Goal: Task Accomplishment & Management: Complete application form

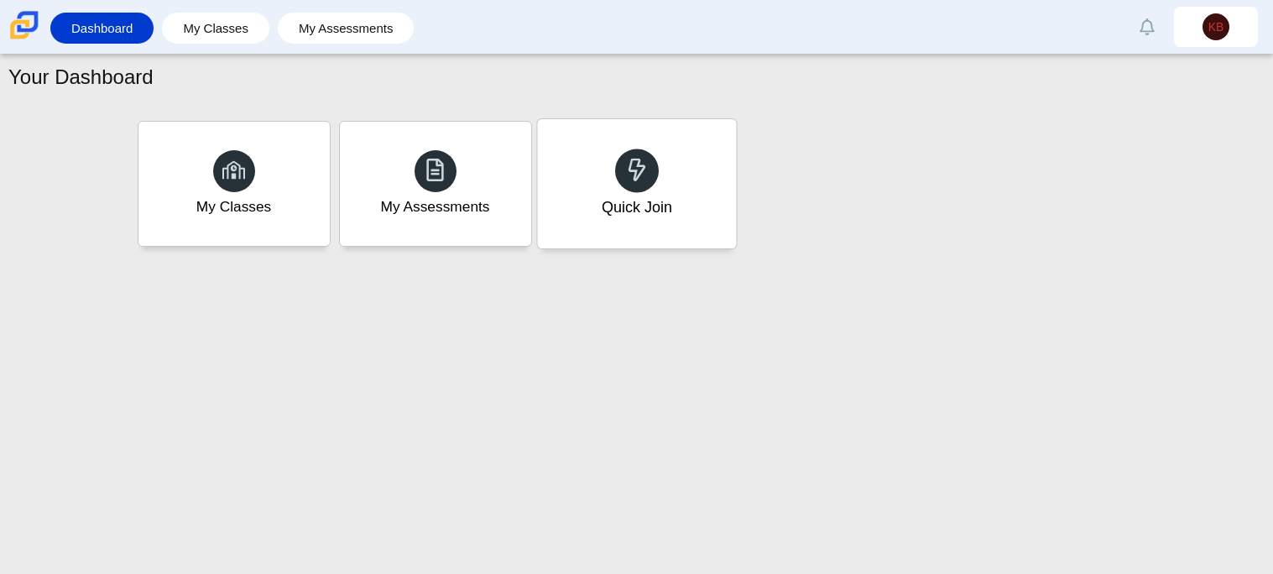
click at [668, 181] on div "Quick Join" at bounding box center [636, 183] width 199 height 129
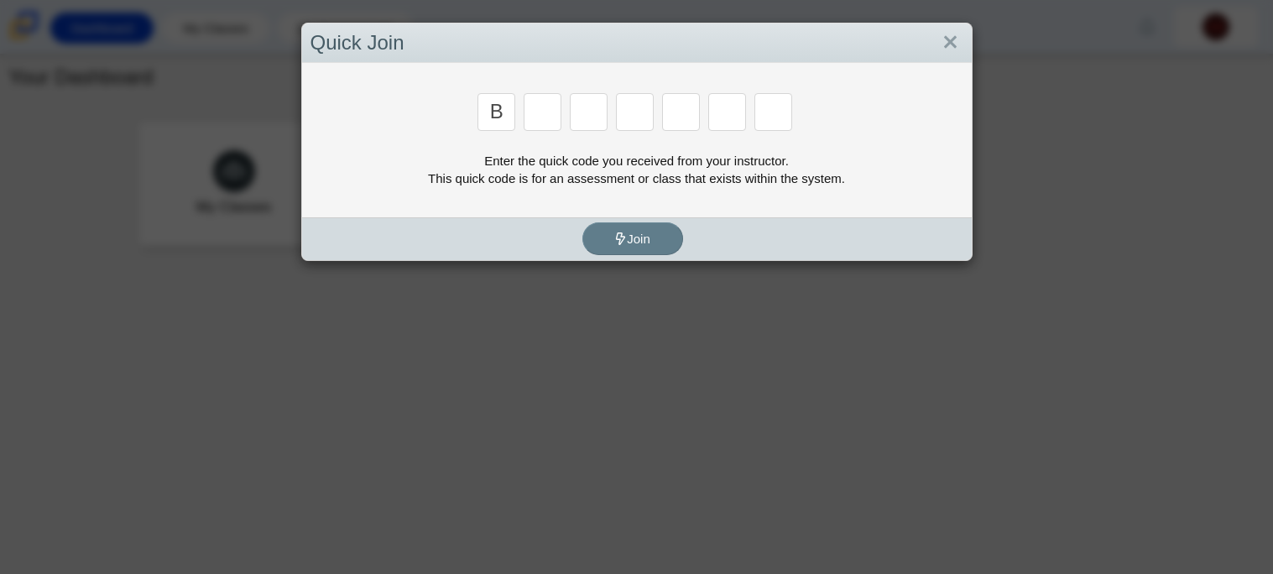
type input "b"
type input "m"
type input "3"
type input "5"
type input "3"
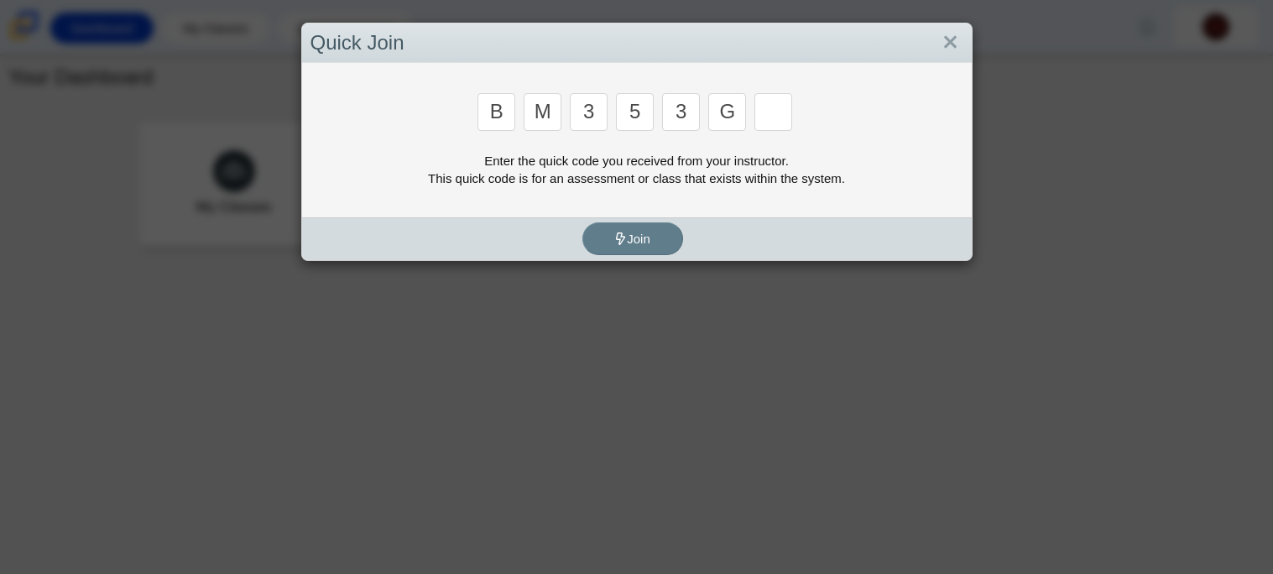
type input "g"
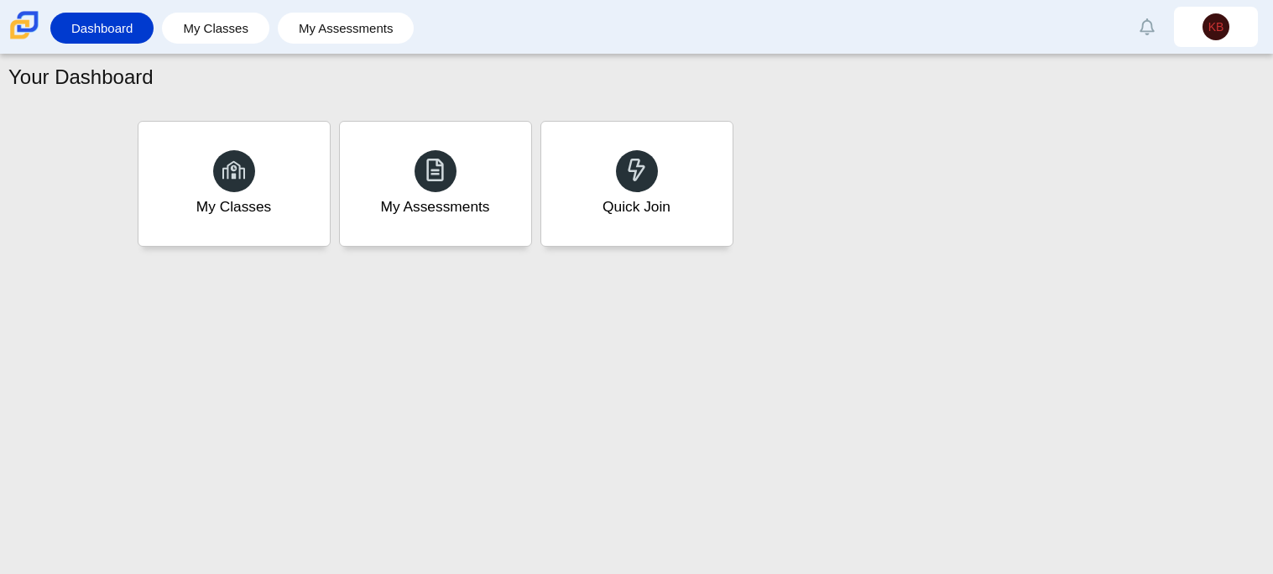
type input "b"
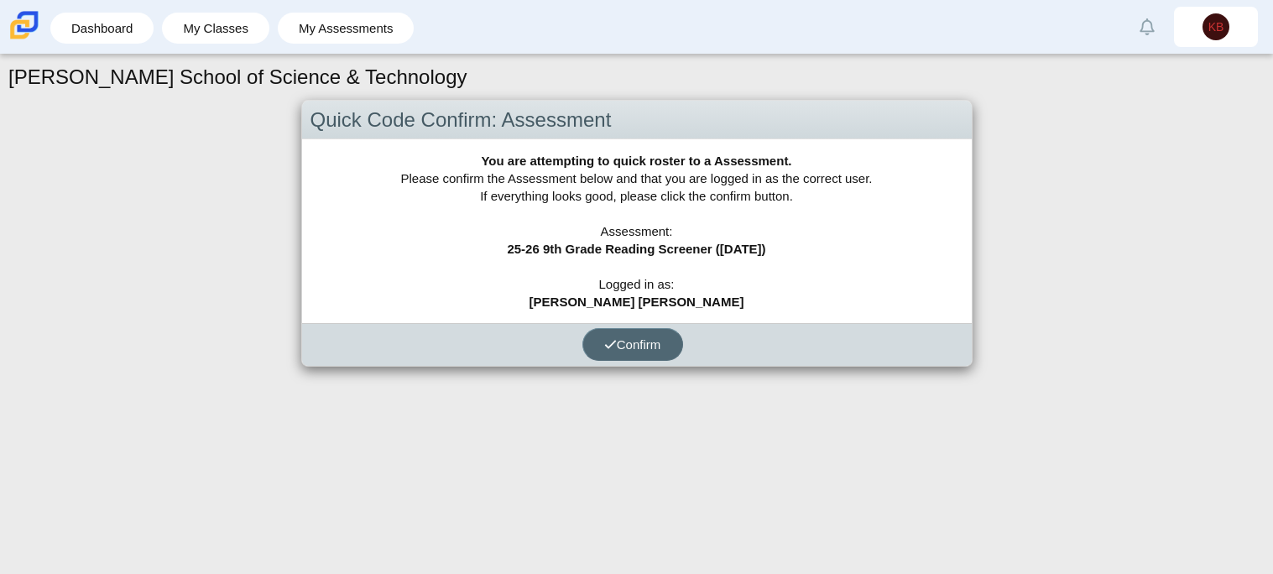
click at [632, 341] on span "Confirm" at bounding box center [632, 344] width 57 height 14
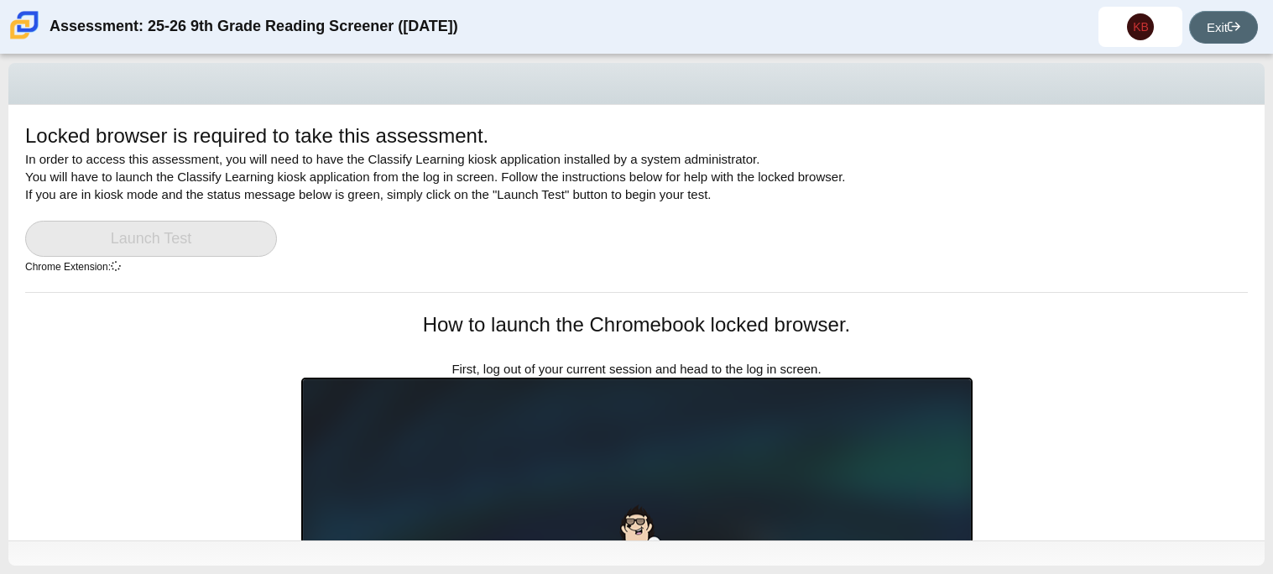
click at [1233, 31] on icon at bounding box center [1233, 26] width 13 height 13
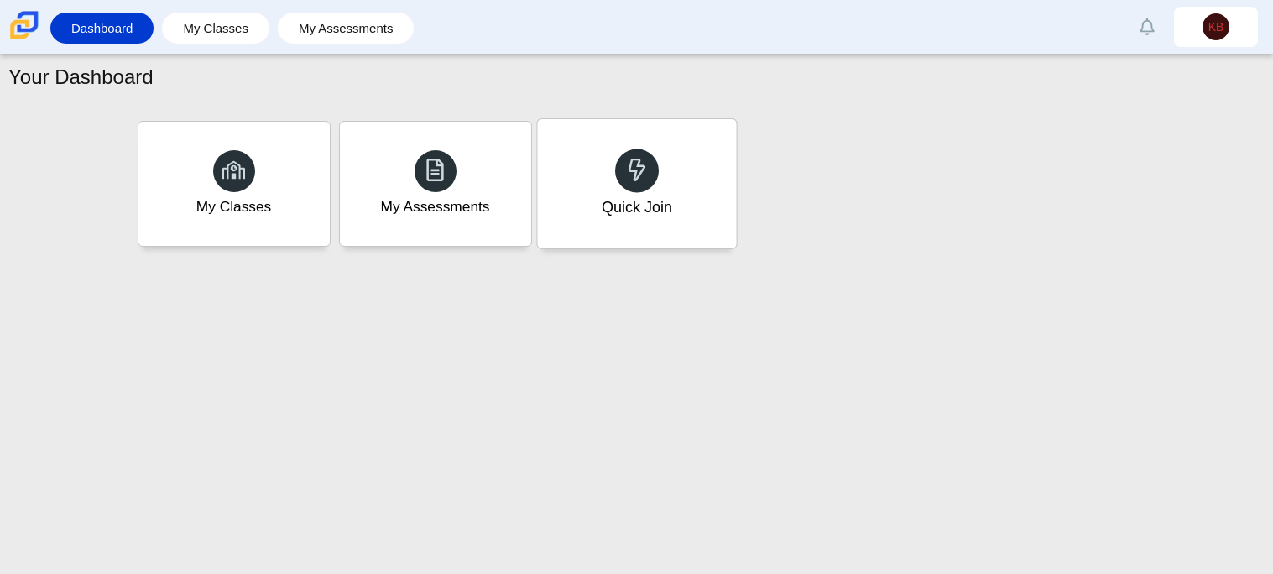
click at [653, 182] on div at bounding box center [637, 171] width 44 height 44
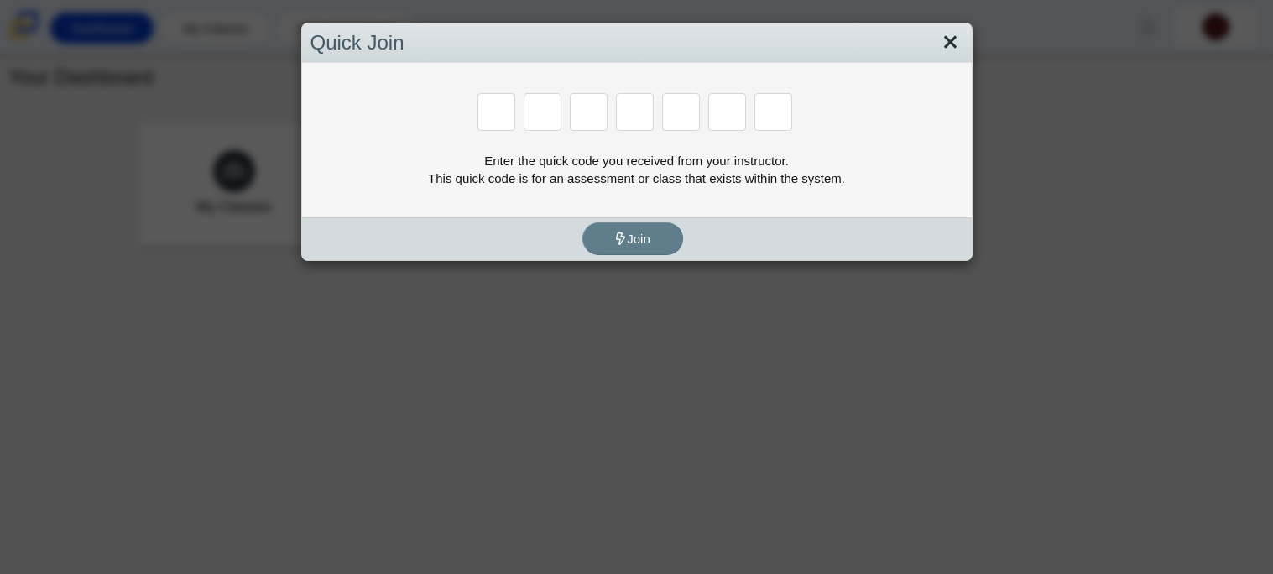
click at [938, 48] on link "Close" at bounding box center [950, 43] width 26 height 29
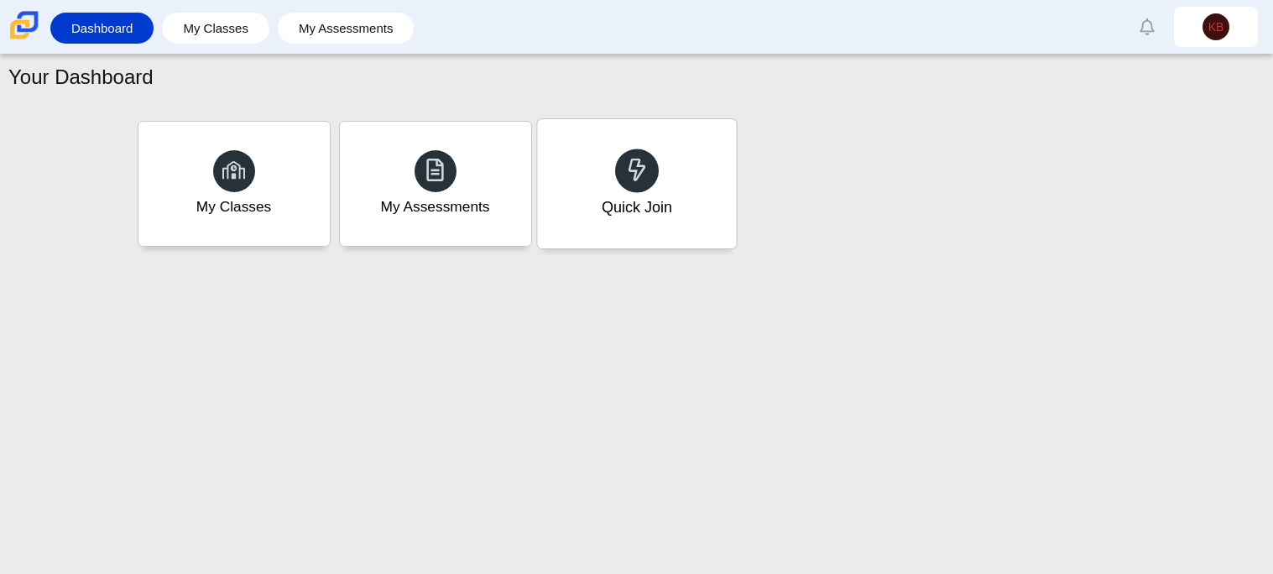
click at [620, 196] on div "Quick Join" at bounding box center [636, 207] width 70 height 22
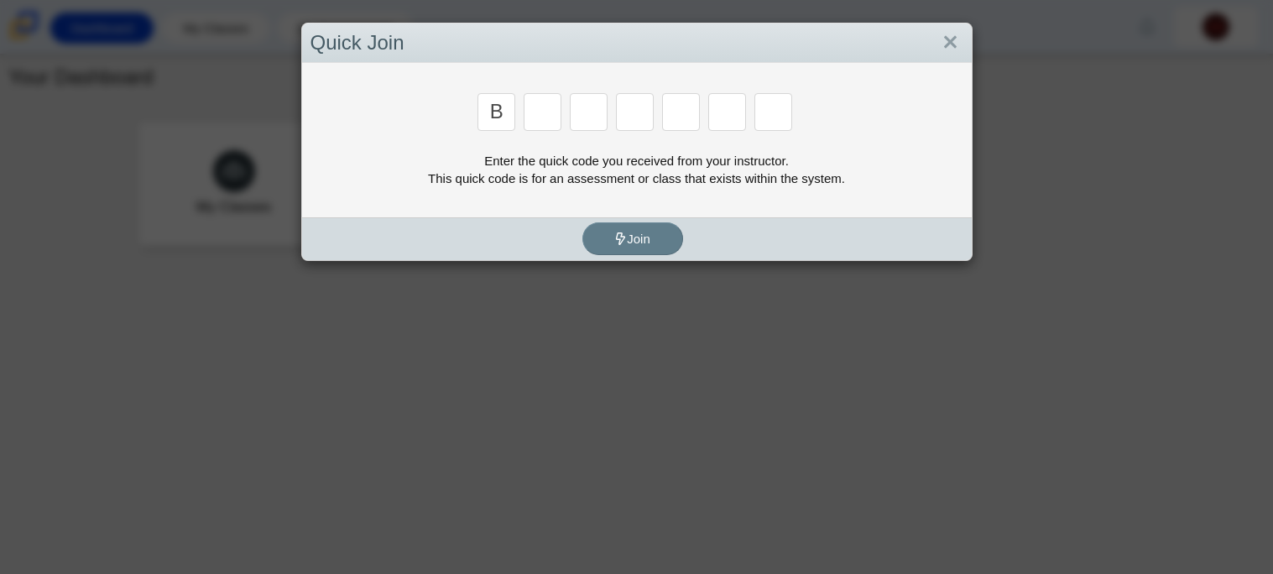
type input "b"
type input "m"
type input "3"
type input "5"
type input "3"
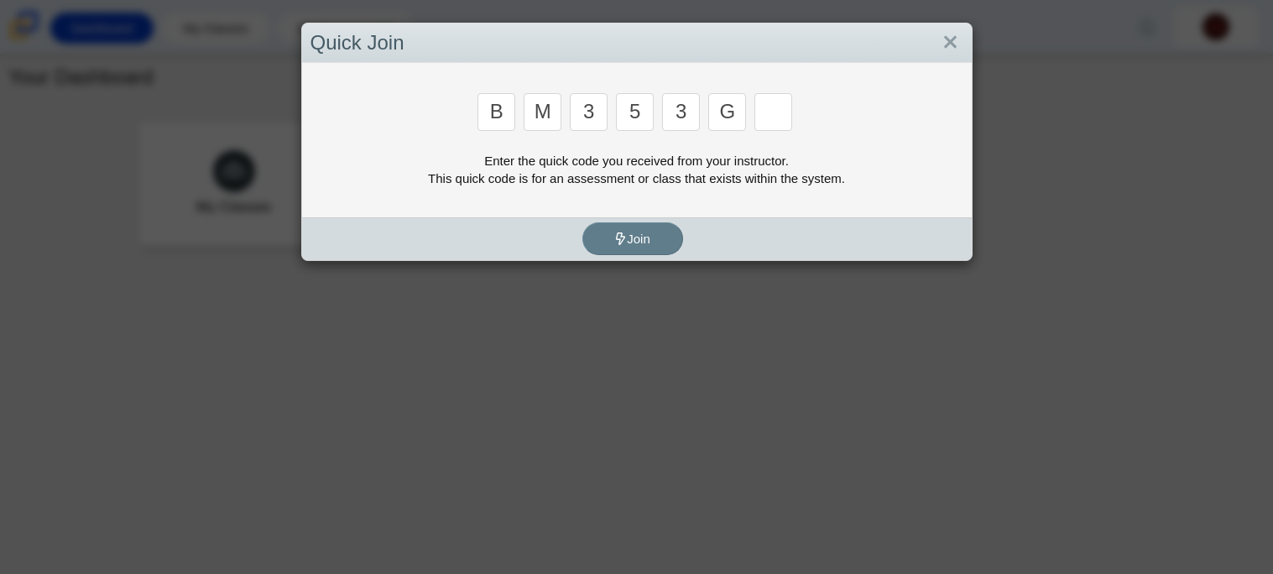
type input "g"
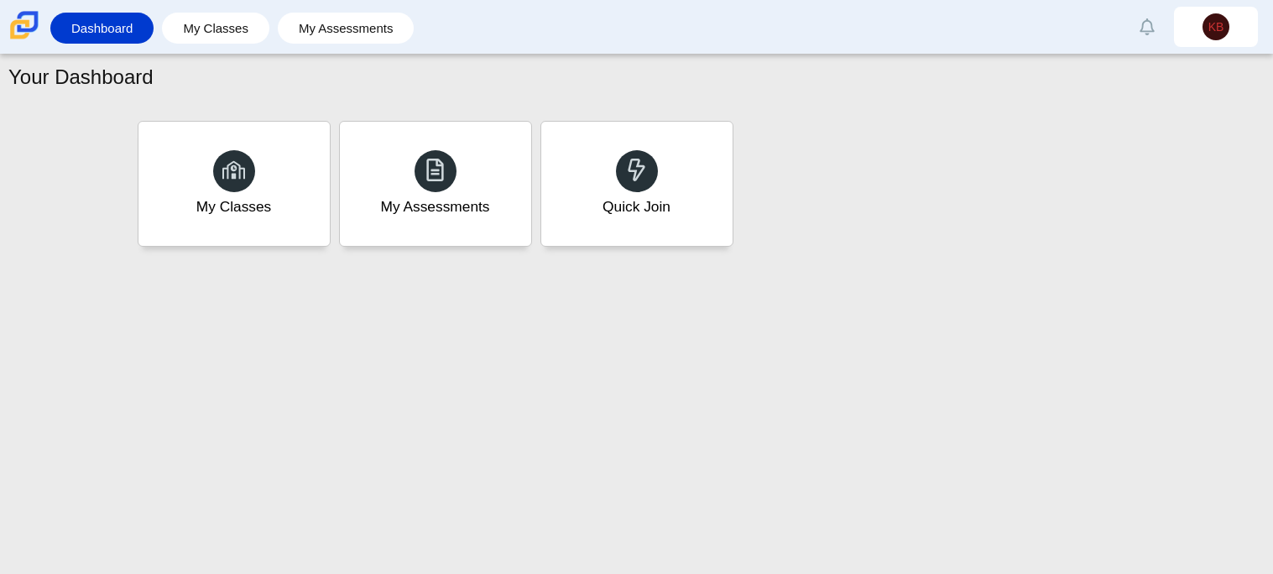
type input "b"
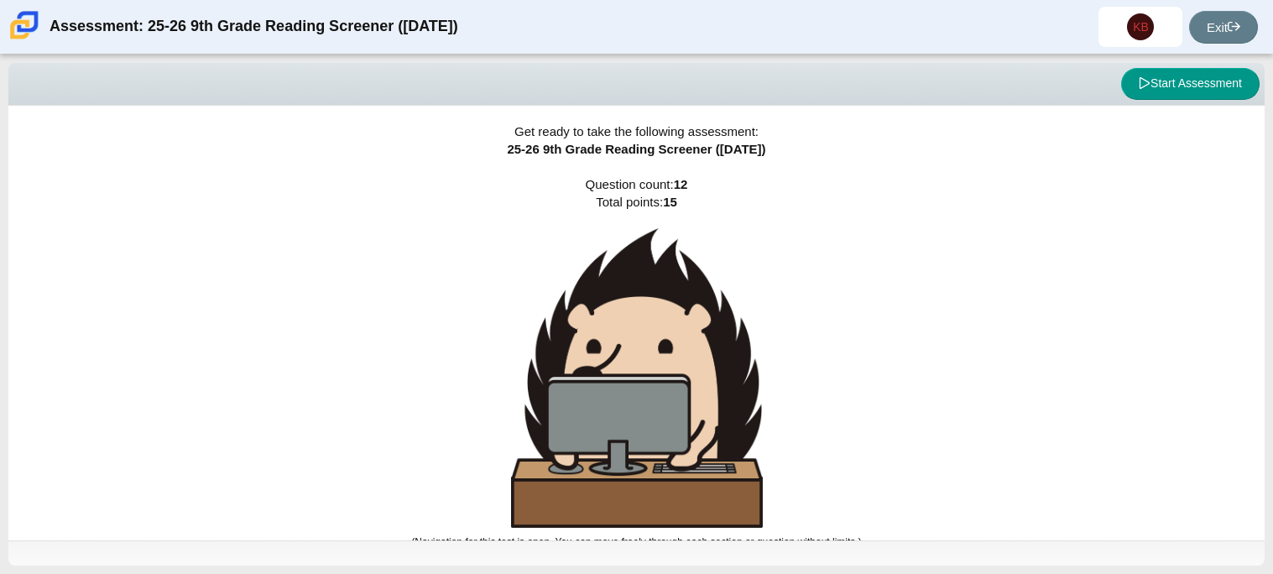
scroll to position [10, 0]
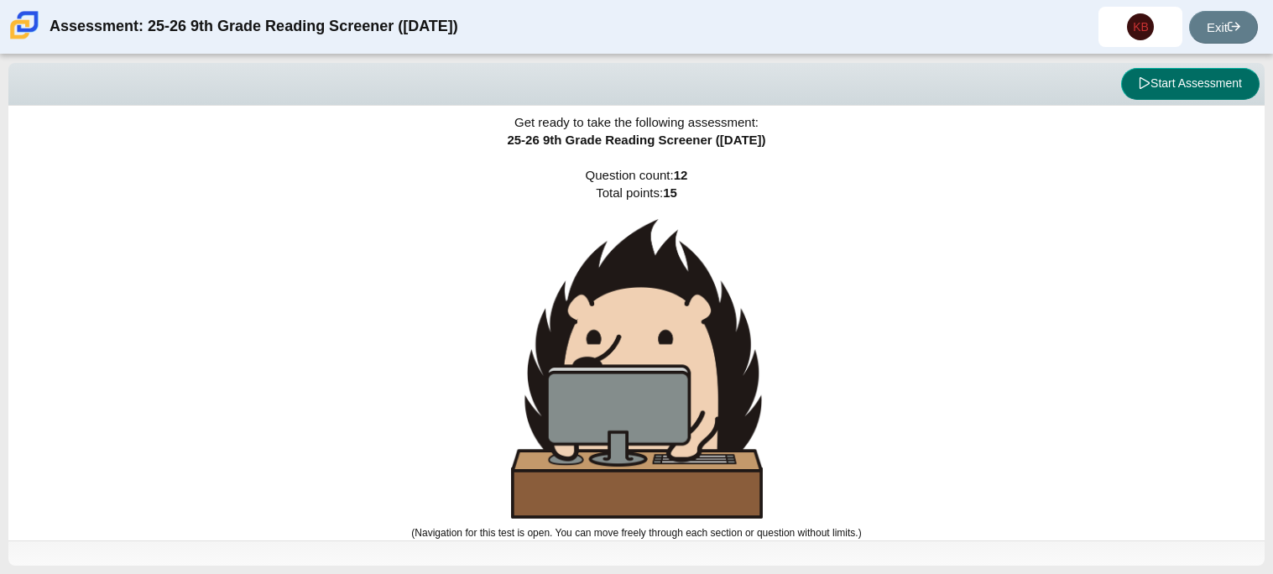
click at [1192, 69] on button "Start Assessment" at bounding box center [1190, 84] width 138 height 32
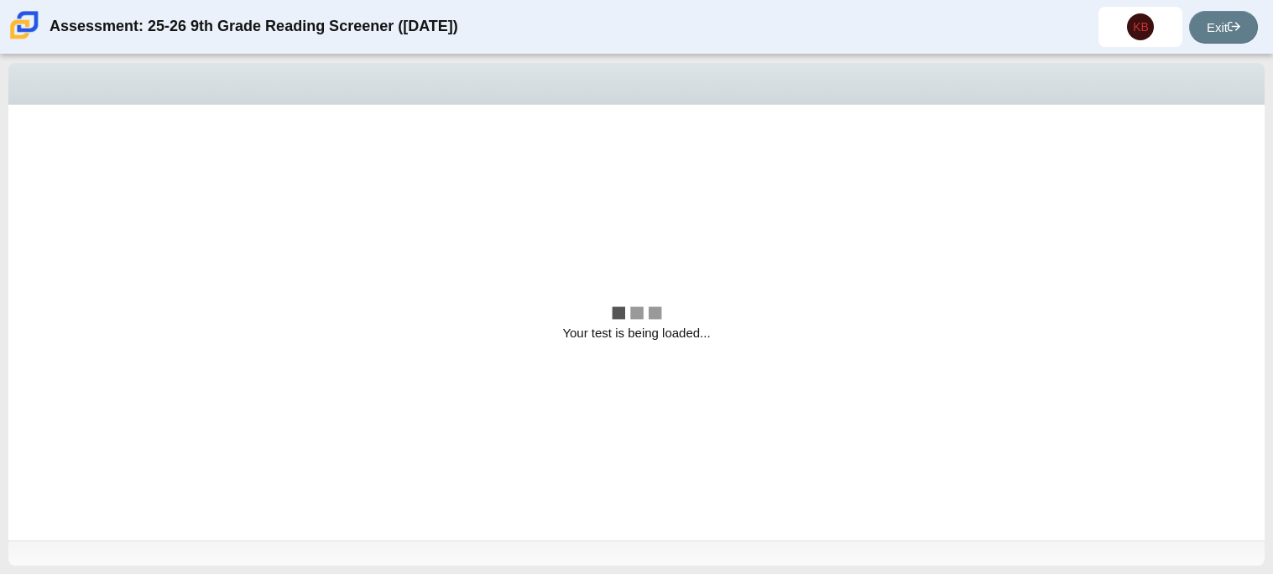
scroll to position [0, 0]
select select "ccc5b315-3c7c-471c-bf90-f22c8299c798"
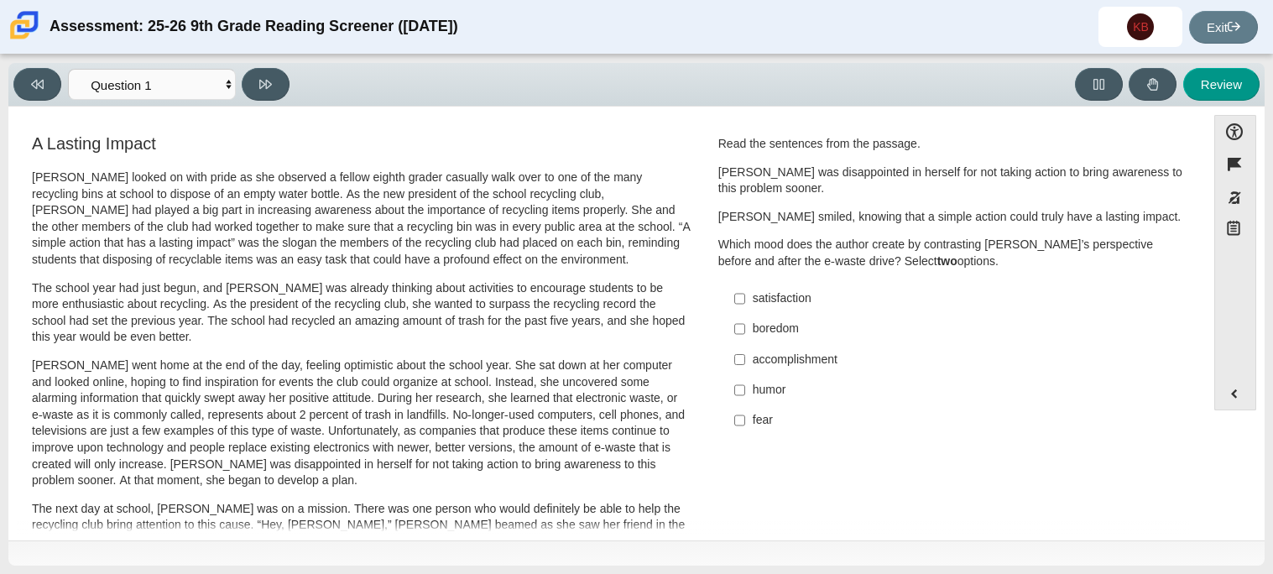
click at [783, 367] on div "accomplishment" at bounding box center [965, 360] width 424 height 17
click at [745, 367] on input "accomplishment accomplishment" at bounding box center [739, 359] width 11 height 30
checkbox input "true"
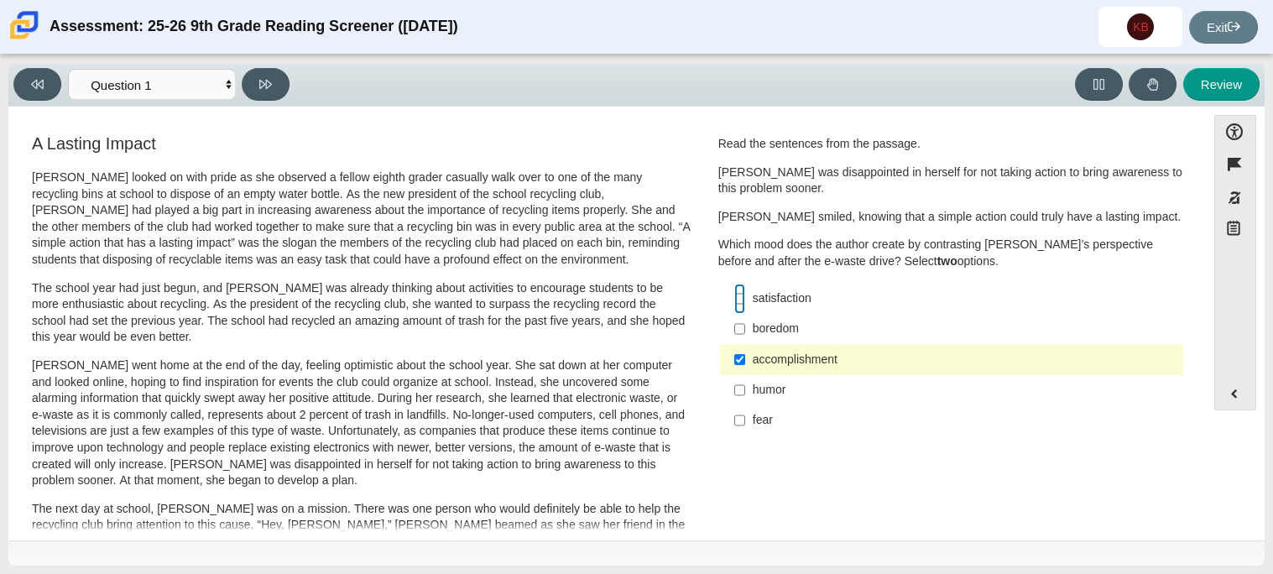
click at [735, 292] on input "satisfaction satisfaction" at bounding box center [739, 299] width 11 height 30
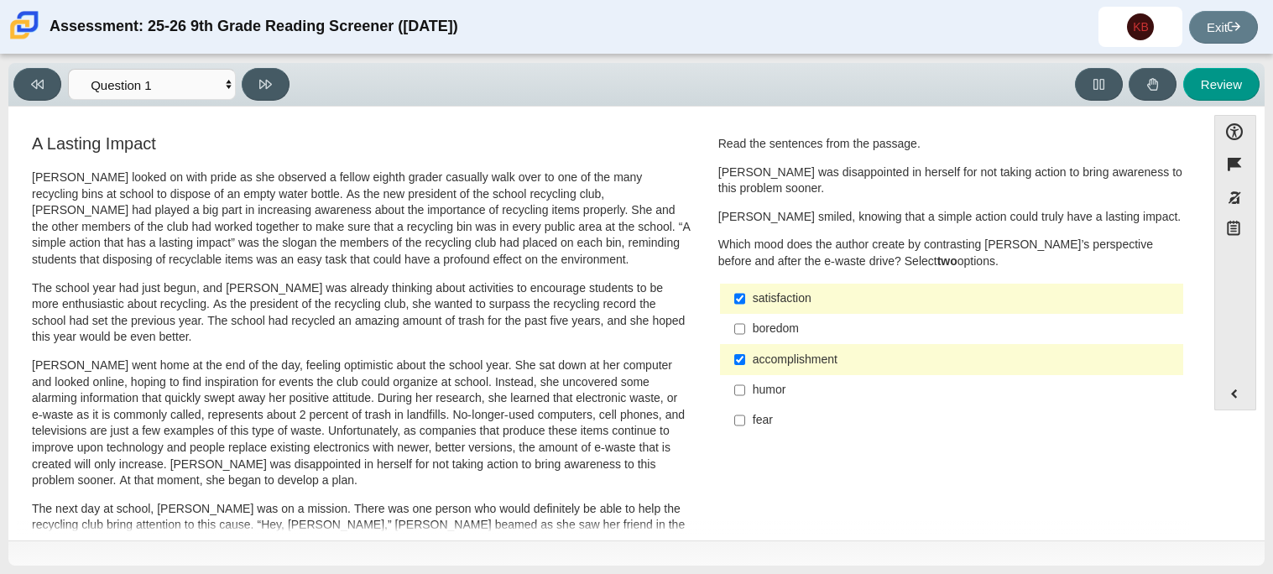
click at [34, 181] on p "[PERSON_NAME] looked on with pride as she observed a fellow eighth grader casua…" at bounding box center [361, 218] width 659 height 99
click at [41, 179] on p "[PERSON_NAME] looked on with pride as she observed a fellow eighth grader casua…" at bounding box center [361, 218] width 659 height 99
click at [112, 180] on p "[PERSON_NAME] looked on with pride as she observed a fellow eighth grader casua…" at bounding box center [361, 218] width 659 height 99
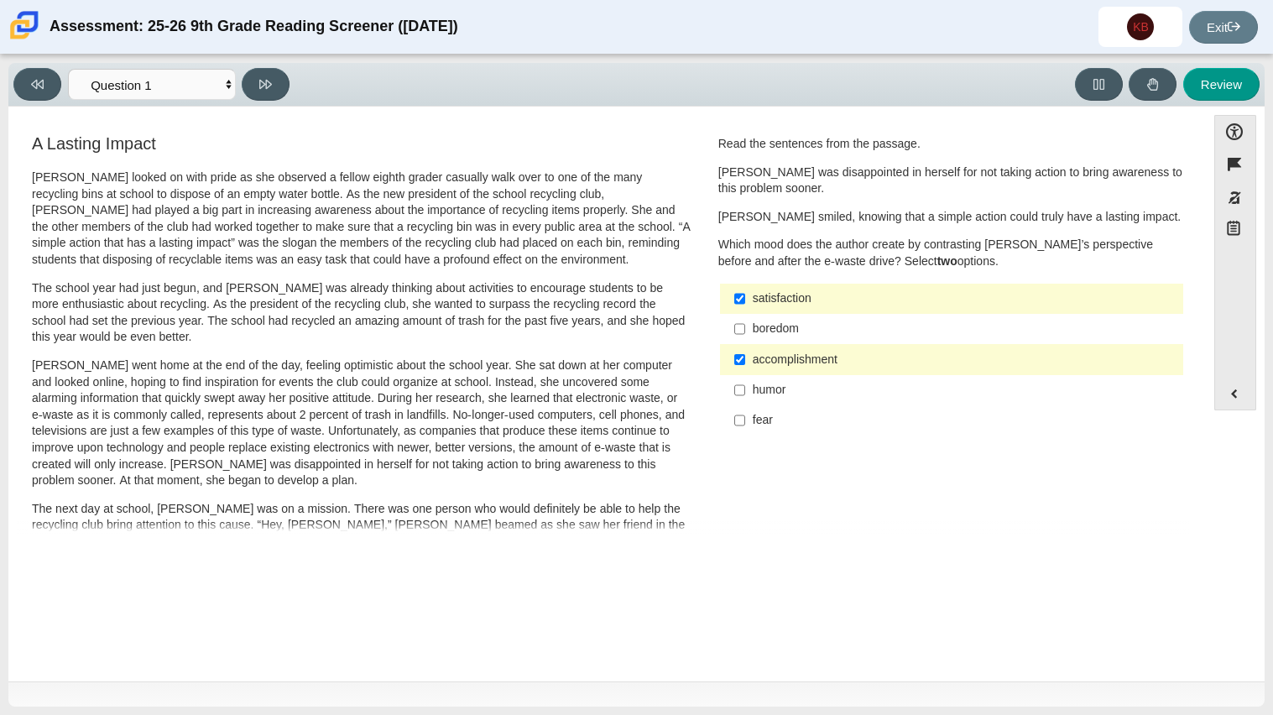
click at [753, 302] on div "satisfaction" at bounding box center [965, 298] width 424 height 17
click at [745, 302] on input "satisfaction satisfaction" at bounding box center [739, 299] width 11 height 30
checkbox input "false"
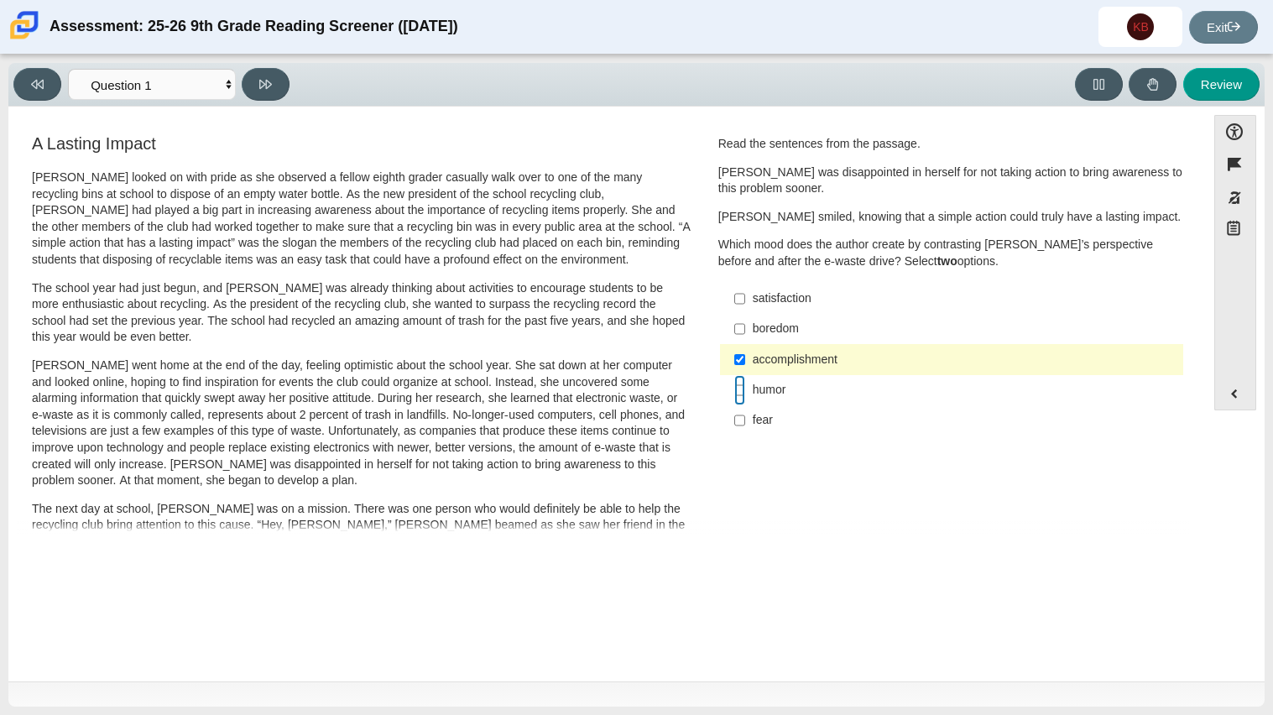
click at [734, 393] on input "humor humor" at bounding box center [739, 390] width 11 height 30
checkbox input "true"
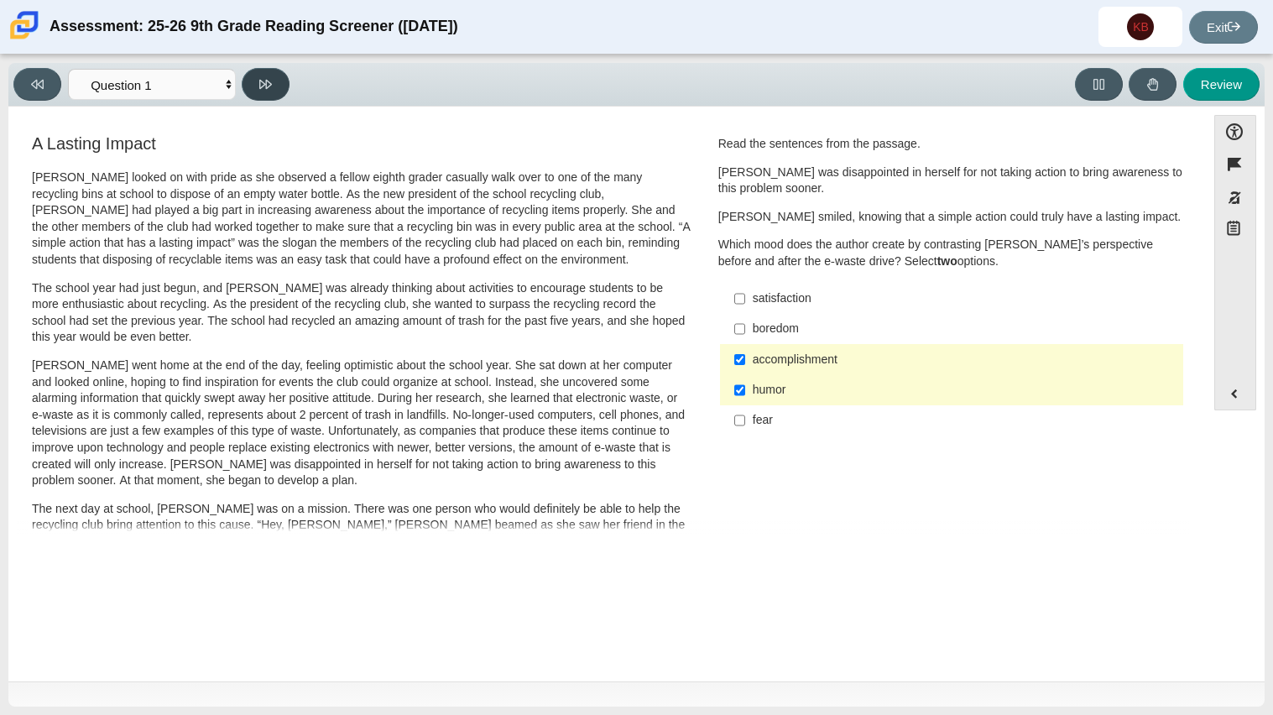
click at [266, 81] on icon at bounding box center [265, 84] width 13 height 9
select select "0ff64528-ffd7-428d-b192-babfaadd44e8"
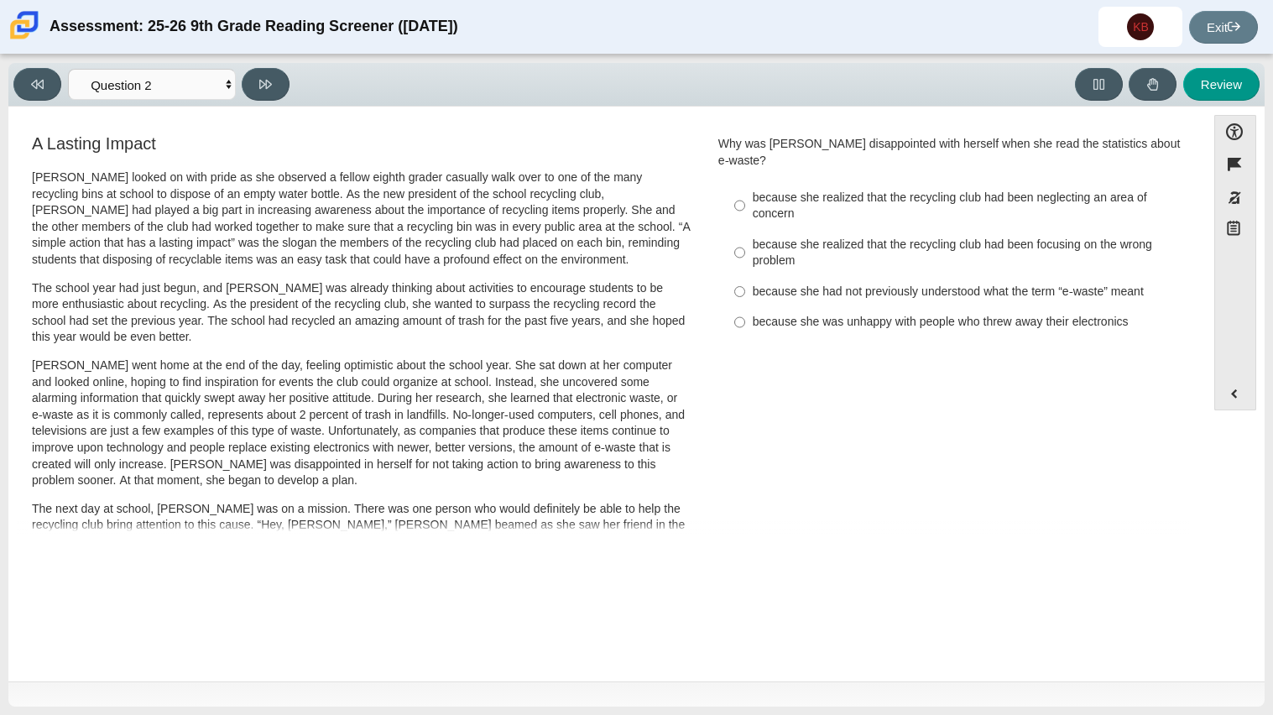
click at [347, 310] on p "The school year had just begun, and [PERSON_NAME] was already thinking about ac…" at bounding box center [361, 312] width 659 height 65
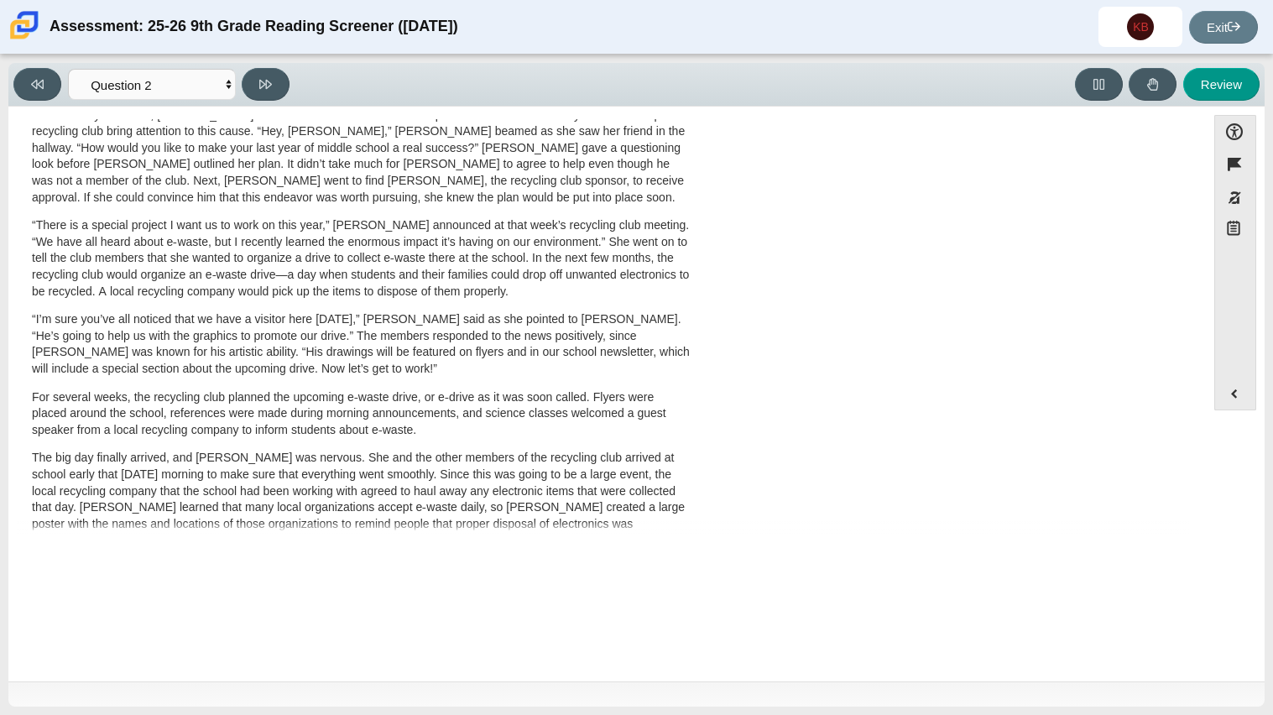
scroll to position [395, 0]
click at [343, 315] on p "“I’m sure you’ve all noticed that we have a visitor here [DATE],” [PERSON_NAME]…" at bounding box center [361, 342] width 659 height 65
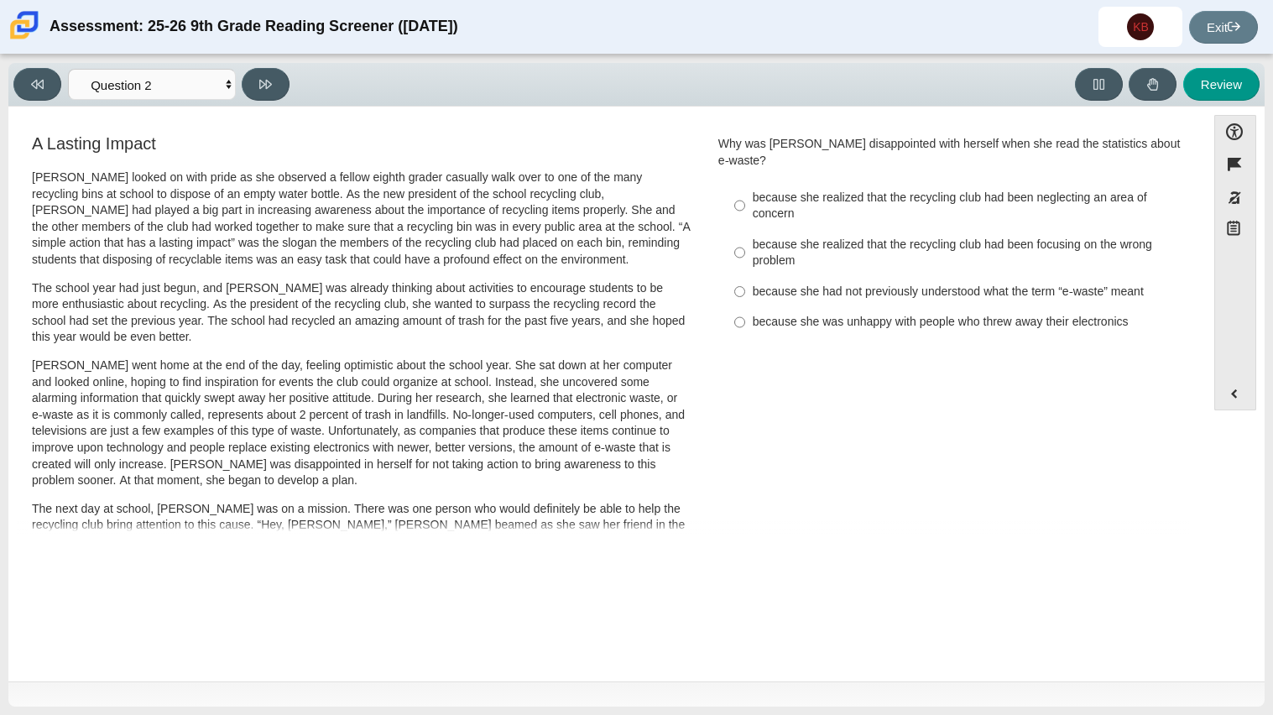
click at [766, 284] on div "because she had not previously understood what the term “e-waste” meant" at bounding box center [965, 292] width 424 height 17
click at [745, 276] on input "because she had not previously understood what the term “e-waste” meant because…" at bounding box center [739, 291] width 11 height 30
radio input "true"
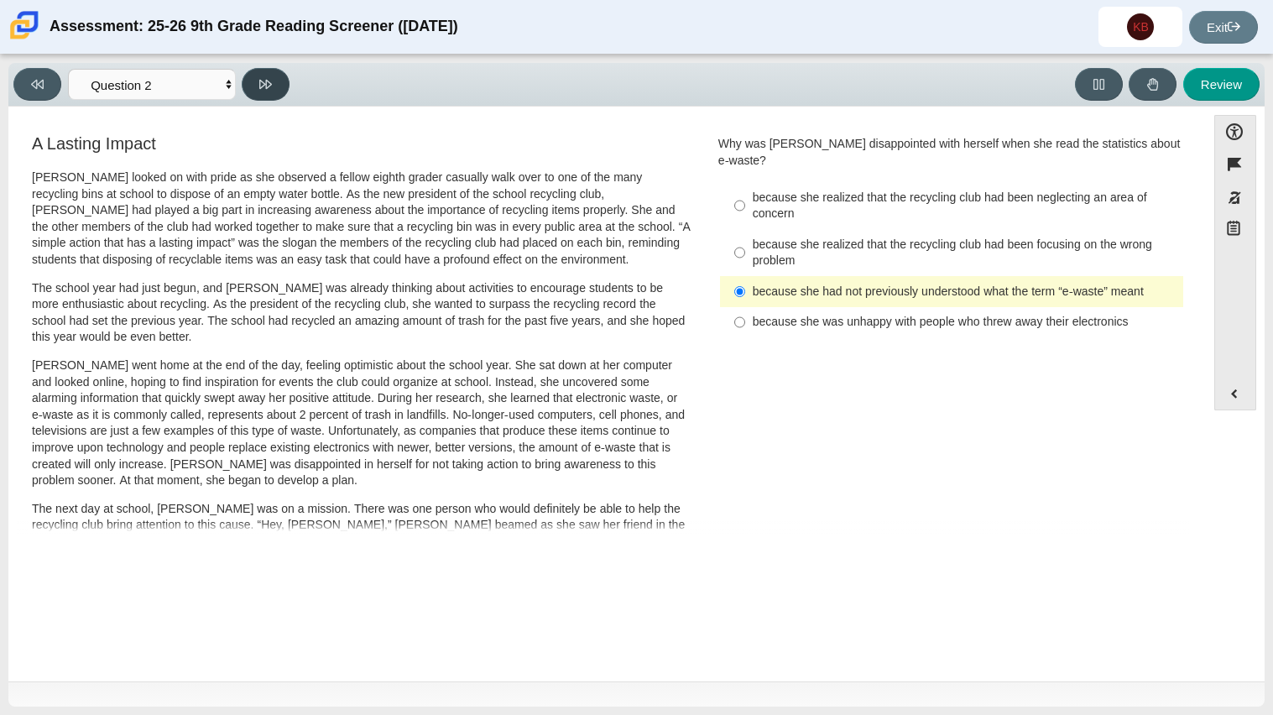
click at [264, 88] on icon at bounding box center [265, 84] width 13 height 13
select select "7ce3d843-6974-4858-901c-1ff39630e843"
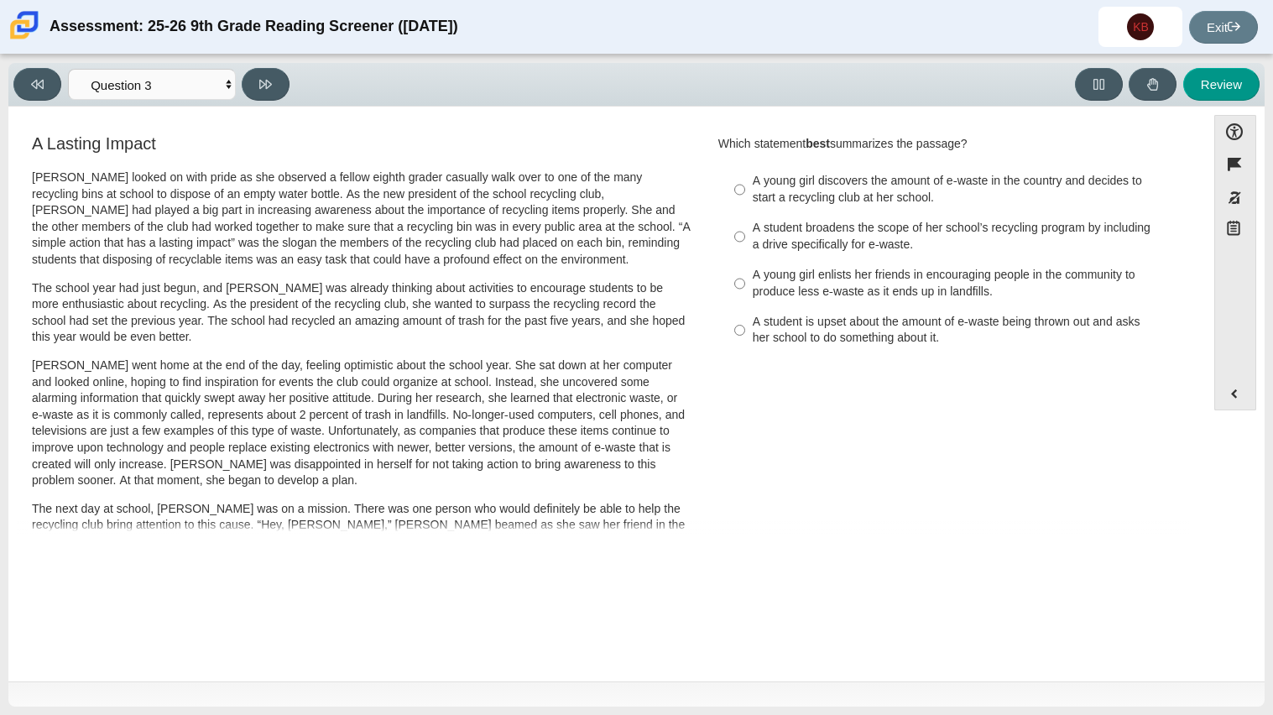
click at [902, 183] on div "A young girl discovers the amount of e-waste in the country and decides to star…" at bounding box center [965, 189] width 424 height 33
click at [745, 183] on input "A young girl discovers the amount of e-waste in the country and decides to star…" at bounding box center [739, 189] width 11 height 47
radio input "true"
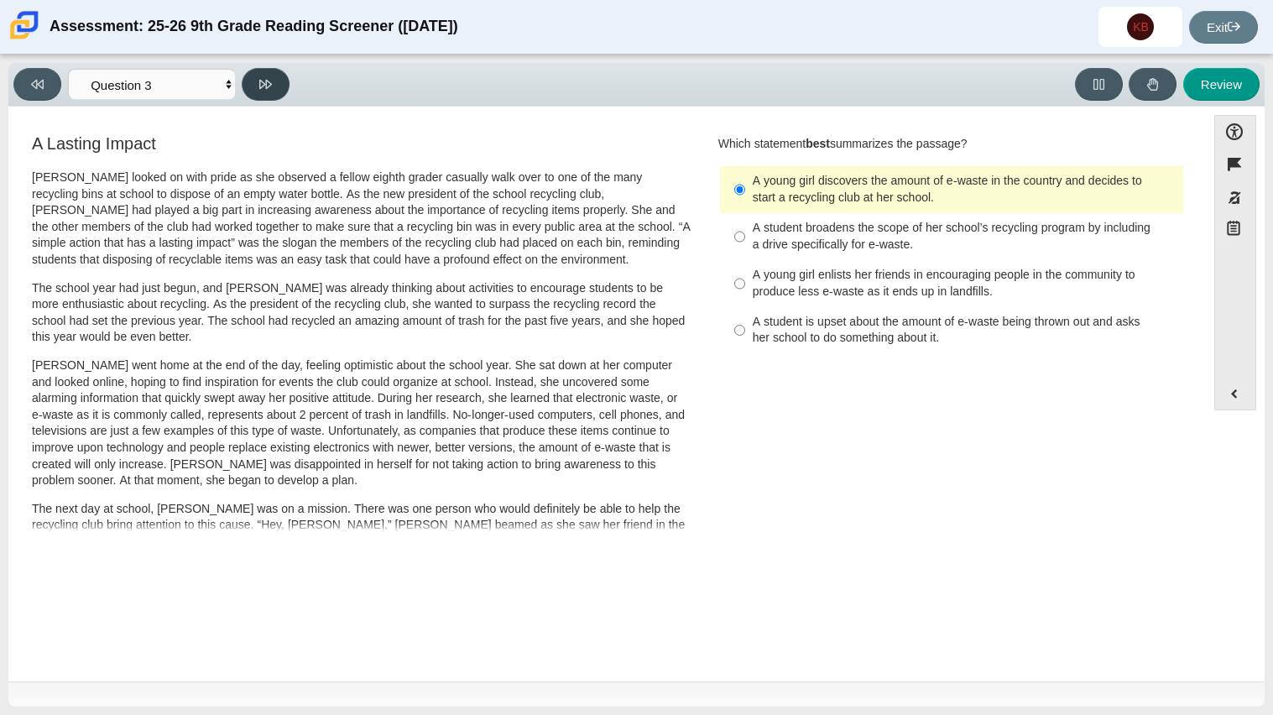
click at [259, 83] on icon at bounding box center [265, 84] width 13 height 13
select select "ca9ea0f1-49c5-4bd1-83b0-472c18652b42"
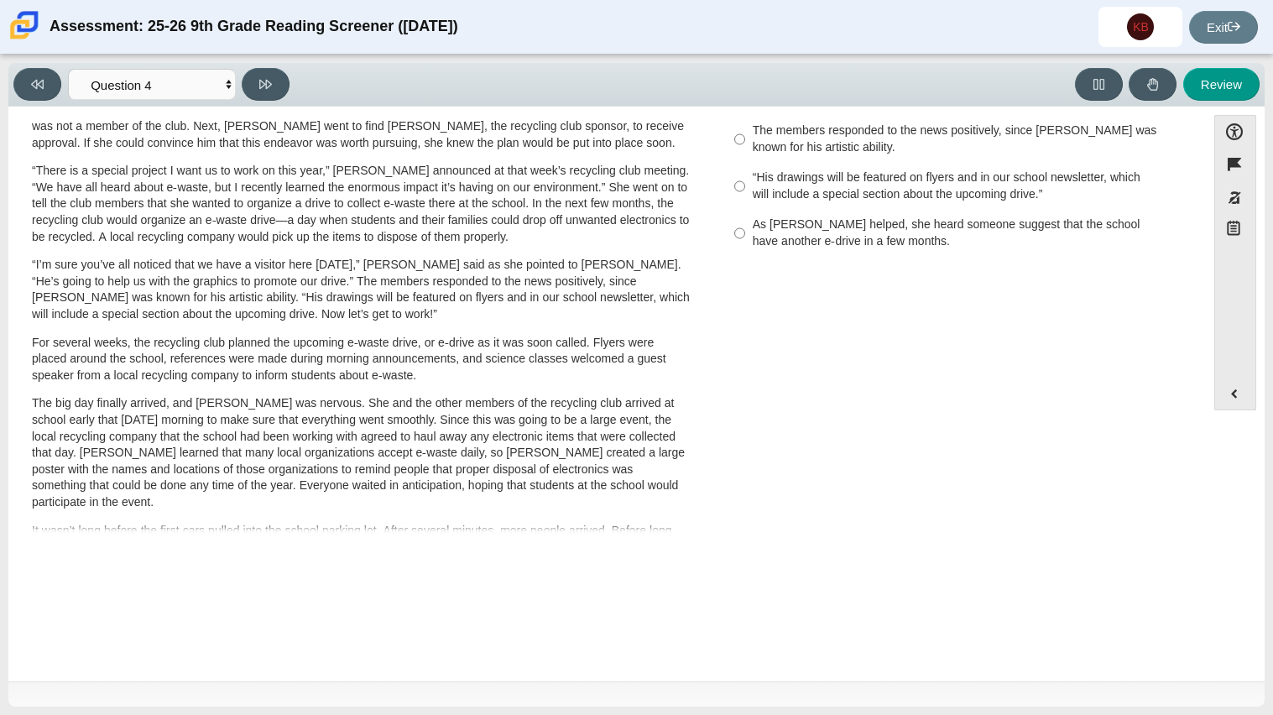
scroll to position [457, 0]
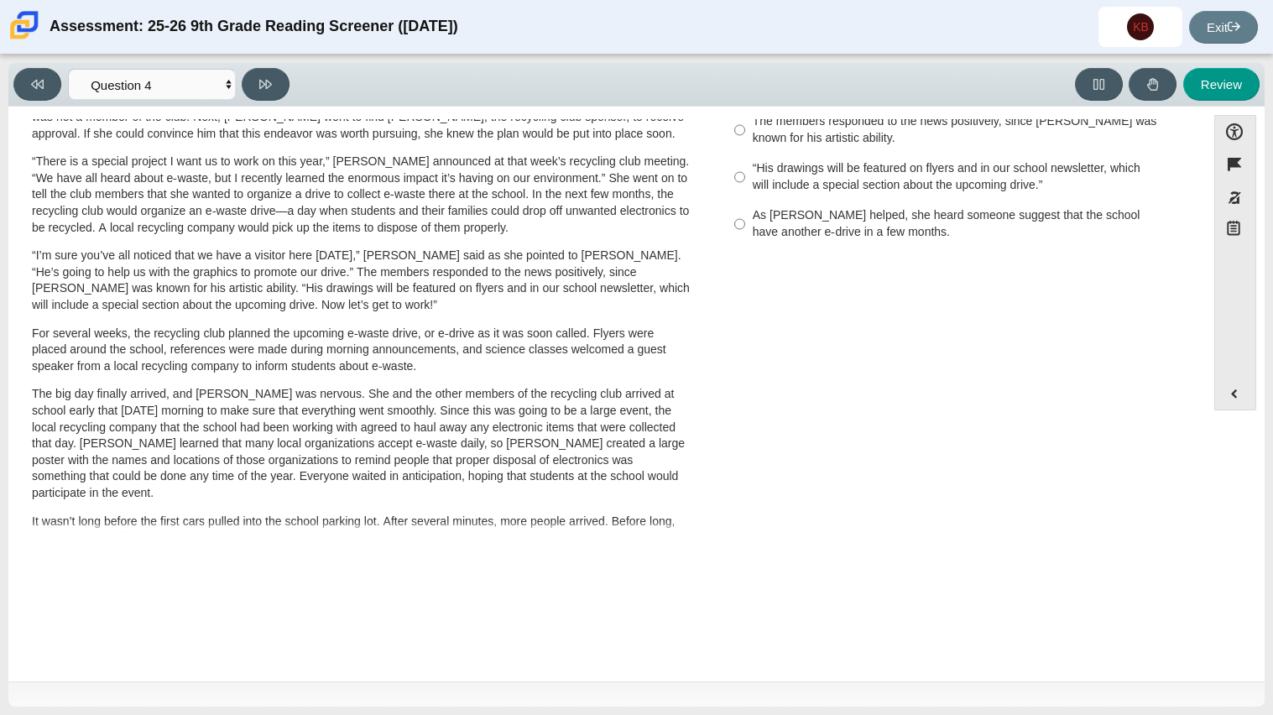
click at [770, 207] on div "As [PERSON_NAME] helped, she heard someone suggest that the school have another…" at bounding box center [965, 223] width 424 height 33
click at [745, 201] on input "As [PERSON_NAME] helped, she heard someone suggest that the school have another…" at bounding box center [739, 224] width 11 height 47
radio input "true"
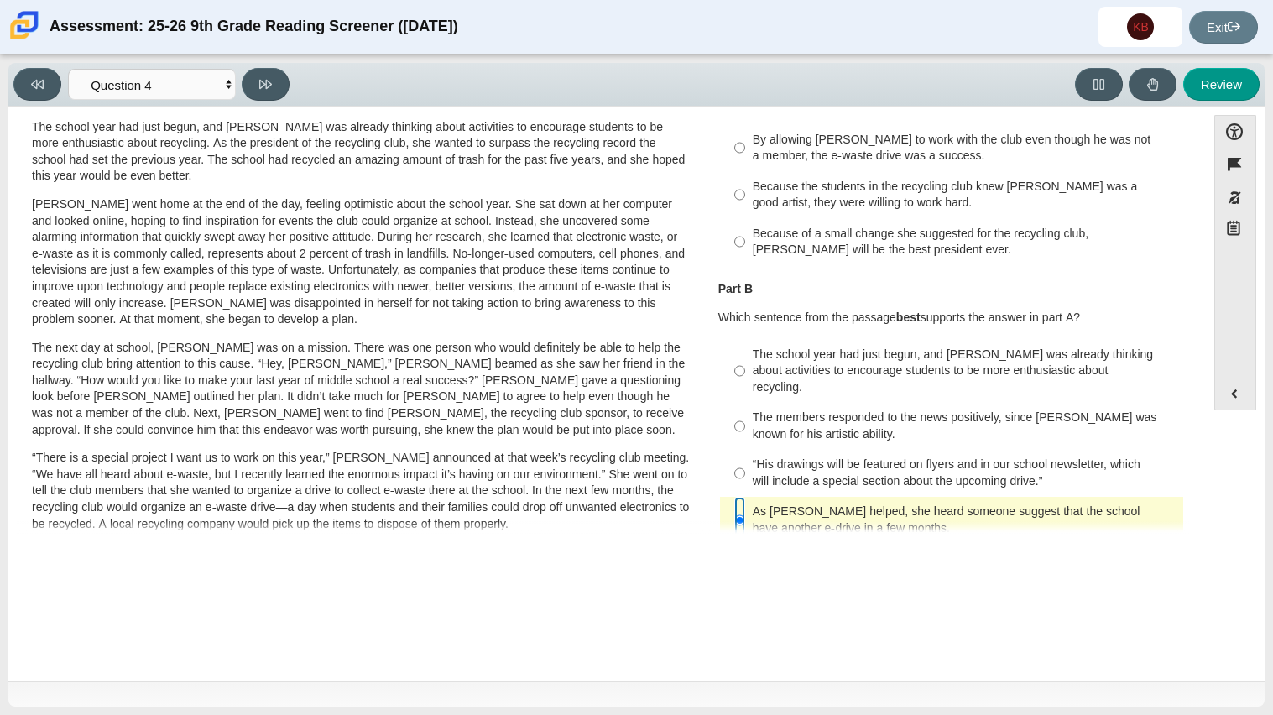
scroll to position [162, 0]
click at [847, 371] on div "The school year had just begun, and [PERSON_NAME] was already thinking about ac…" at bounding box center [965, 371] width 424 height 50
click at [745, 371] on input "The school year had just begun, and [PERSON_NAME] was already thinking about ac…" at bounding box center [739, 370] width 11 height 64
radio input "true"
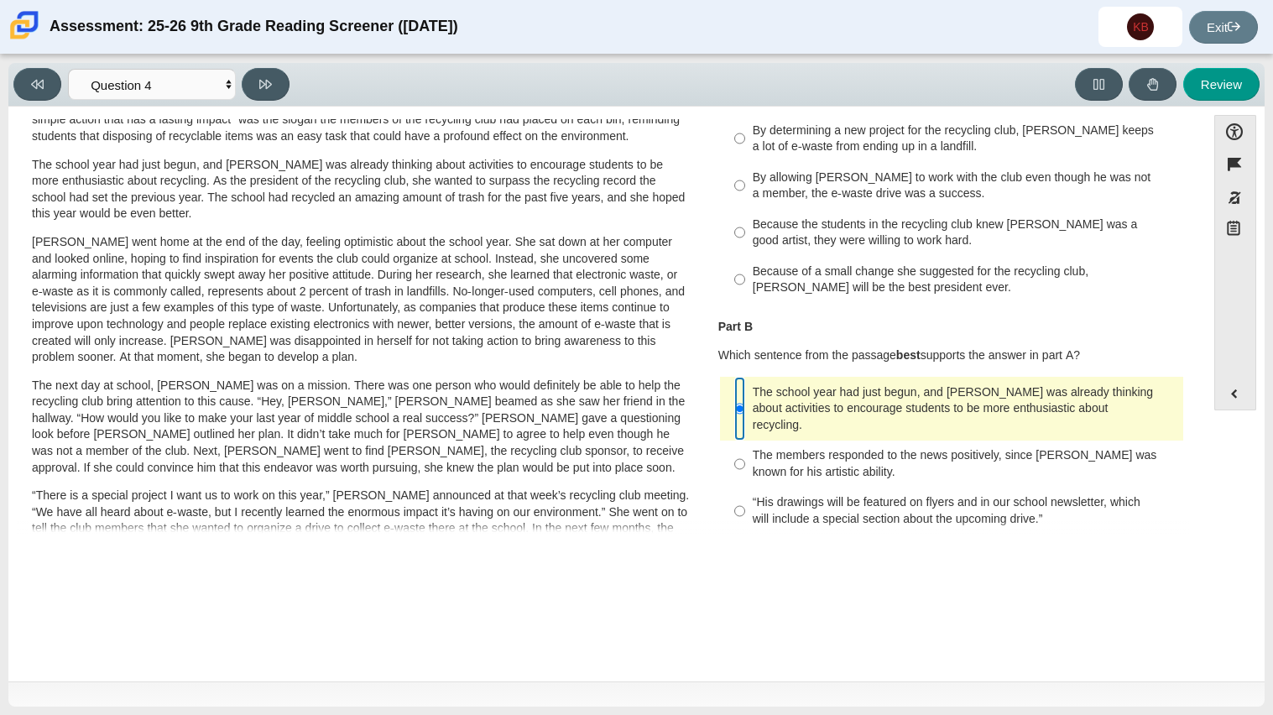
scroll to position [128, 0]
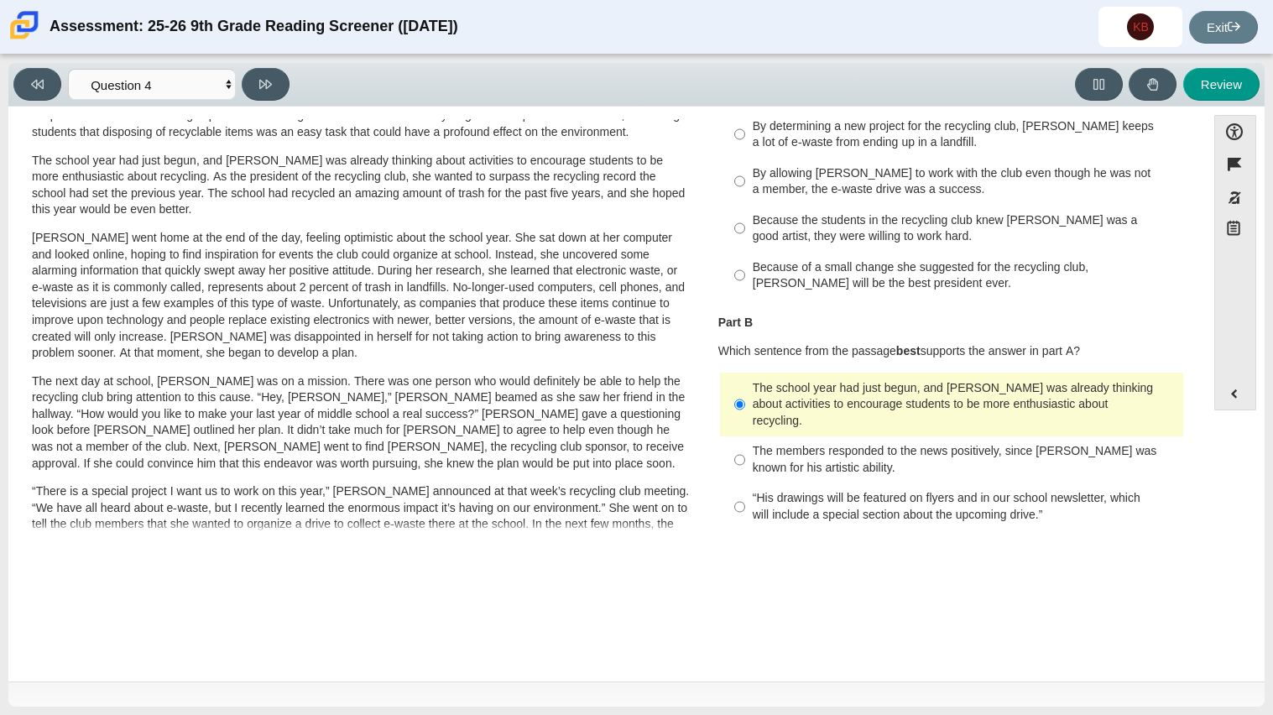
click at [811, 483] on label "“His drawings will be featured on flyers and in our school newsletter, which wi…" at bounding box center [952, 506] width 461 height 47
click at [745, 483] on input "“His drawings will be featured on flyers and in our school newsletter, which wi…" at bounding box center [739, 506] width 11 height 47
radio input "true"
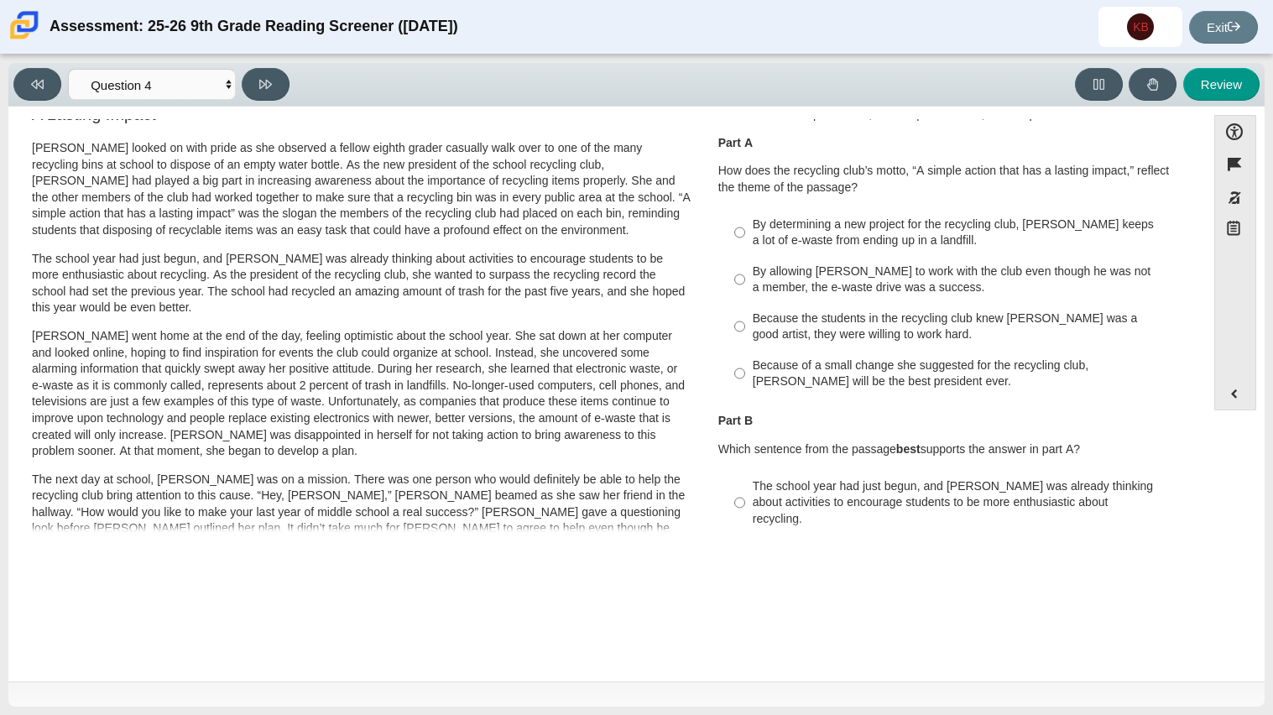
scroll to position [26, 0]
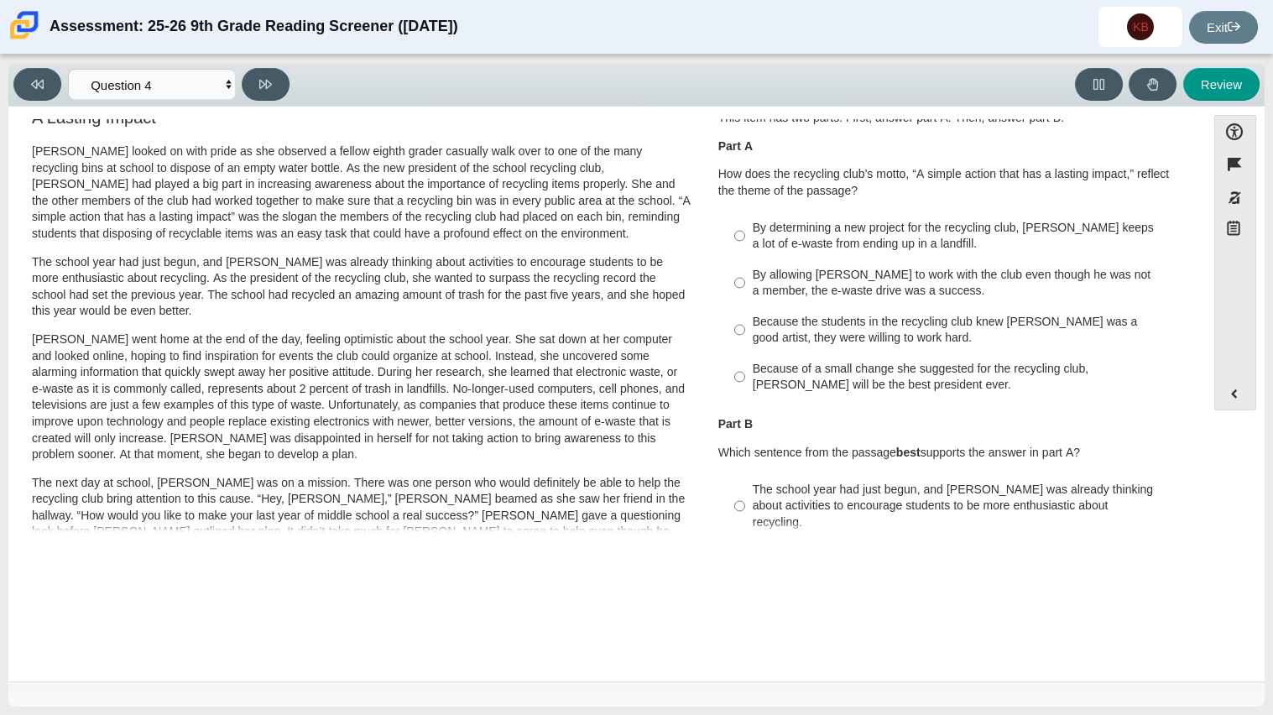
click at [838, 340] on div "Because the students in the recycling club knew [PERSON_NAME] was a good artist…" at bounding box center [965, 330] width 424 height 33
click at [745, 340] on input "Because the students in the recycling club knew [PERSON_NAME] was a good artist…" at bounding box center [739, 329] width 11 height 47
radio input "true"
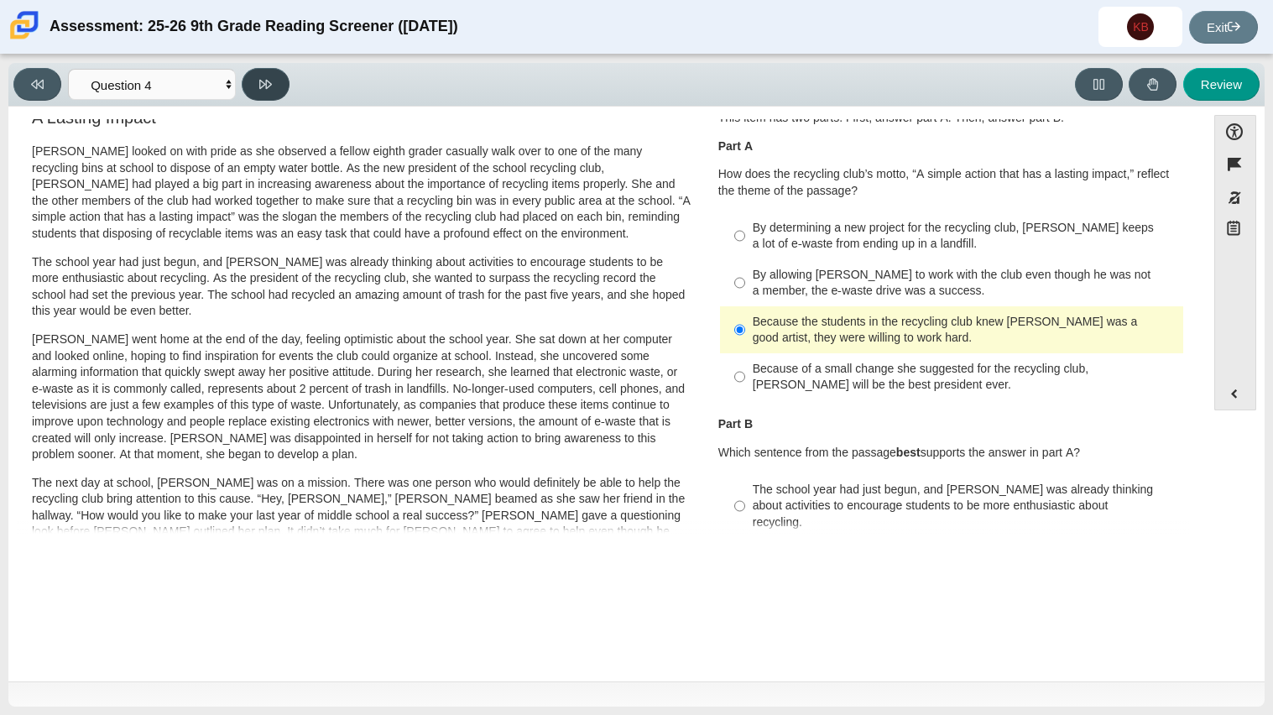
click at [263, 78] on icon at bounding box center [265, 84] width 13 height 13
select select "e41f1a79-e29f-4095-8030-a53364015bed"
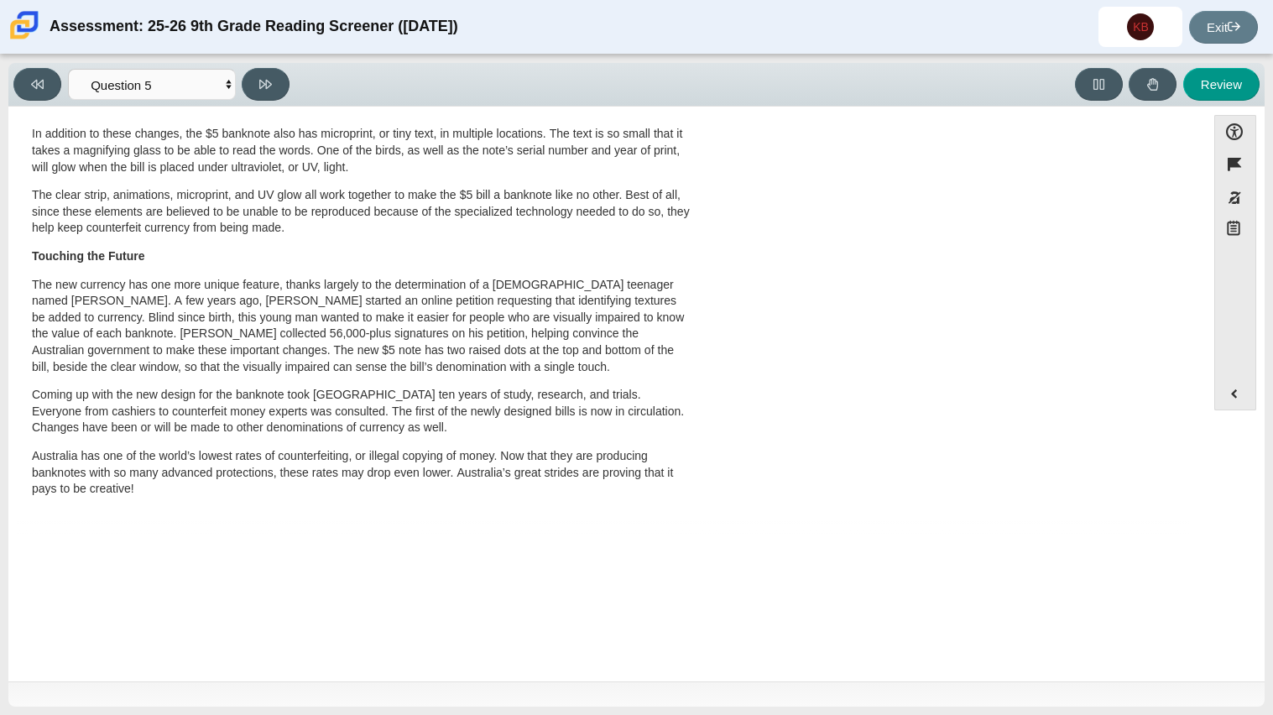
scroll to position [0, 0]
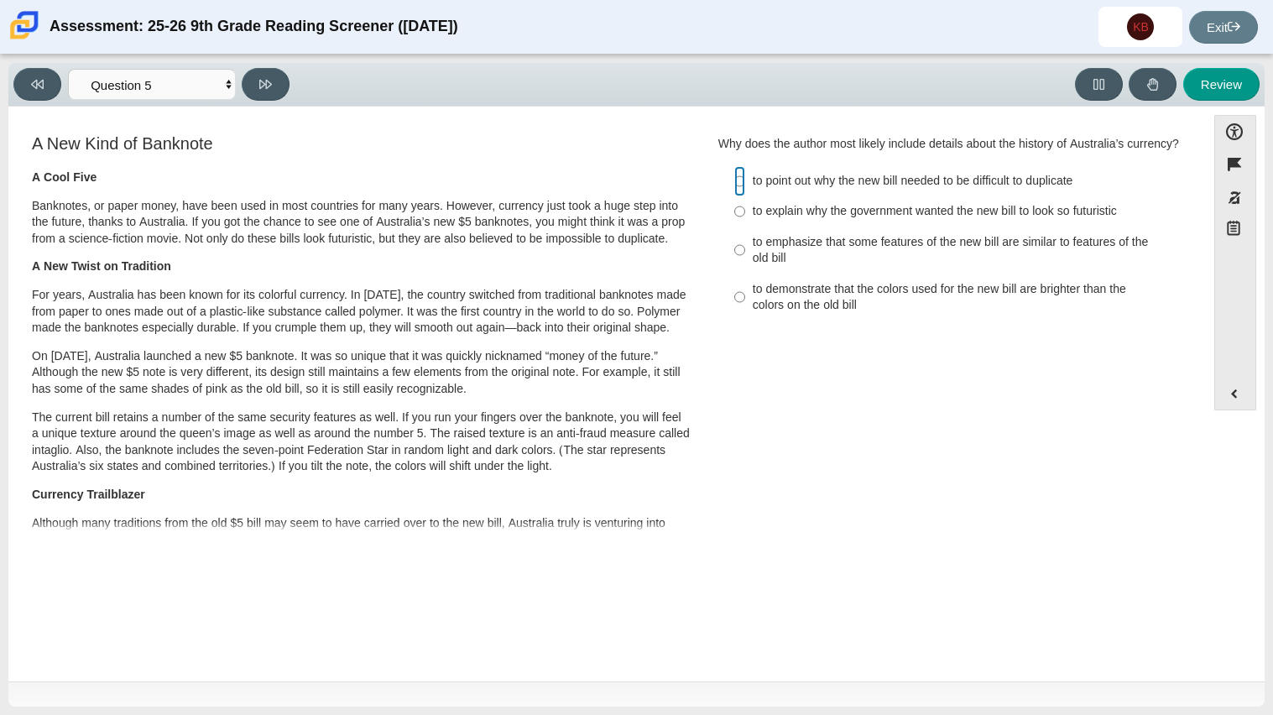
click at [738, 182] on input "to point out why the new bill needed to be difficult to duplicate to point out …" at bounding box center [739, 181] width 11 height 30
radio input "true"
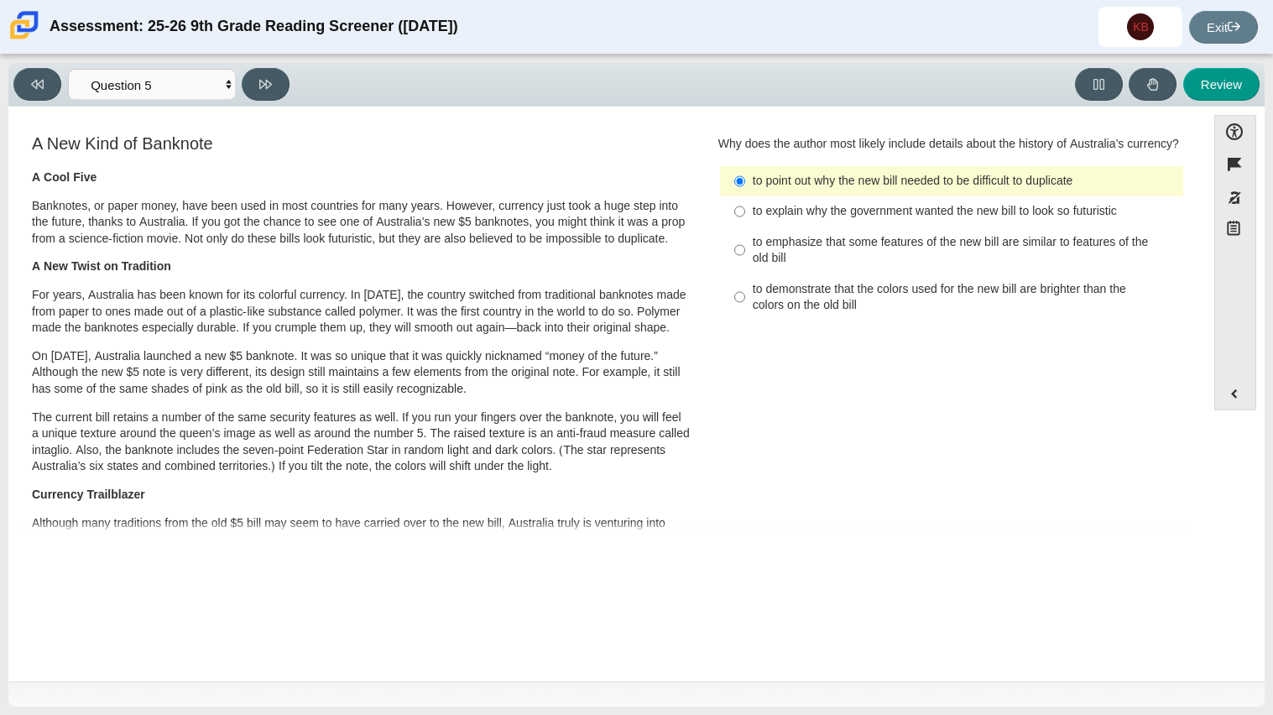
click at [759, 254] on div "to emphasize that some features of the new bill are similar to features of the …" at bounding box center [965, 250] width 424 height 33
click at [745, 254] on input "to emphasize that some features of the new bill are similar to features of the …" at bounding box center [739, 250] width 11 height 47
radio input "true"
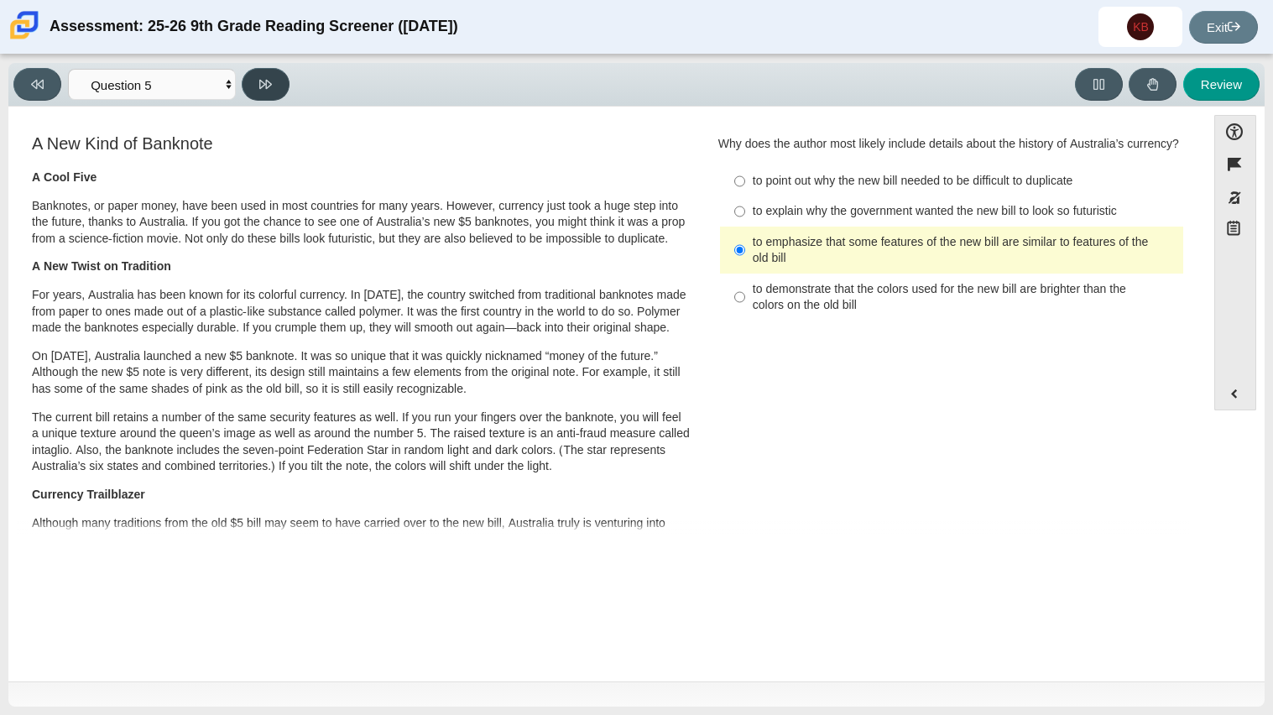
click at [263, 86] on icon at bounding box center [265, 84] width 13 height 13
select select "69146e31-7b3d-4a3e-9ce6-f30c24342ae0"
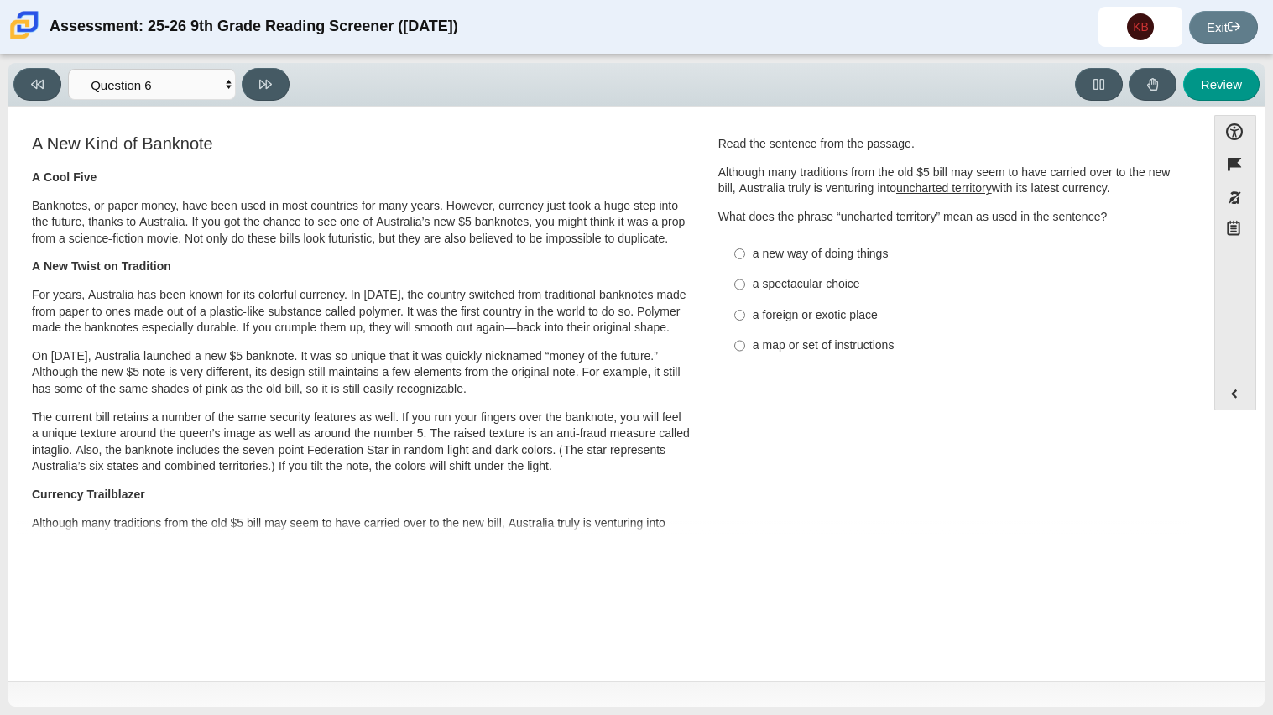
click at [782, 320] on div "a foreign or exotic place" at bounding box center [965, 315] width 424 height 17
click at [745, 320] on input "a foreign or exotic place a foreign or exotic place" at bounding box center [739, 315] width 11 height 30
radio input "true"
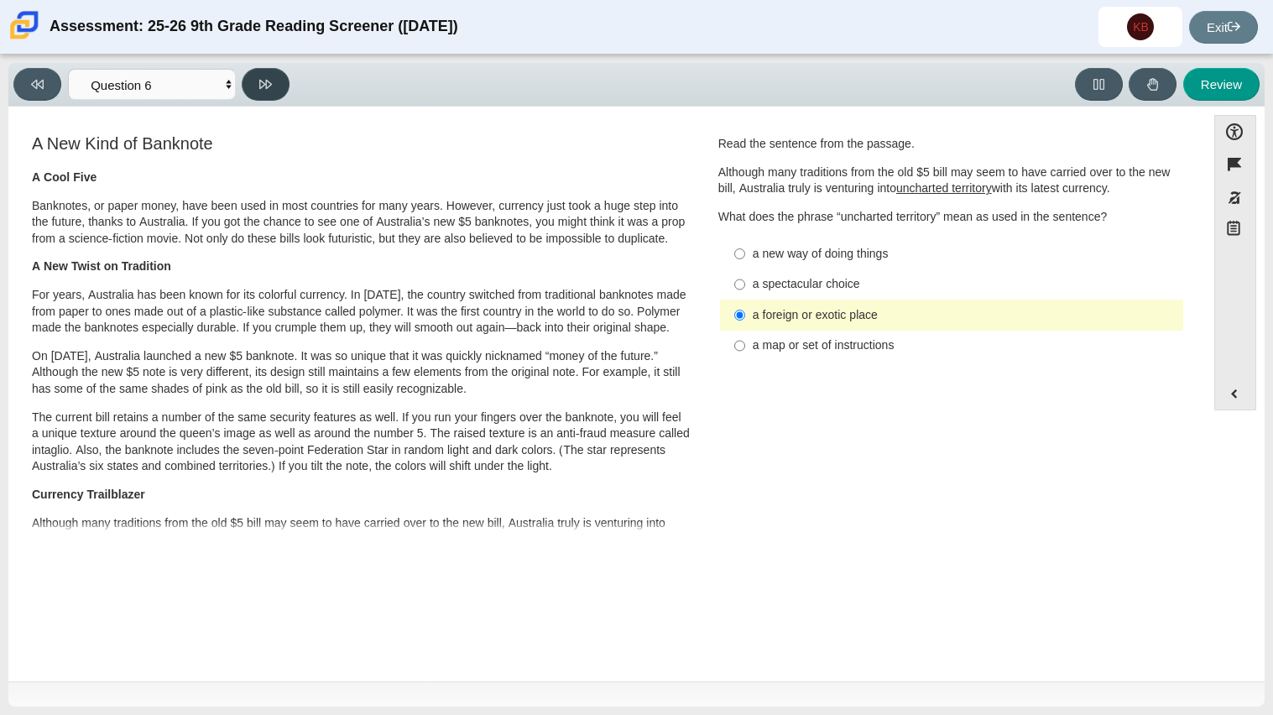
click at [270, 89] on icon at bounding box center [265, 84] width 13 height 13
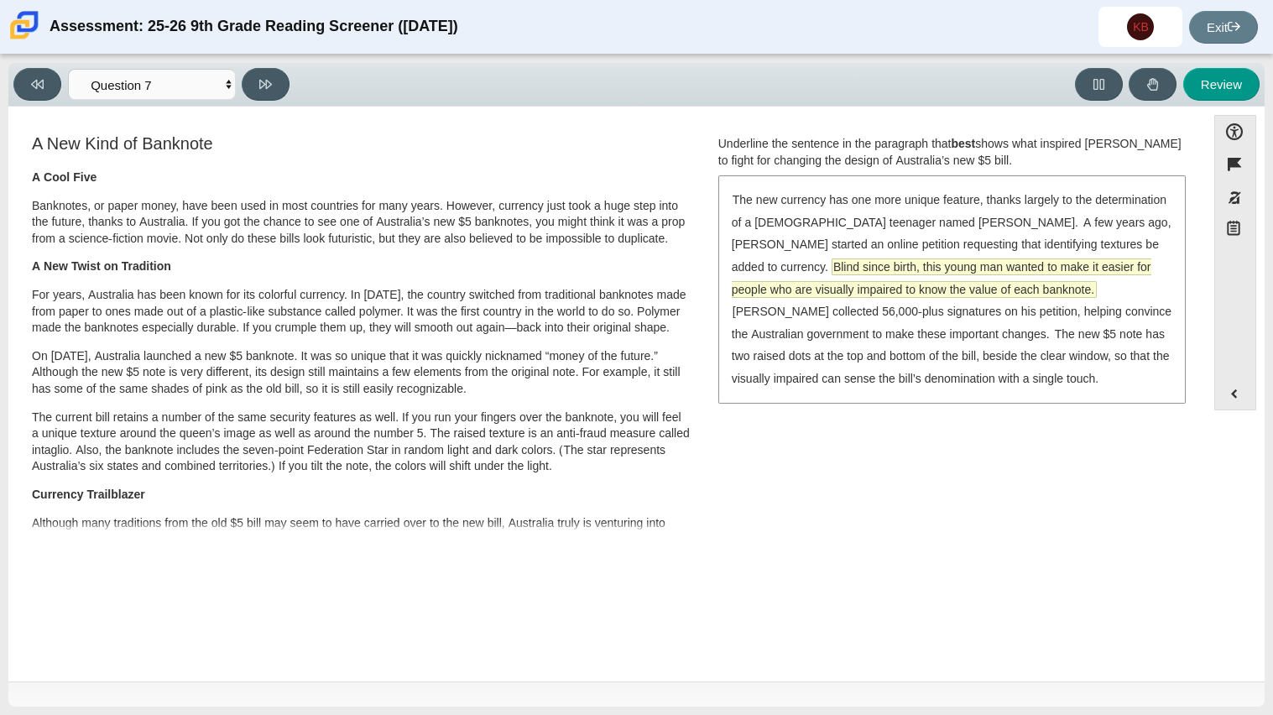
click at [1128, 272] on span "Blind since birth, this young man wanted to make it easier for people who are v…" at bounding box center [941, 278] width 419 height 38
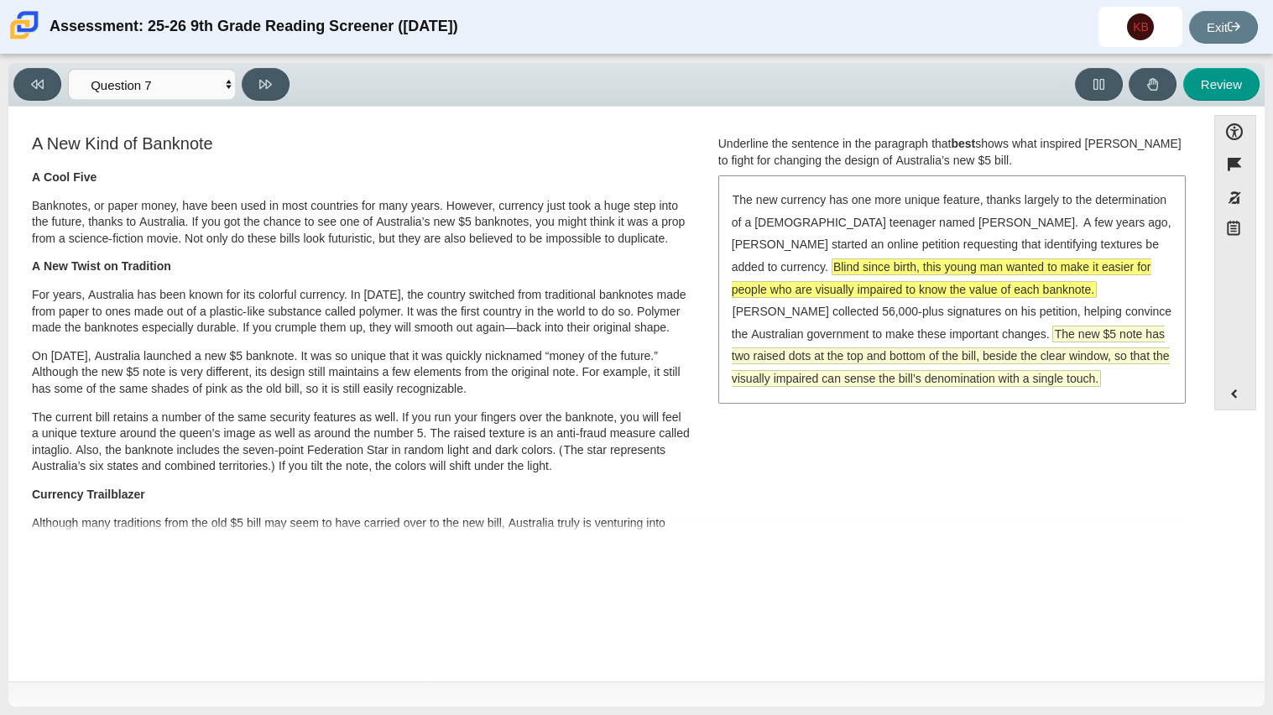
click at [857, 357] on span "The new $5 note has two raised dots at the top and bottom of the bill, beside t…" at bounding box center [951, 356] width 438 height 60
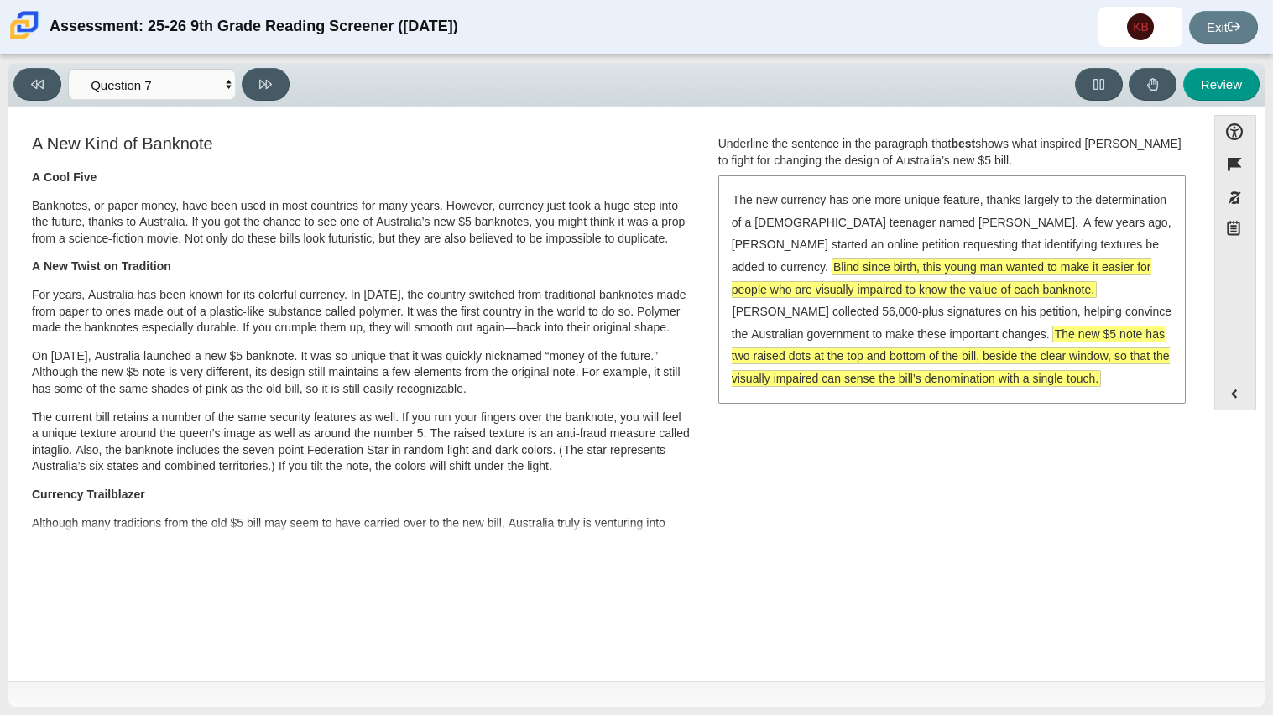
click at [779, 268] on span "Blind since birth, this young man wanted to make it easier for people who are v…" at bounding box center [941, 278] width 419 height 38
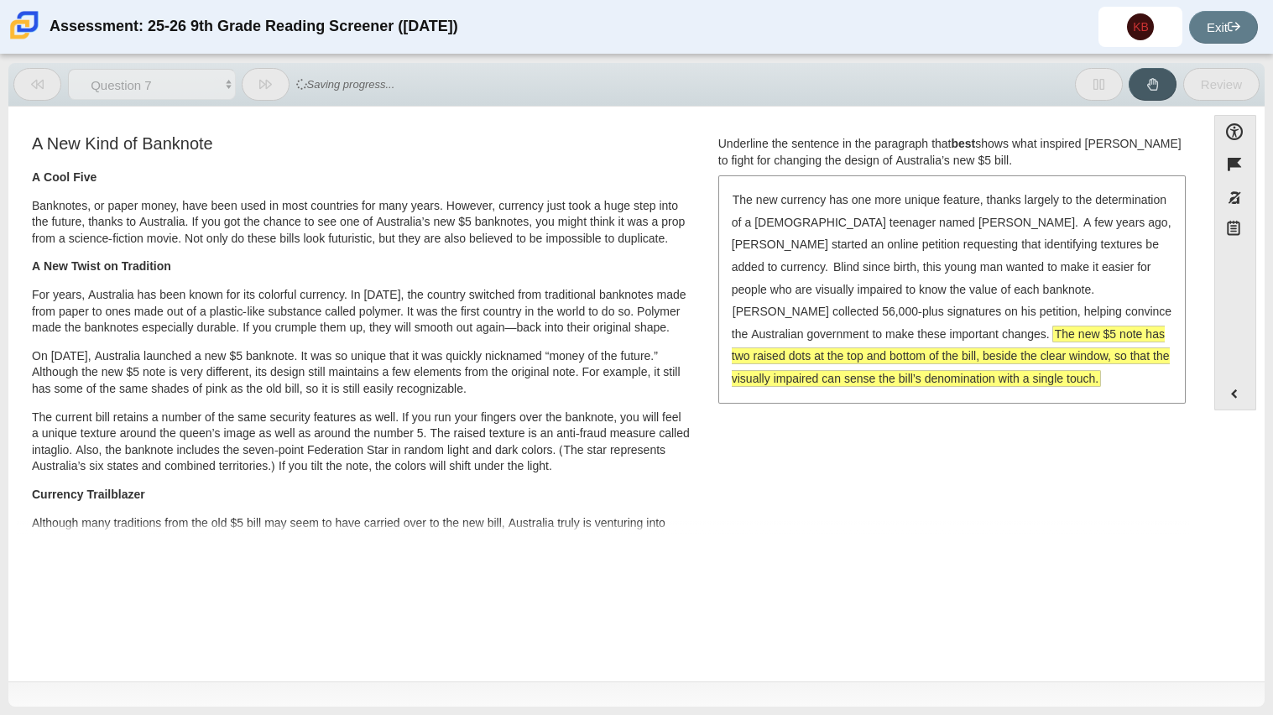
click at [951, 341] on span "The new $5 note has two raised dots at the top and bottom of the bill, beside t…" at bounding box center [951, 356] width 438 height 60
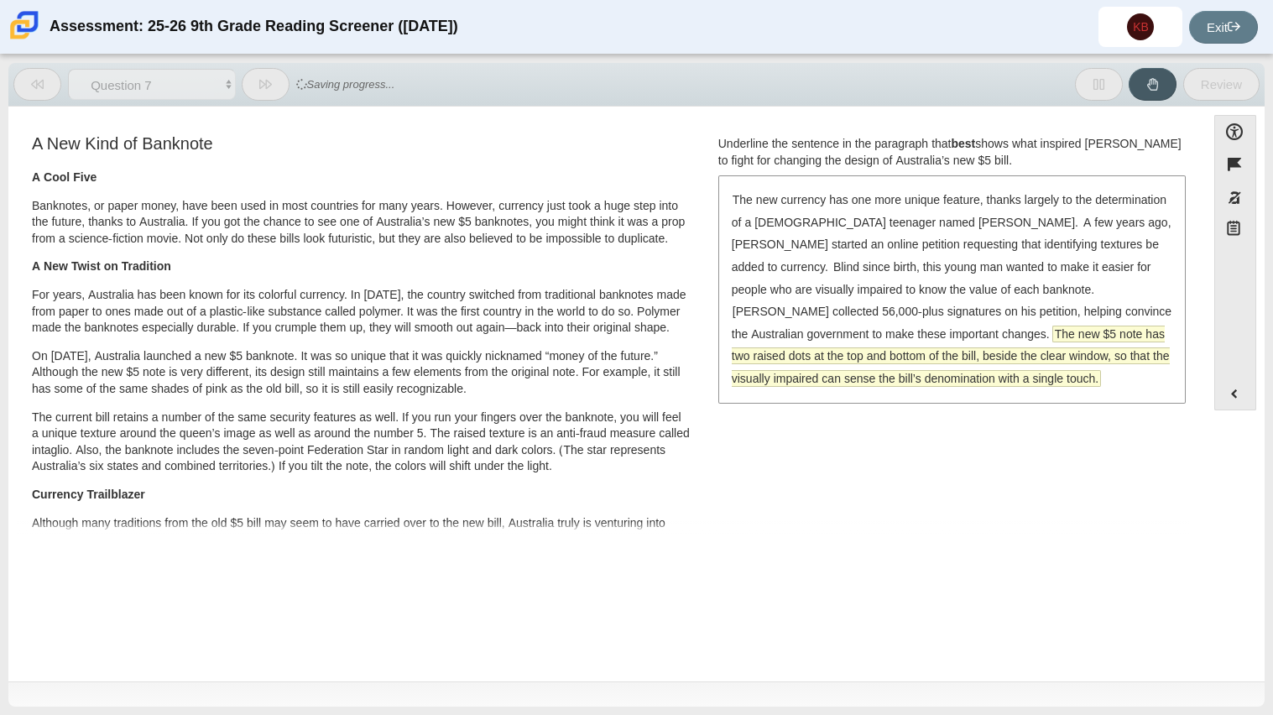
click at [950, 340] on span "The new $5 note has two raised dots at the top and bottom of the bill, beside t…" at bounding box center [951, 356] width 438 height 60
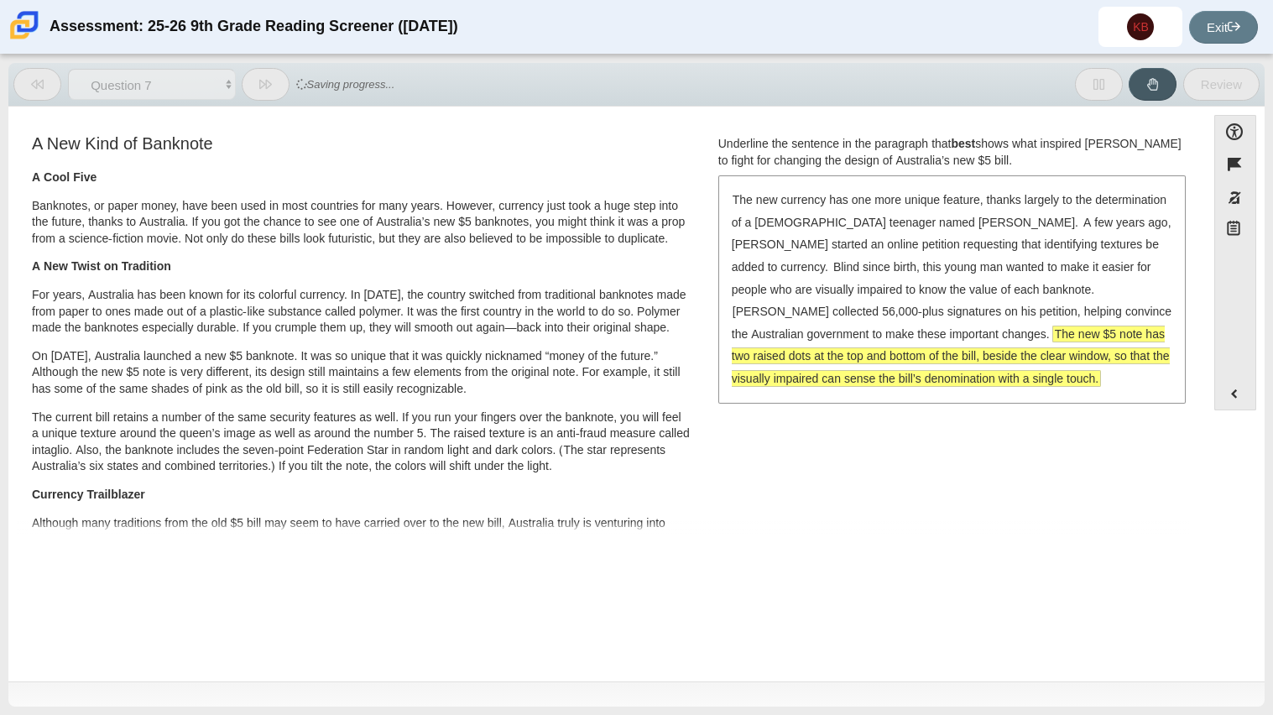
click at [576, 268] on p "A New Twist on Tradition" at bounding box center [361, 266] width 659 height 17
click at [834, 388] on div "The new currency has one more unique feature, thanks largely to the determinati…" at bounding box center [952, 289] width 464 height 224
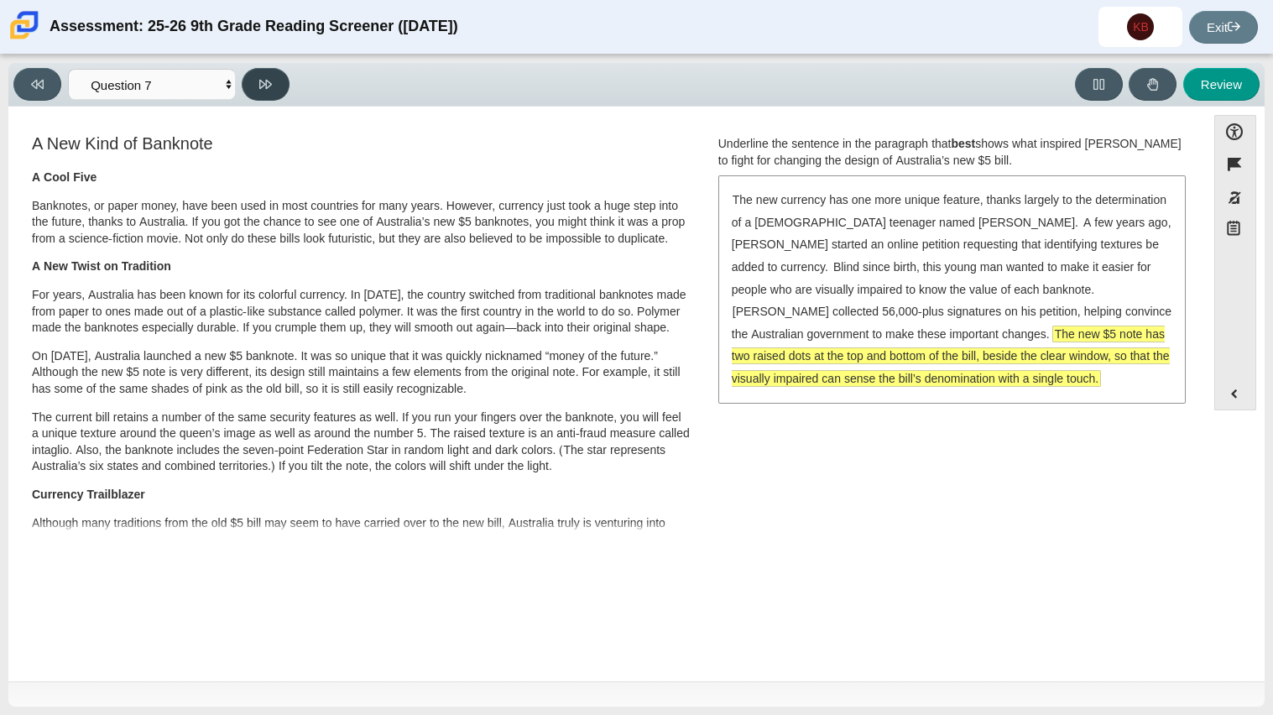
click at [277, 99] on button at bounding box center [266, 84] width 48 height 33
select select "ea8338c2-a6a3-418e-a305-2b963b54a290"
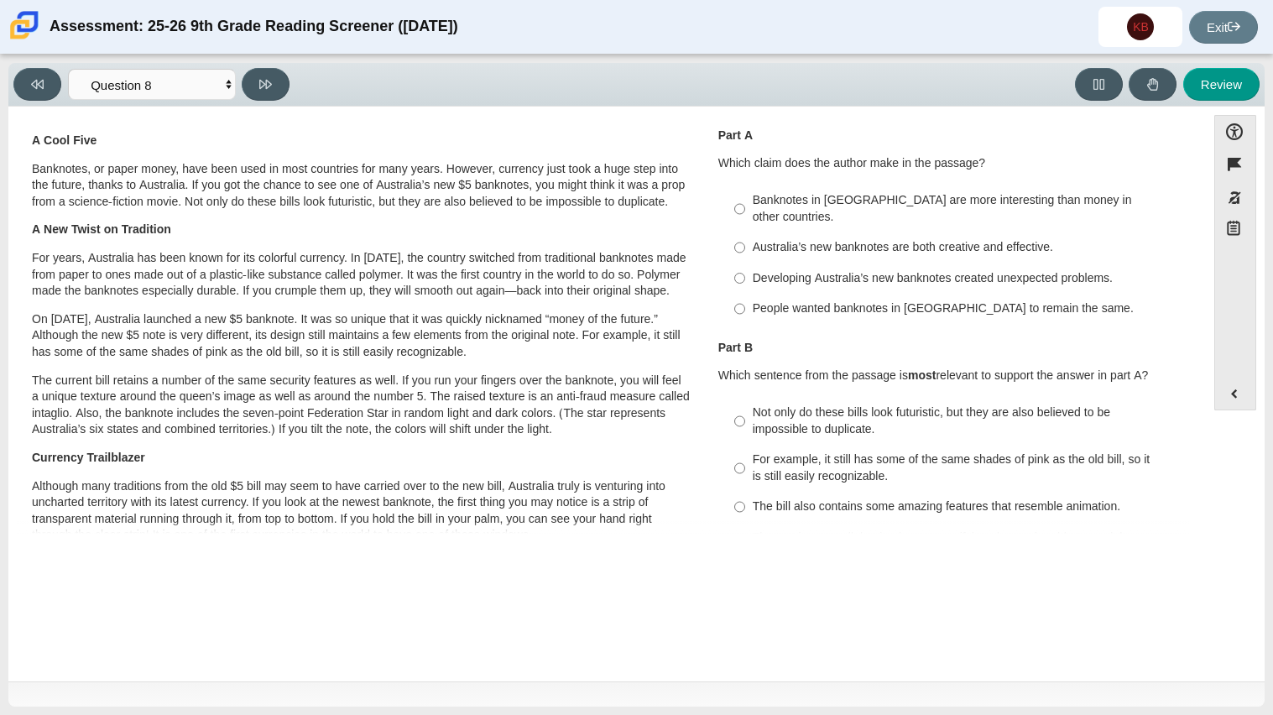
scroll to position [36, 0]
click at [757, 233] on label "Australia’s new banknotes are both creative and effective. Australia’s new bank…" at bounding box center [952, 248] width 461 height 30
click at [745, 233] on input "Australia’s new banknotes are both creative and effective. Australia’s new bank…" at bounding box center [739, 248] width 11 height 30
radio input "true"
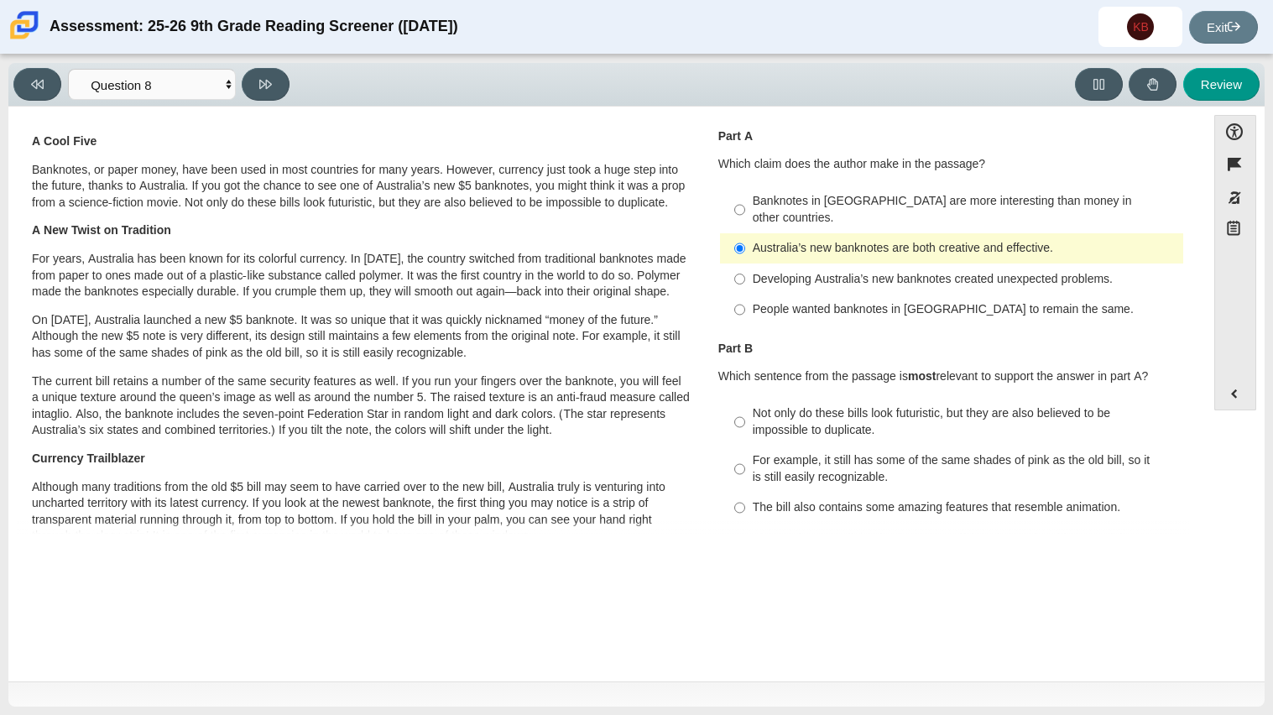
click at [753, 301] on div "People wanted banknotes in [GEOGRAPHIC_DATA] to remain the same." at bounding box center [965, 309] width 424 height 17
click at [745, 294] on input "People wanted banknotes in [GEOGRAPHIC_DATA] to remain the same. People wanted …" at bounding box center [739, 309] width 11 height 30
radio input "true"
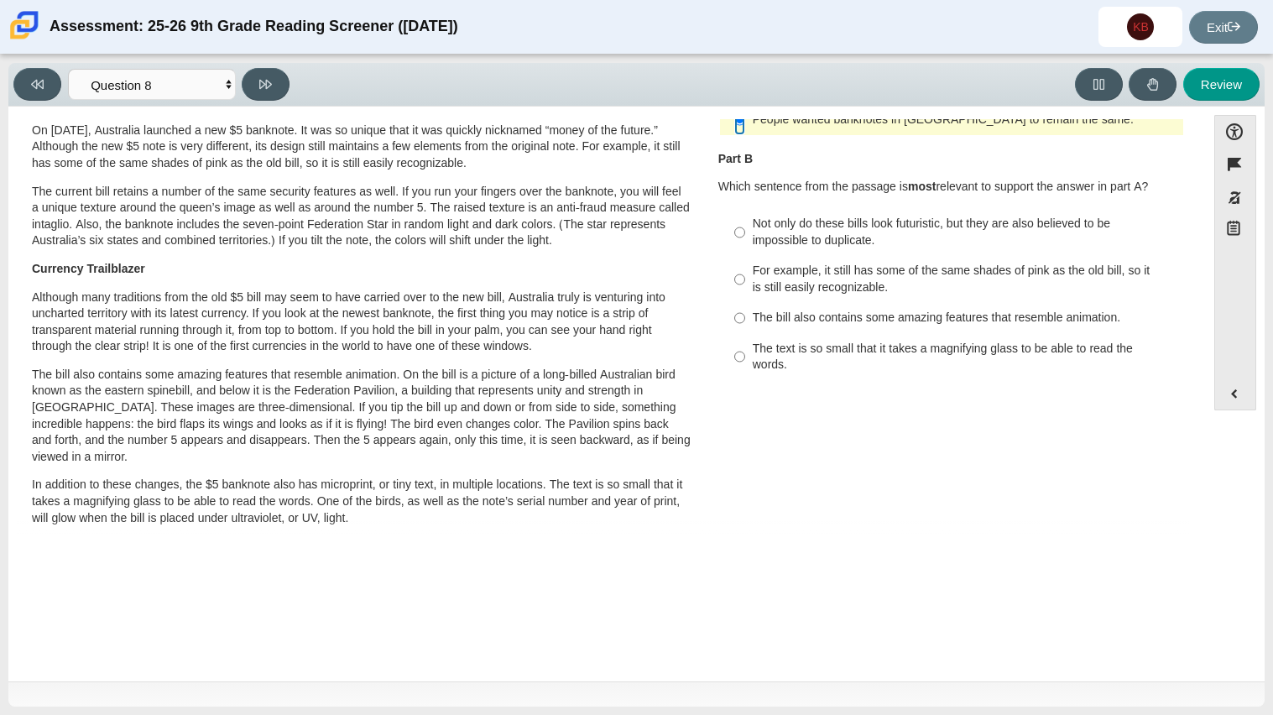
scroll to position [227, 0]
click at [681, 297] on p "Although many traditions from the old $5 bill may seem to have carried over to …" at bounding box center [361, 321] width 659 height 65
click at [862, 215] on div "Not only do these bills look futuristic, but they are also believed to be impos…" at bounding box center [965, 231] width 424 height 33
click at [745, 215] on input "Not only do these bills look futuristic, but they are also believed to be impos…" at bounding box center [739, 231] width 11 height 47
radio input "true"
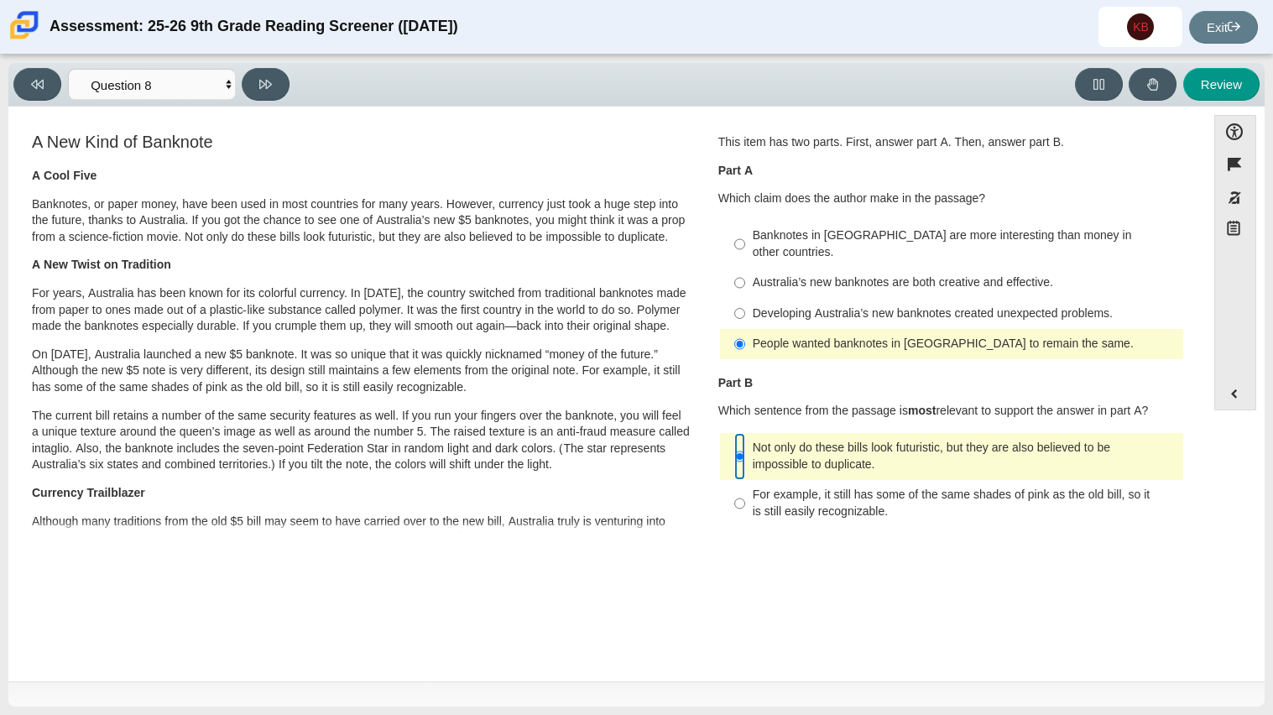
scroll to position [0, 0]
click at [870, 307] on div "Developing Australia’s new banknotes created unexpected problems." at bounding box center [965, 315] width 424 height 17
click at [745, 300] on input "Developing Australia’s new banknotes created unexpected problems. Developing Au…" at bounding box center [739, 315] width 11 height 30
radio input "true"
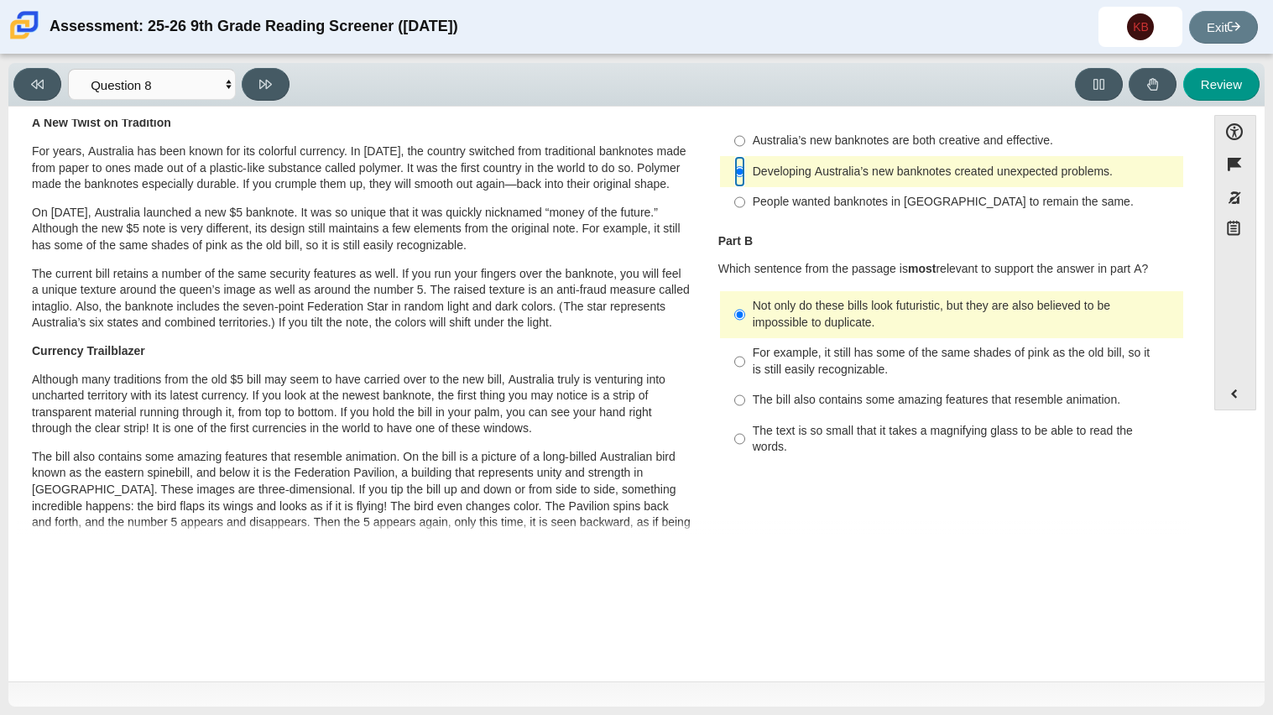
scroll to position [144, 0]
click at [994, 391] on div "The bill also contains some amazing features that resemble animation." at bounding box center [965, 399] width 424 height 17
click at [745, 390] on input "The bill also contains some amazing features that resemble animation. The bill …" at bounding box center [739, 399] width 11 height 30
radio input "true"
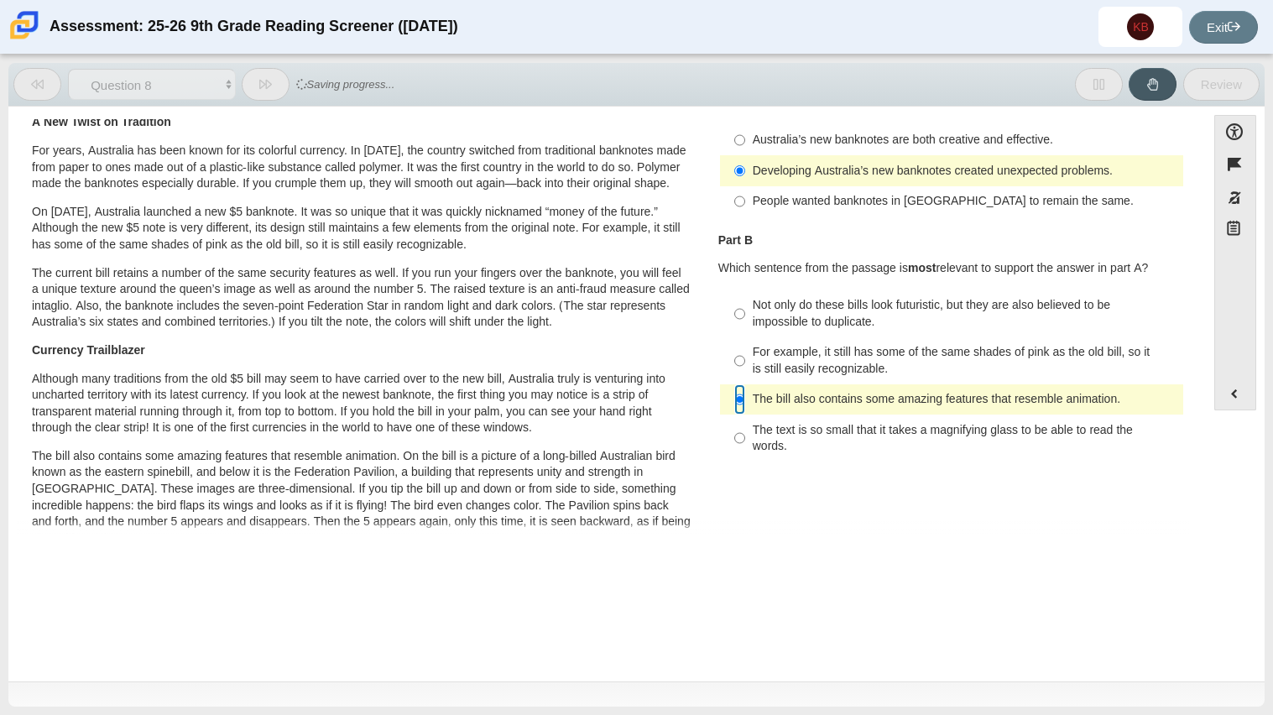
scroll to position [0, 0]
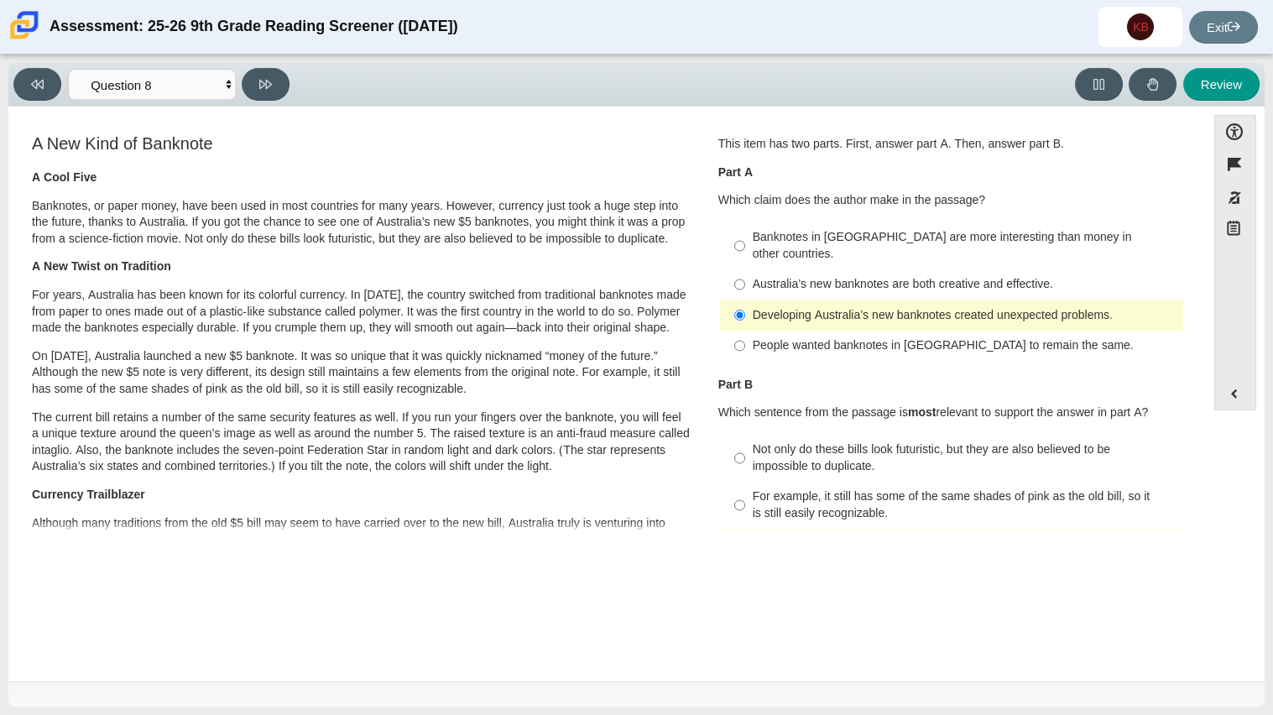
click at [890, 237] on div "Banknotes in [GEOGRAPHIC_DATA] are more interesting than money in other countri…" at bounding box center [965, 245] width 424 height 33
click at [745, 237] on input "Banknotes in [GEOGRAPHIC_DATA] are more interesting than money in other countri…" at bounding box center [739, 245] width 11 height 47
radio input "true"
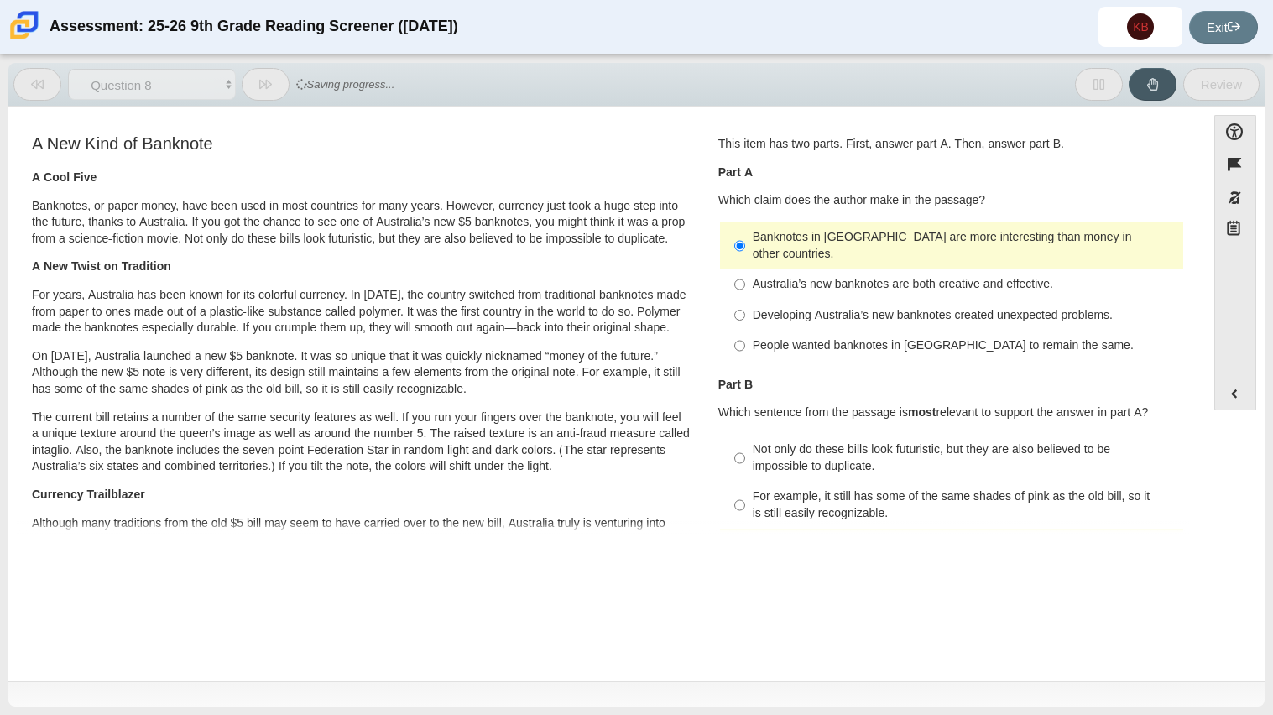
click at [872, 276] on div "Australia’s new banknotes are both creative and effective." at bounding box center [965, 284] width 424 height 17
click at [745, 271] on input "Australia’s new banknotes are both creative and effective. Australia’s new bank…" at bounding box center [739, 284] width 11 height 30
radio input "true"
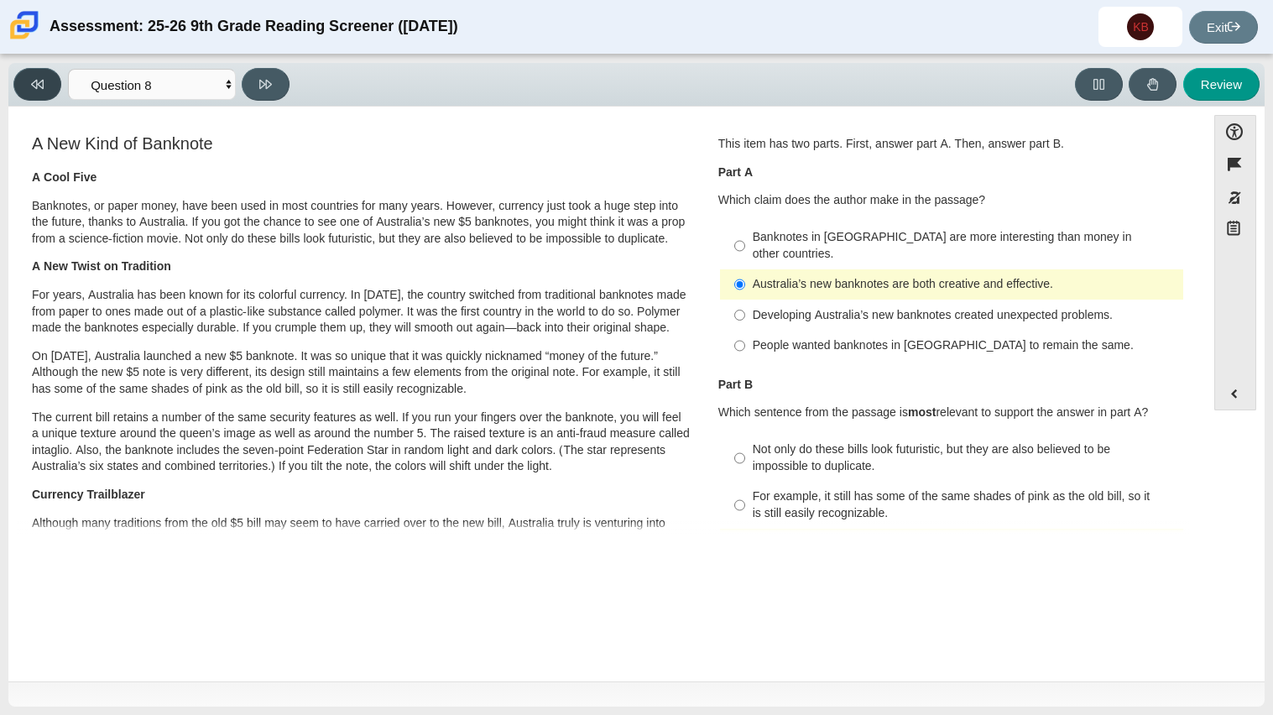
click at [25, 91] on button at bounding box center [37, 84] width 48 height 33
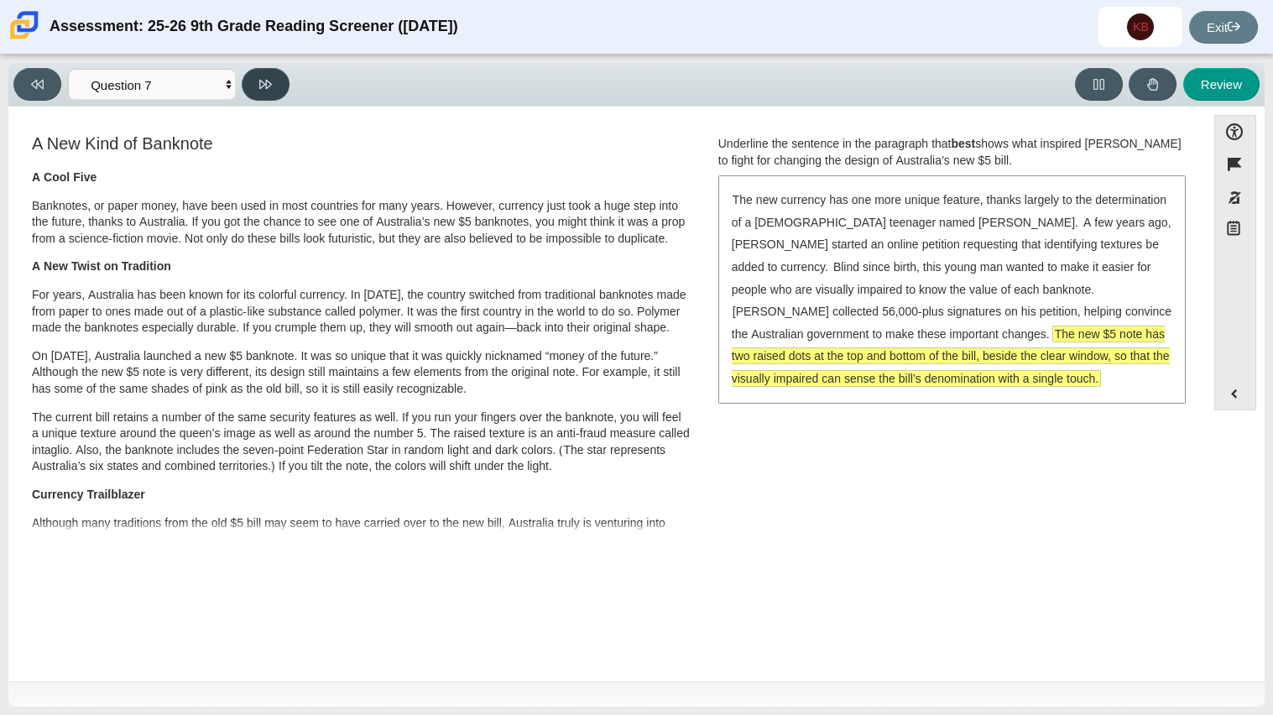
click at [263, 91] on button at bounding box center [266, 84] width 48 height 33
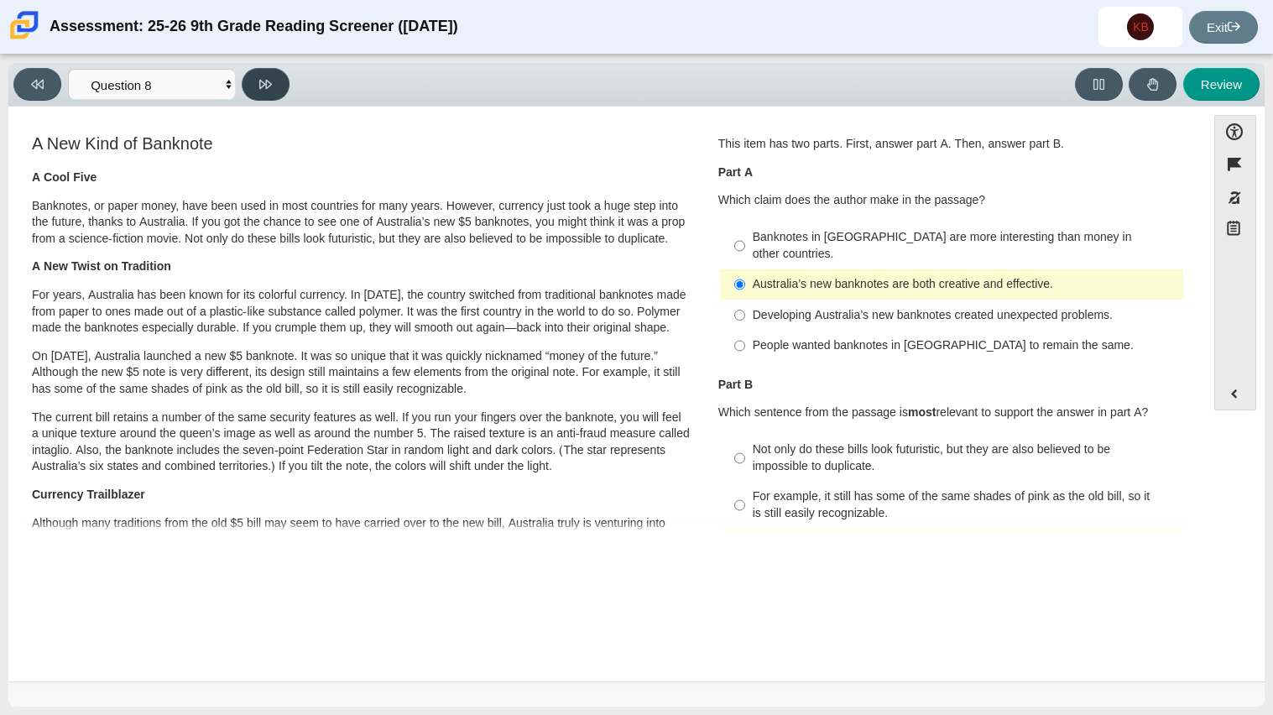
click at [263, 91] on button at bounding box center [266, 84] width 48 height 33
select select "89f058d6-b15c-4ef5-a4b3-fdaffb8868b6"
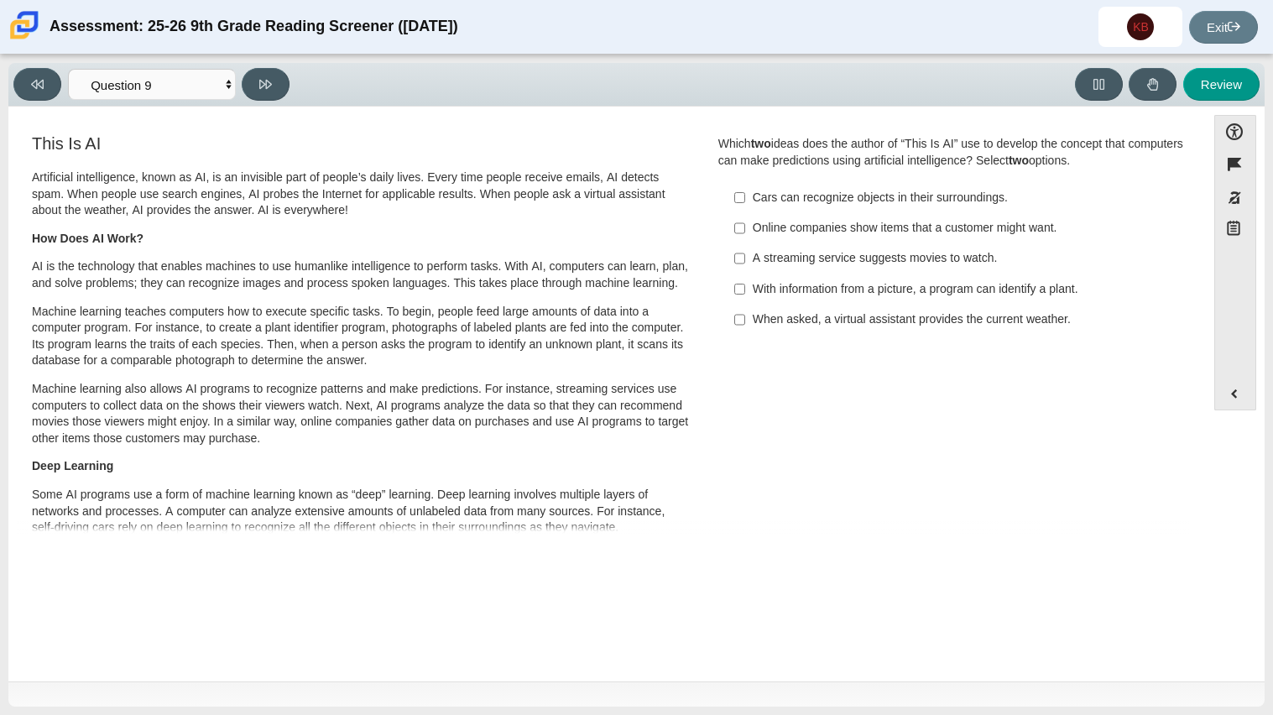
click at [726, 293] on label "With information from a picture, a program can identify a plant. With informati…" at bounding box center [952, 289] width 461 height 30
click at [734, 293] on input "With information from a picture, a program can identify a plant. With informati…" at bounding box center [739, 289] width 11 height 30
checkbox input "true"
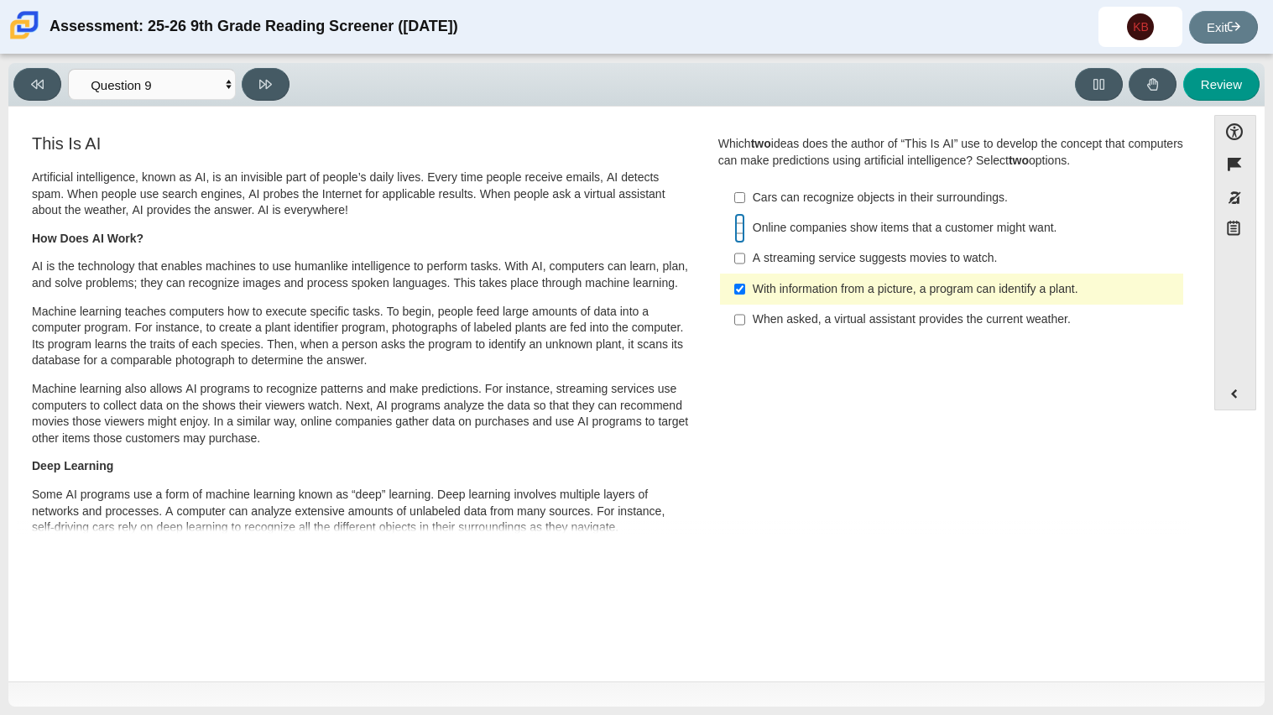
click at [734, 229] on input "Online companies show items that a customer might want. Online companies show i…" at bounding box center [739, 228] width 11 height 30
checkbox input "true"
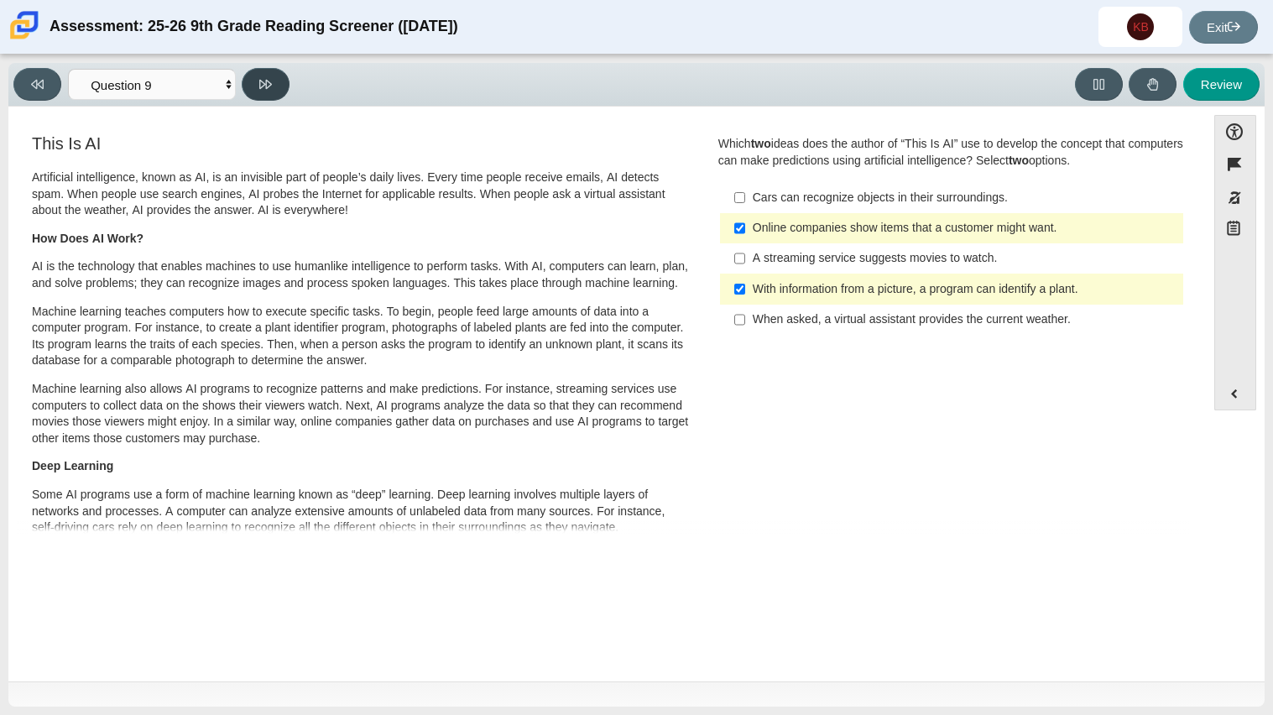
click at [274, 72] on button at bounding box center [266, 84] width 48 height 33
select select "cdf3c14e-a918-44d1-9b63-3db0fa81641e"
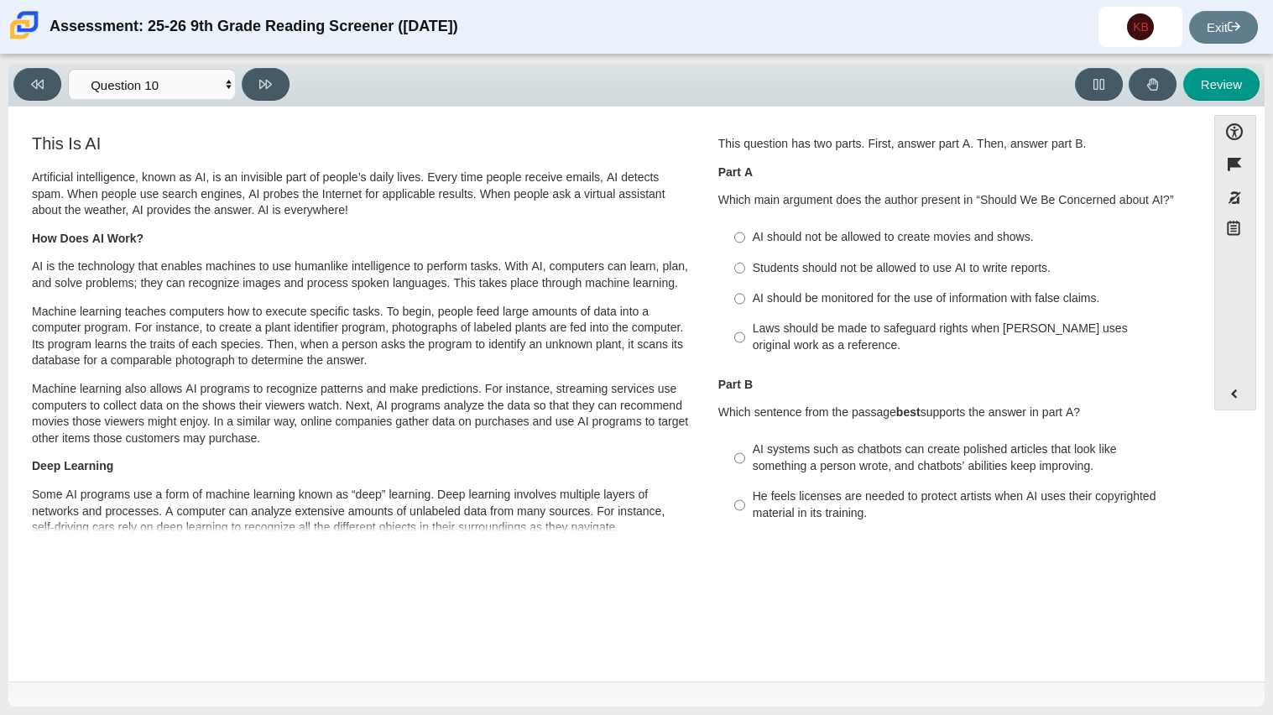
click at [875, 310] on label "AI should be monitored for the use of information with false claims. AI should …" at bounding box center [952, 299] width 461 height 30
click at [745, 310] on input "AI should be monitored for the use of information with false claims. AI should …" at bounding box center [739, 299] width 11 height 30
radio input "true"
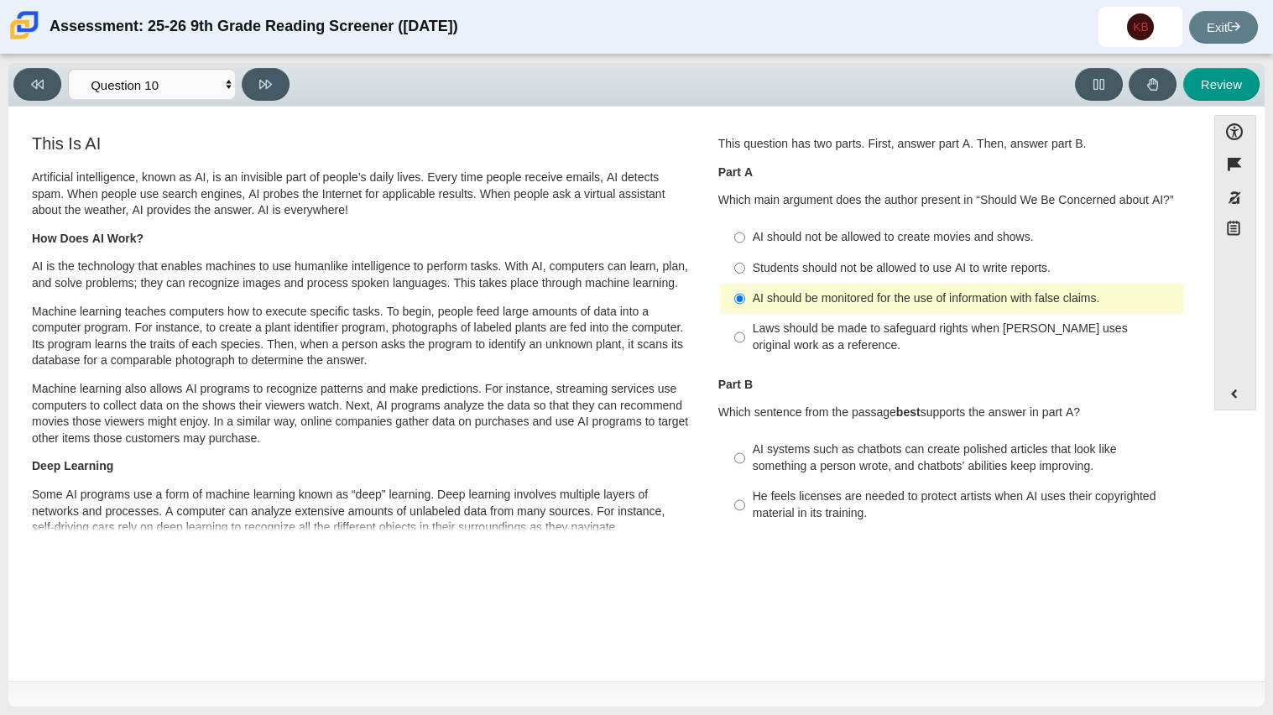
click at [912, 341] on div "Laws should be made to safeguard rights when [PERSON_NAME] uses original work a…" at bounding box center [965, 336] width 424 height 33
click at [745, 341] on input "Laws should be made to safeguard rights when [PERSON_NAME] uses original work a…" at bounding box center [739, 337] width 11 height 47
radio input "true"
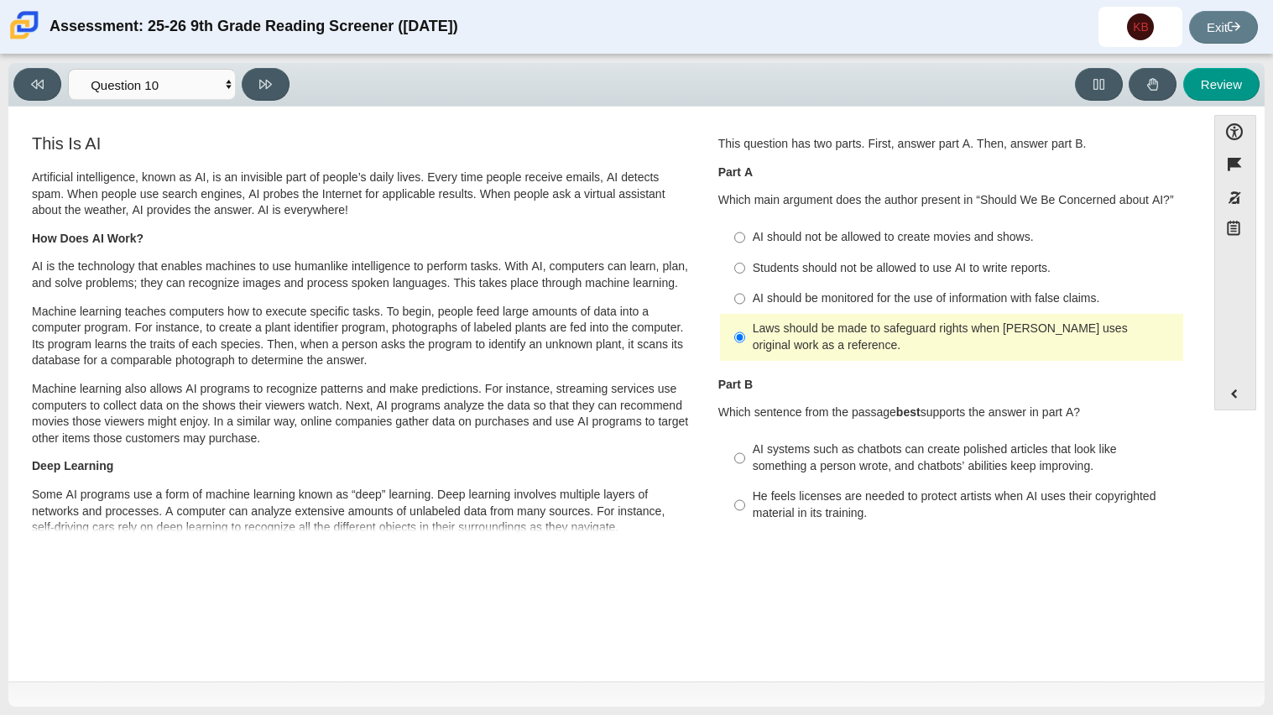
click at [1072, 292] on div "AI should be monitored for the use of information with false claims." at bounding box center [965, 298] width 424 height 17
click at [745, 292] on input "AI should be monitored for the use of information with false claims. AI should …" at bounding box center [739, 299] width 11 height 30
radio input "true"
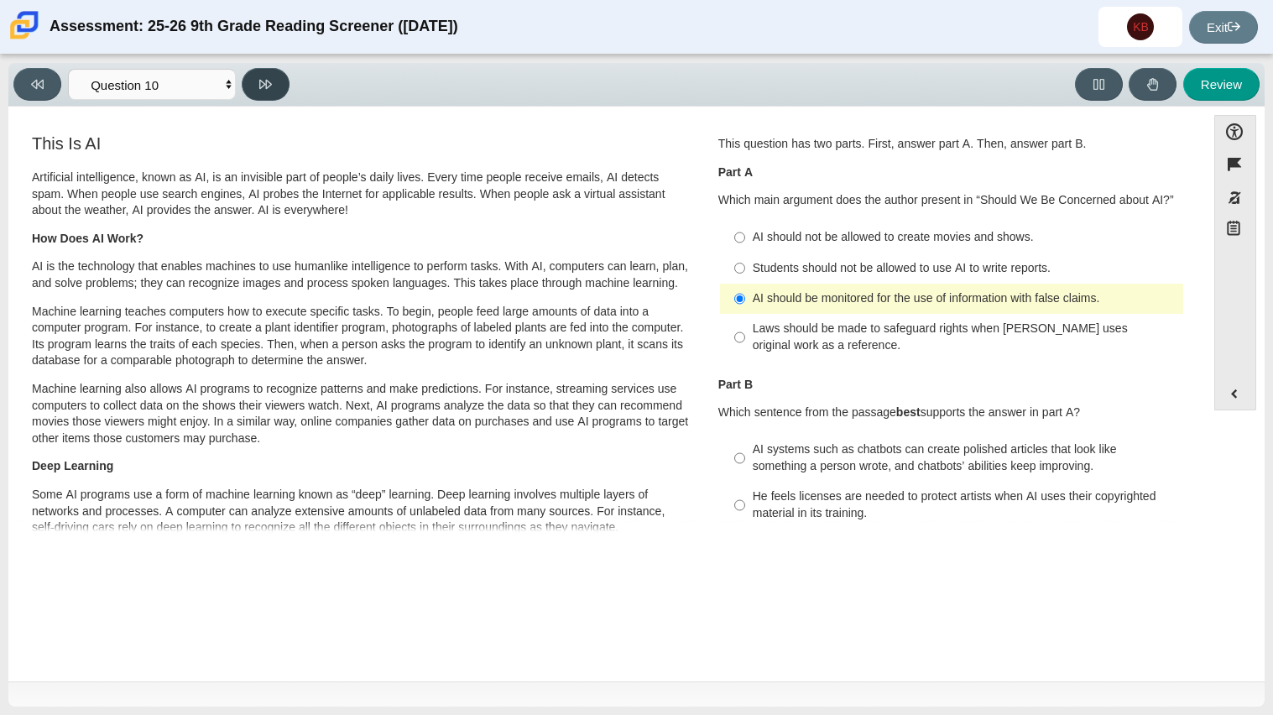
click at [258, 96] on button at bounding box center [266, 84] width 48 height 33
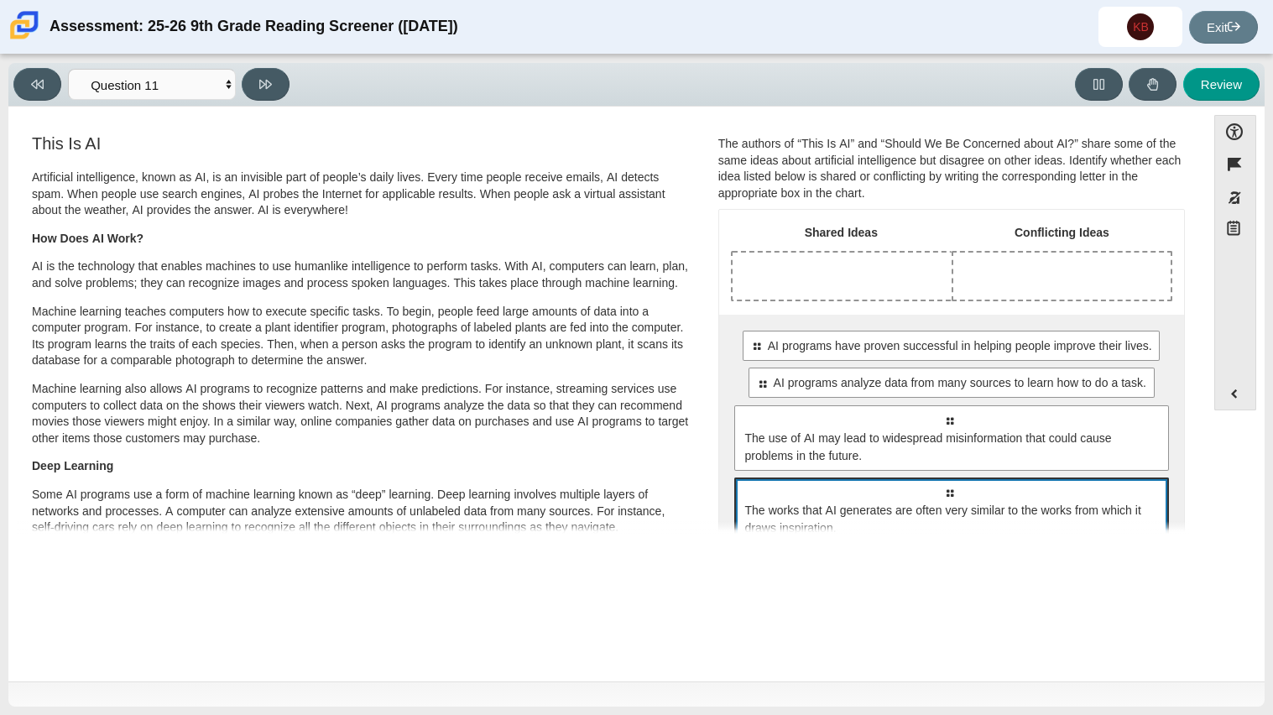
click at [928, 503] on span "The works that AI generates are often very similar to the works from which it d…" at bounding box center [952, 519] width 415 height 35
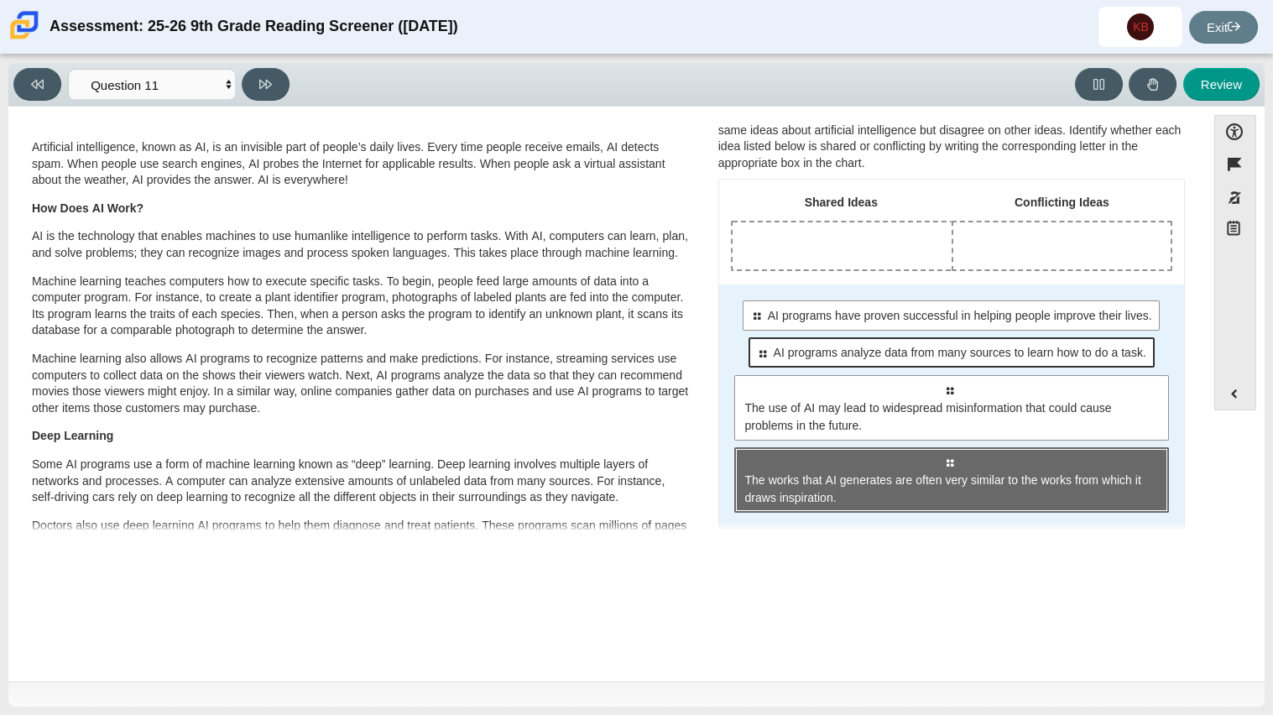
scroll to position [8, 0]
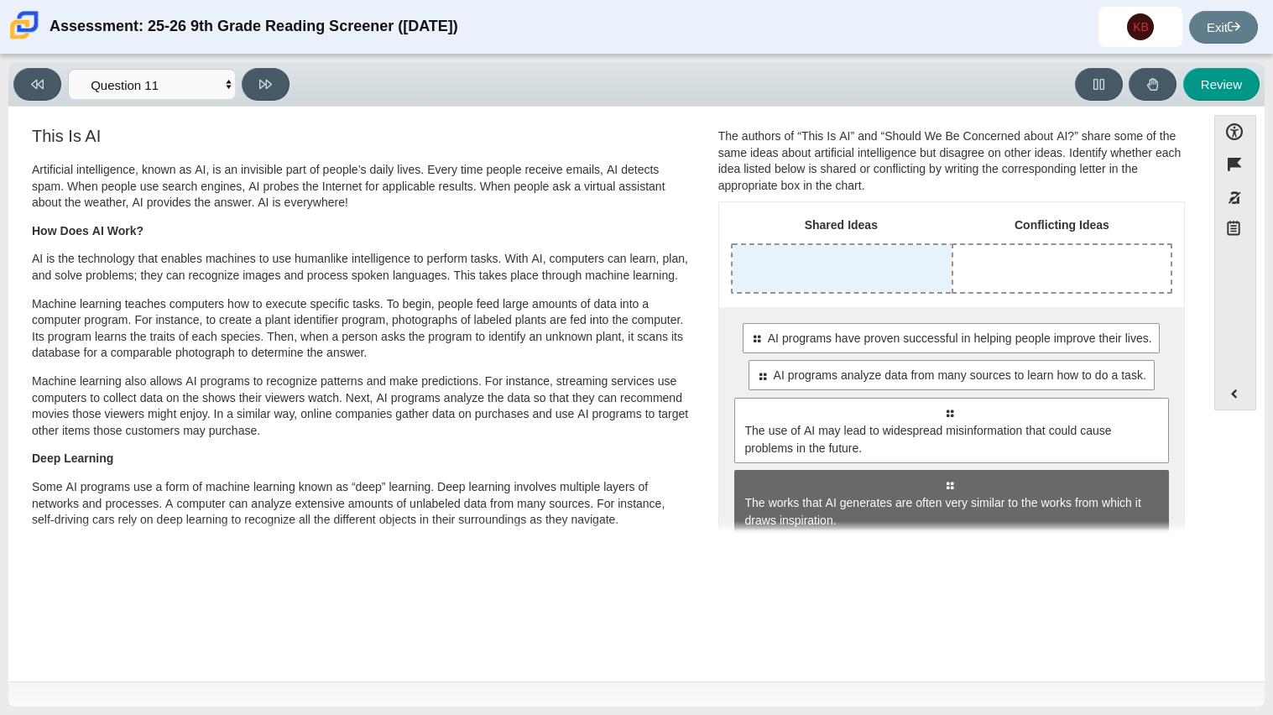
click at [808, 289] on div "Drop response in row 1 of column 1 (Shared Ideas)" at bounding box center [841, 268] width 219 height 47
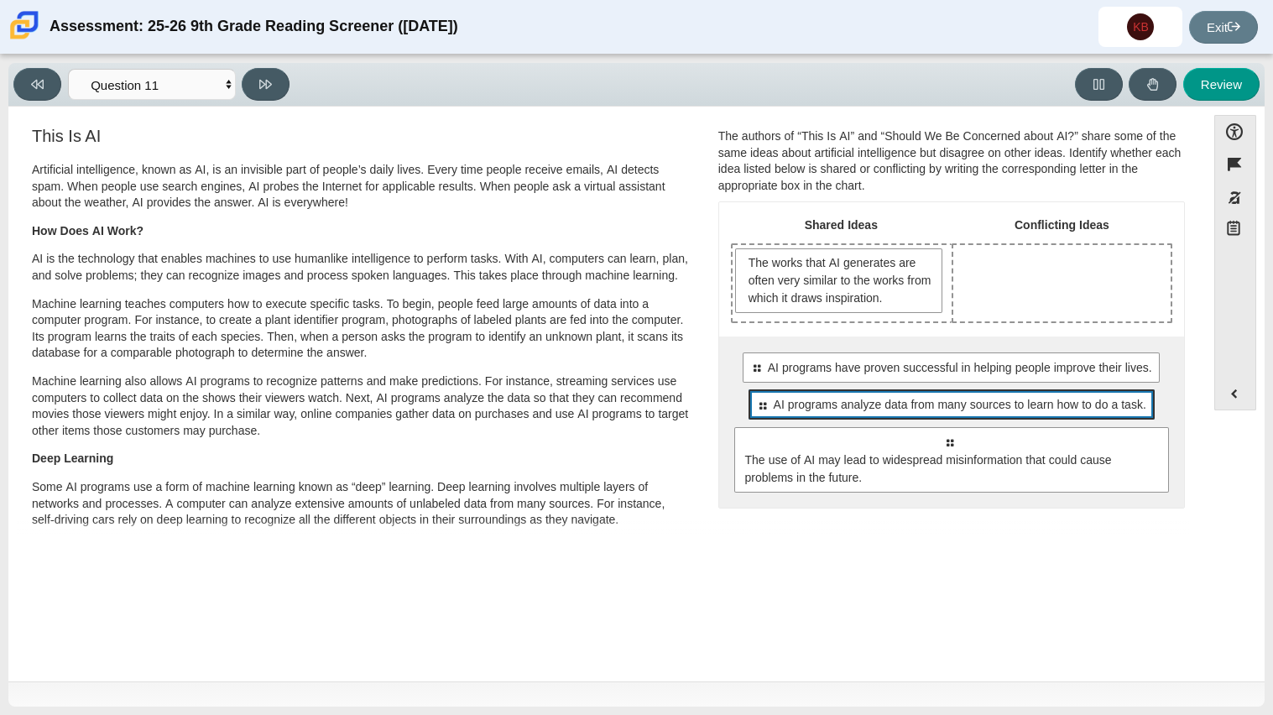
click at [877, 413] on div "Select to move response to a response input area. AI programs analyze data from…" at bounding box center [950, 404] width 405 height 30
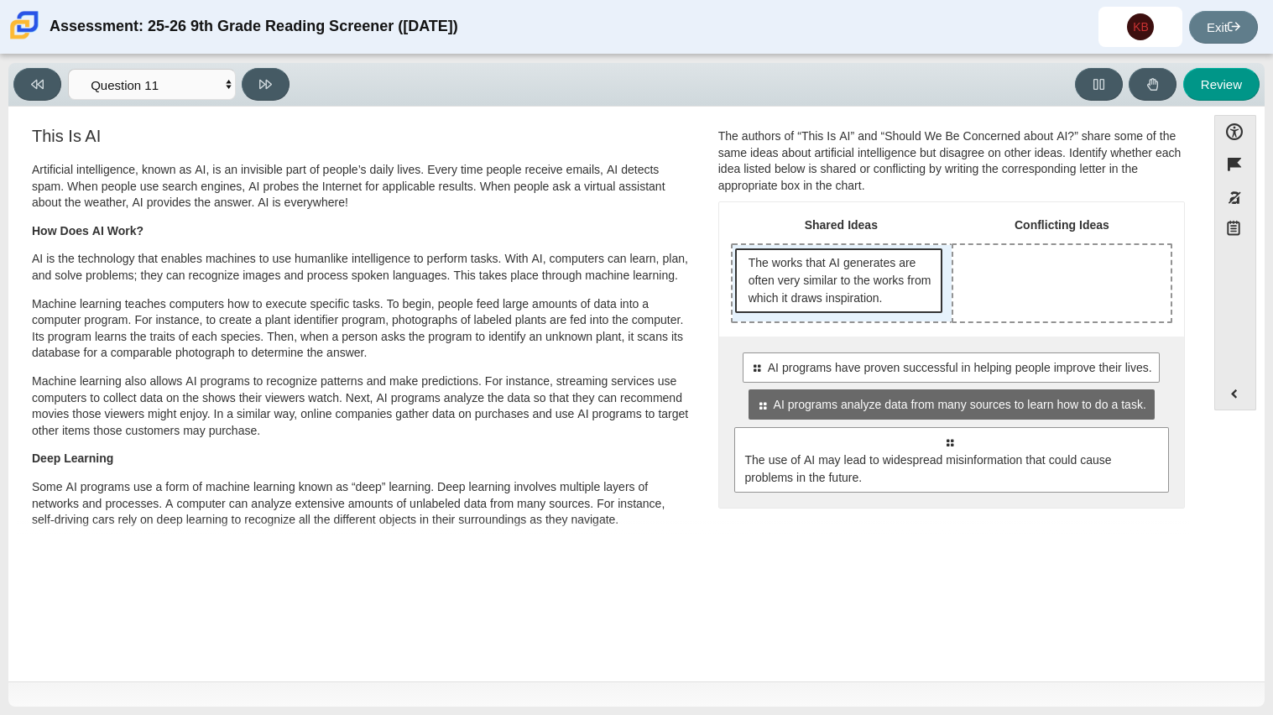
click at [838, 293] on span "The works that AI generates are often very similar to the works from which it d…" at bounding box center [840, 280] width 185 height 53
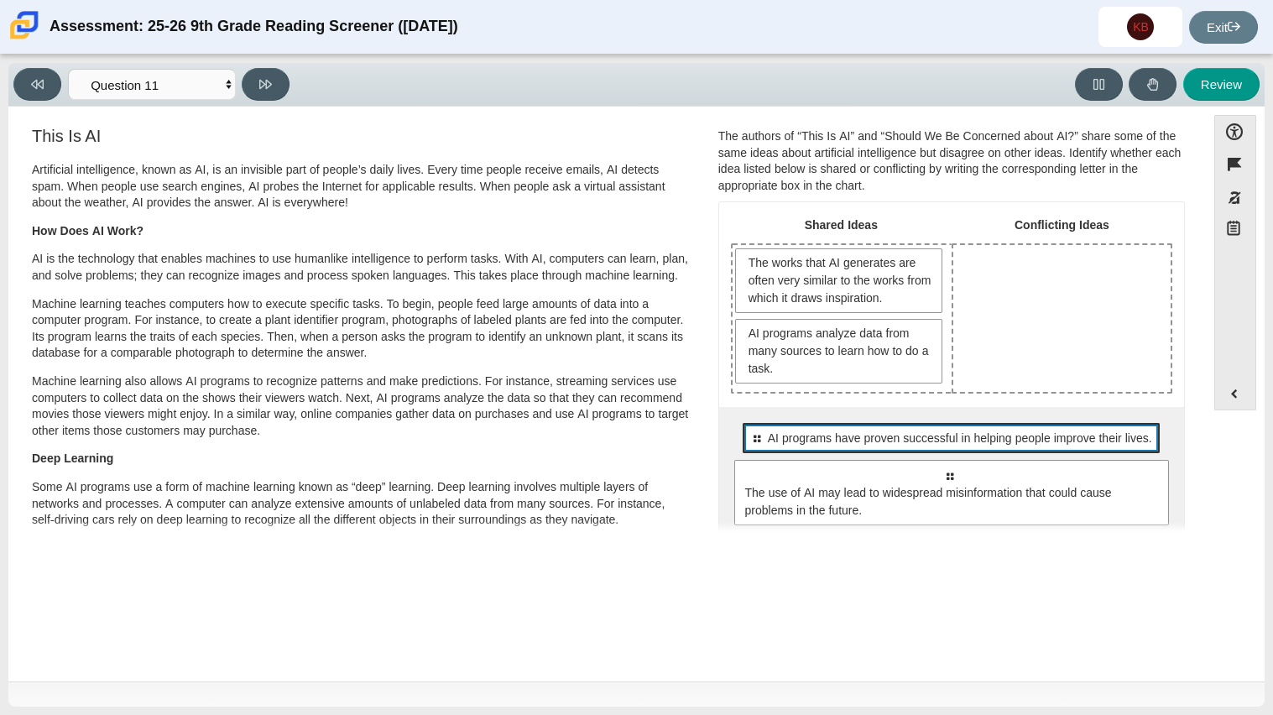
click at [877, 444] on span "AI programs have proven successful in helping people improve their lives." at bounding box center [960, 439] width 384 height 18
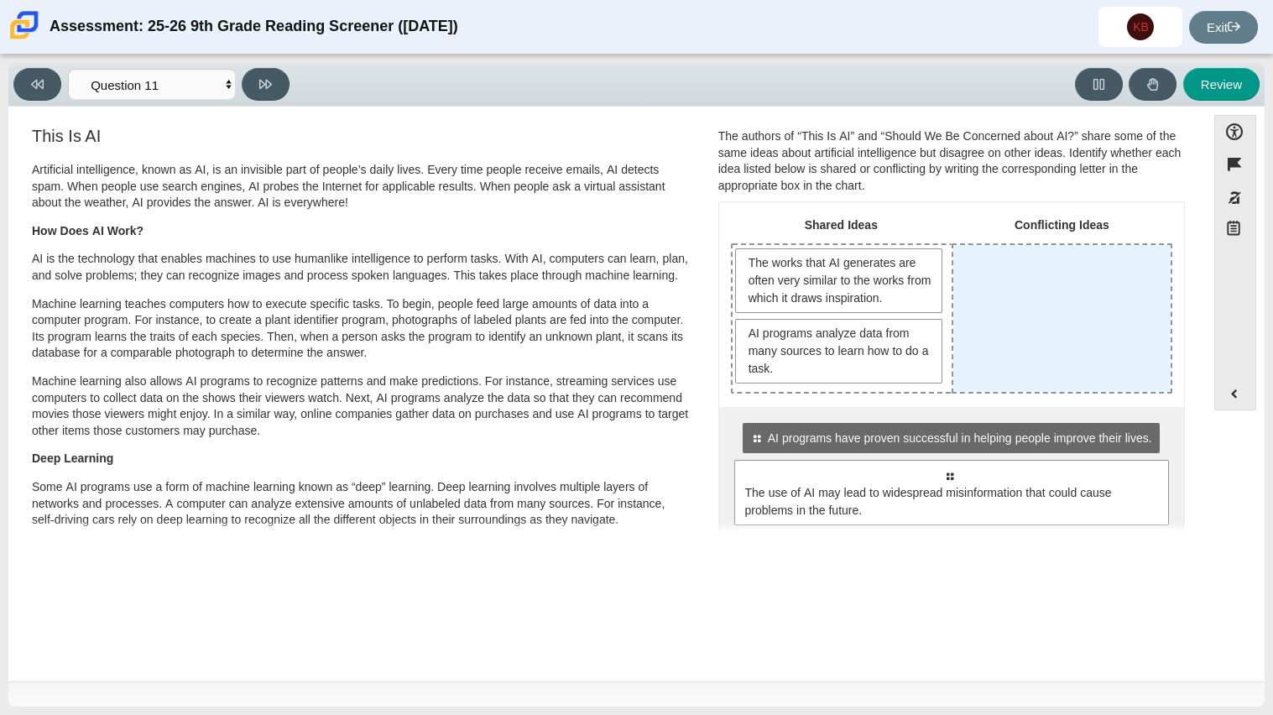
click at [1048, 277] on div "Drop response in row 1 of column 2 (Conflicting Ideas)" at bounding box center [1061, 318] width 217 height 147
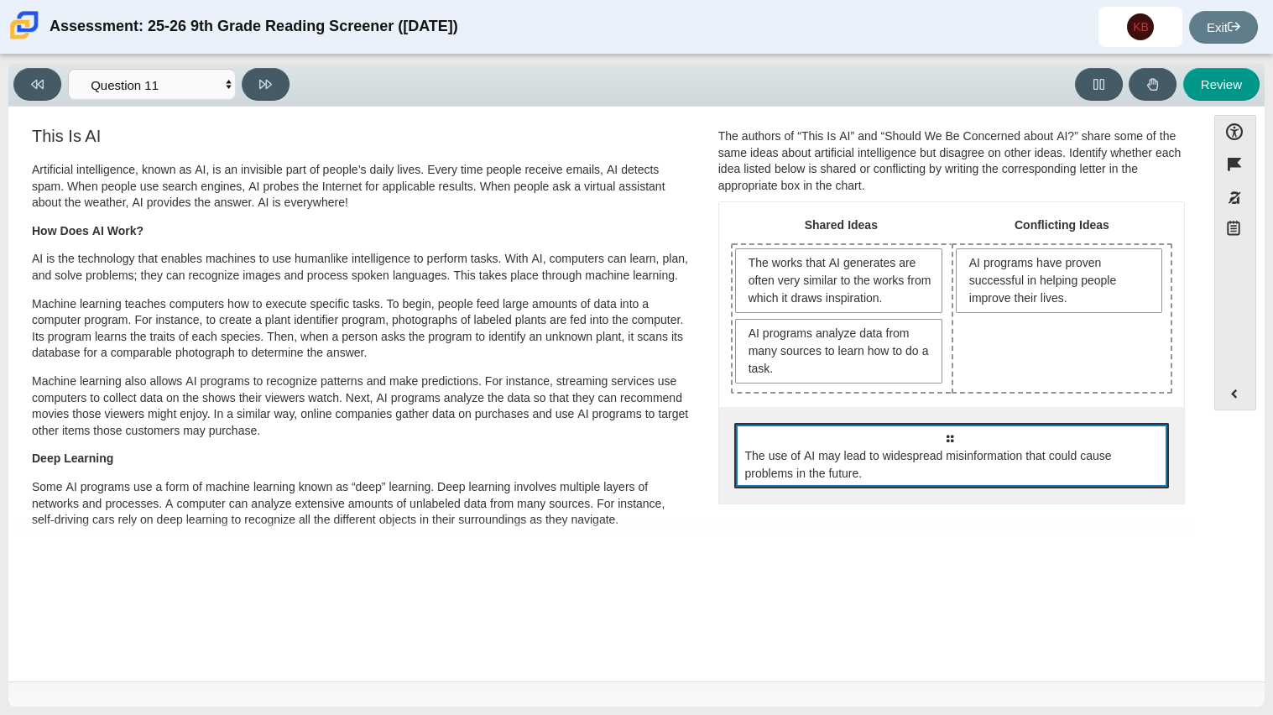
click at [1104, 435] on div "Select to move response to a response input area. The use of AI may lead to wid…" at bounding box center [951, 455] width 435 height 65
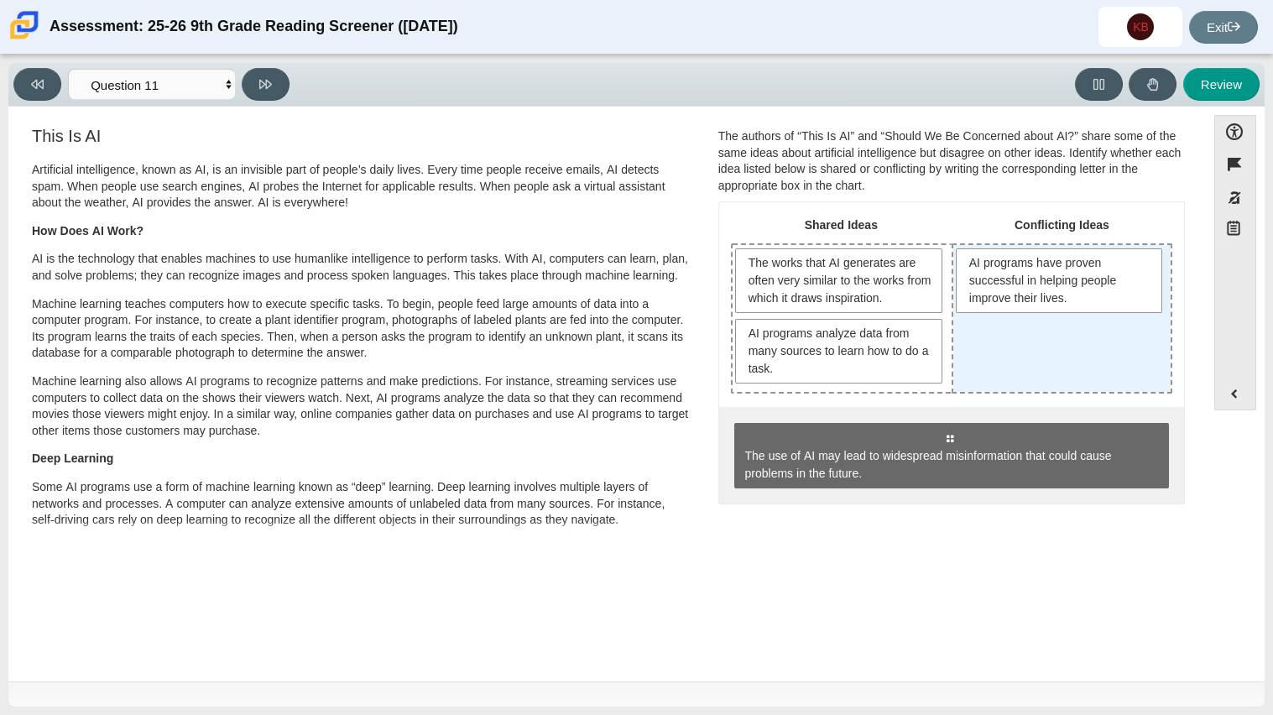
click at [1014, 331] on div "AI programs have proven successful in helping people improve their lives." at bounding box center [1061, 318] width 217 height 147
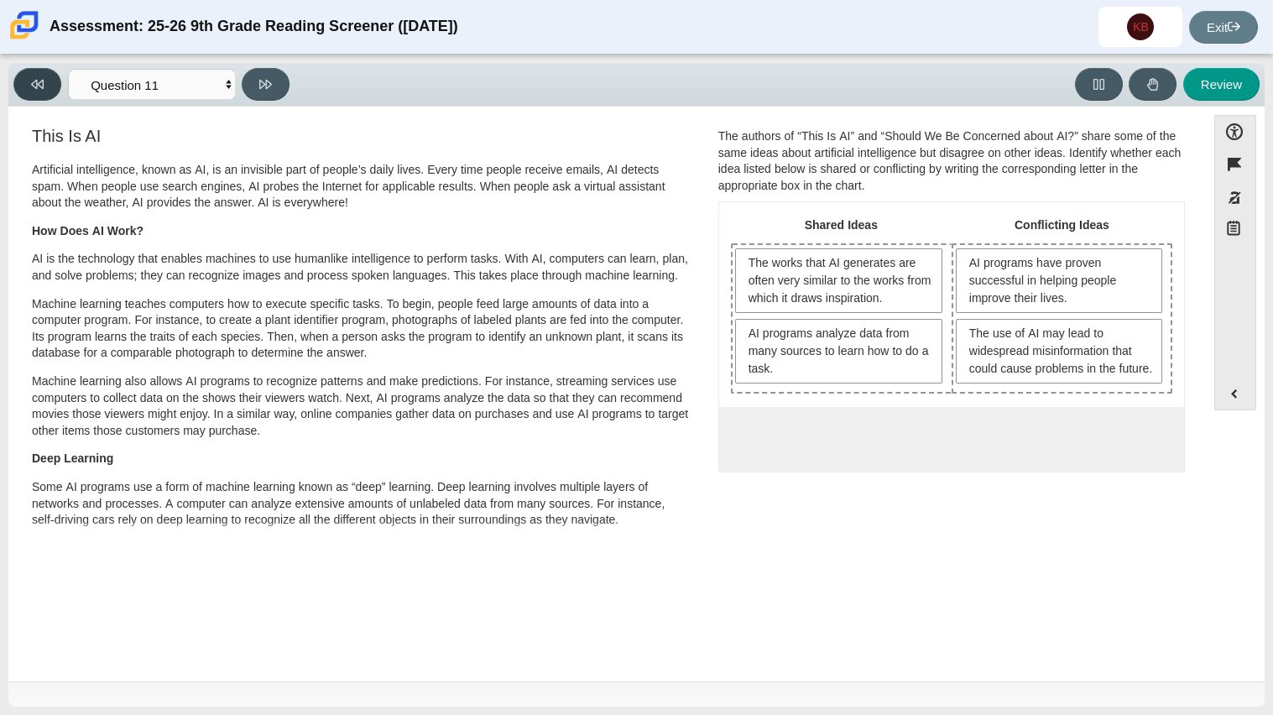
click at [44, 91] on button at bounding box center [37, 84] width 48 height 33
select select "cdf3c14e-a918-44d1-9b63-3db0fa81641e"
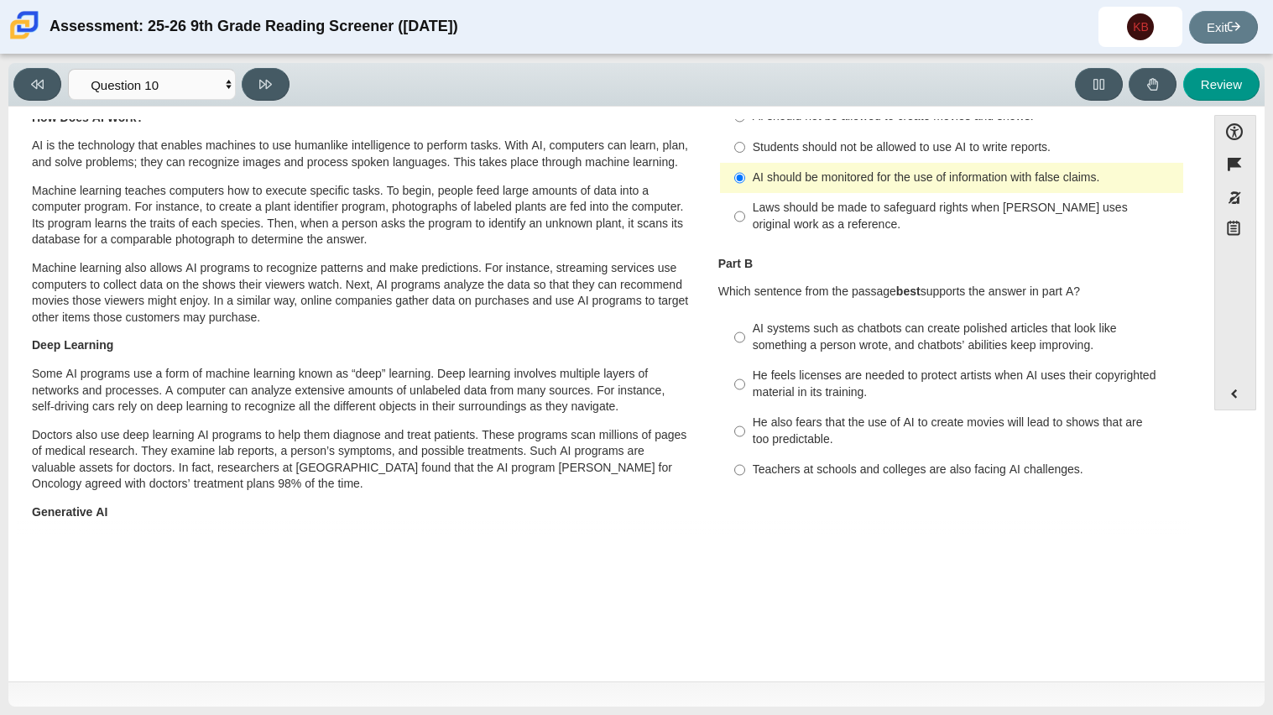
scroll to position [122, 0]
click at [822, 346] on div "AI systems such as chatbots can create polished articles that look like somethi…" at bounding box center [965, 335] width 424 height 33
click at [745, 346] on input "AI systems such as chatbots can create polished articles that look like somethi…" at bounding box center [739, 335] width 11 height 47
radio input "true"
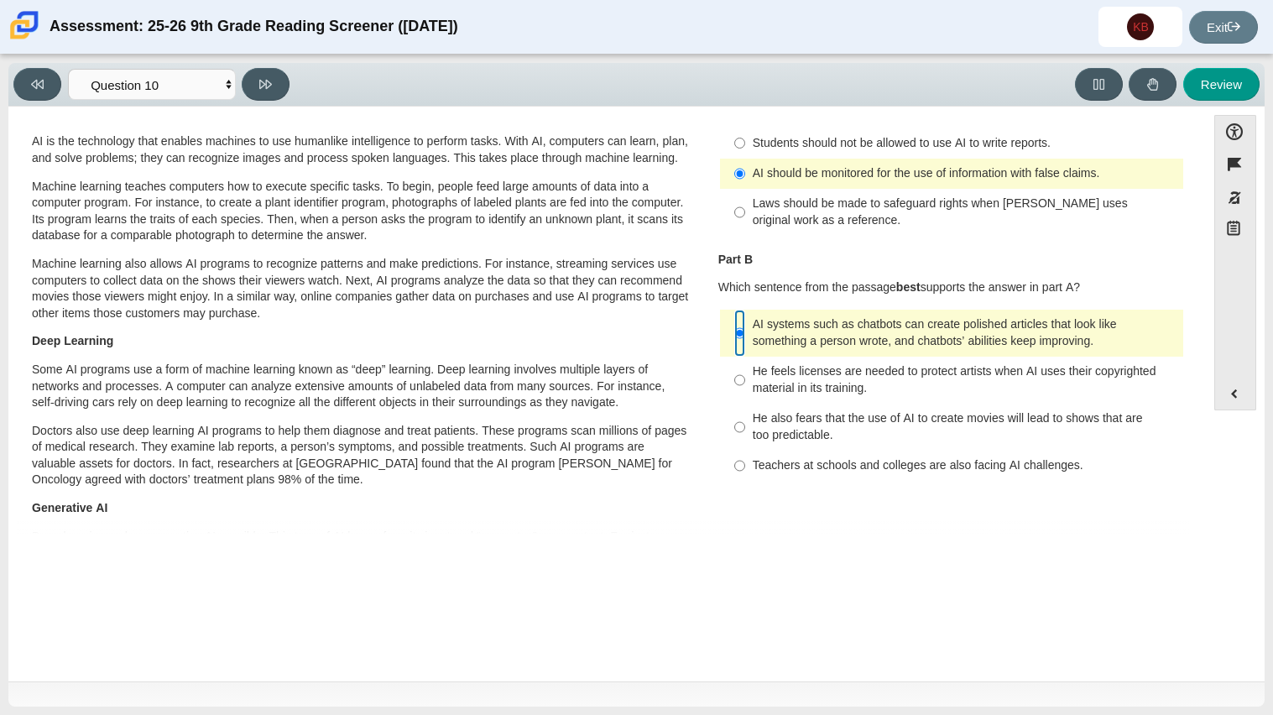
scroll to position [124, 0]
click at [361, 435] on p "Doctors also use deep learning AI programs to help them diagnose and treat pati…" at bounding box center [361, 456] width 659 height 65
click at [266, 78] on icon at bounding box center [265, 84] width 13 height 13
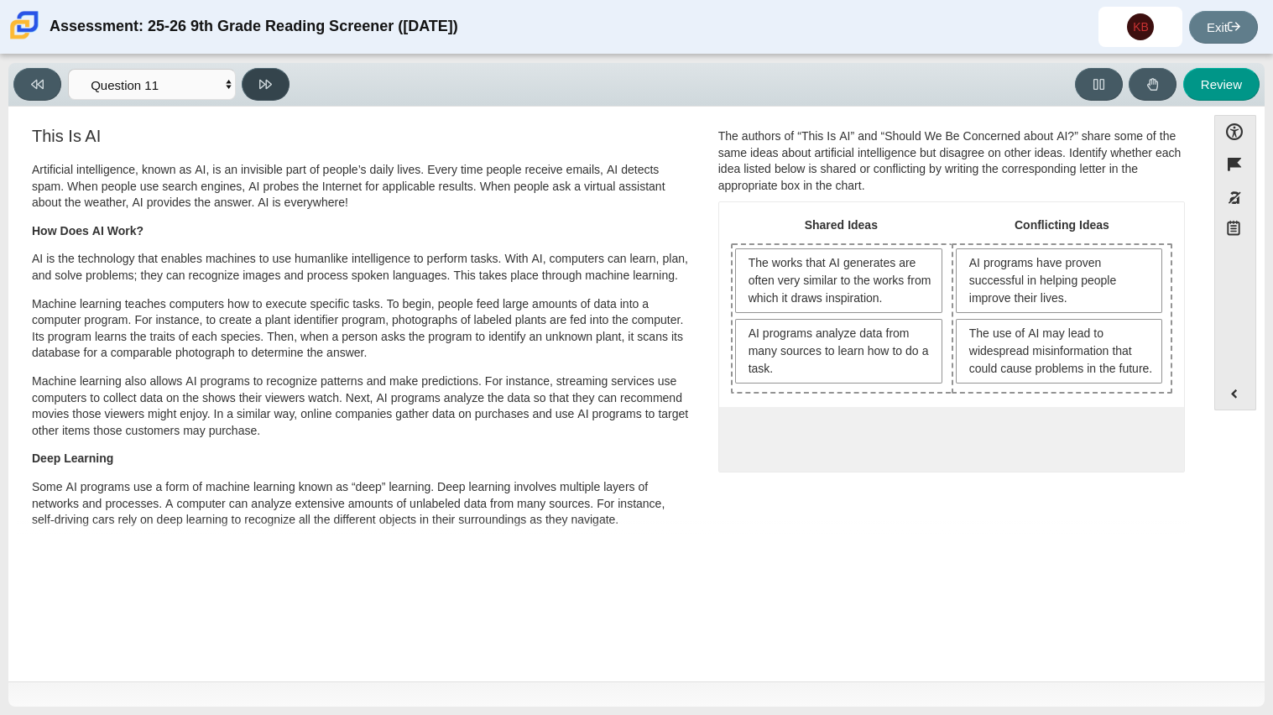
click at [266, 78] on icon at bounding box center [265, 84] width 13 height 13
select select "c3effed4-44ce-4a19-bd96-1787f34e9b4c"
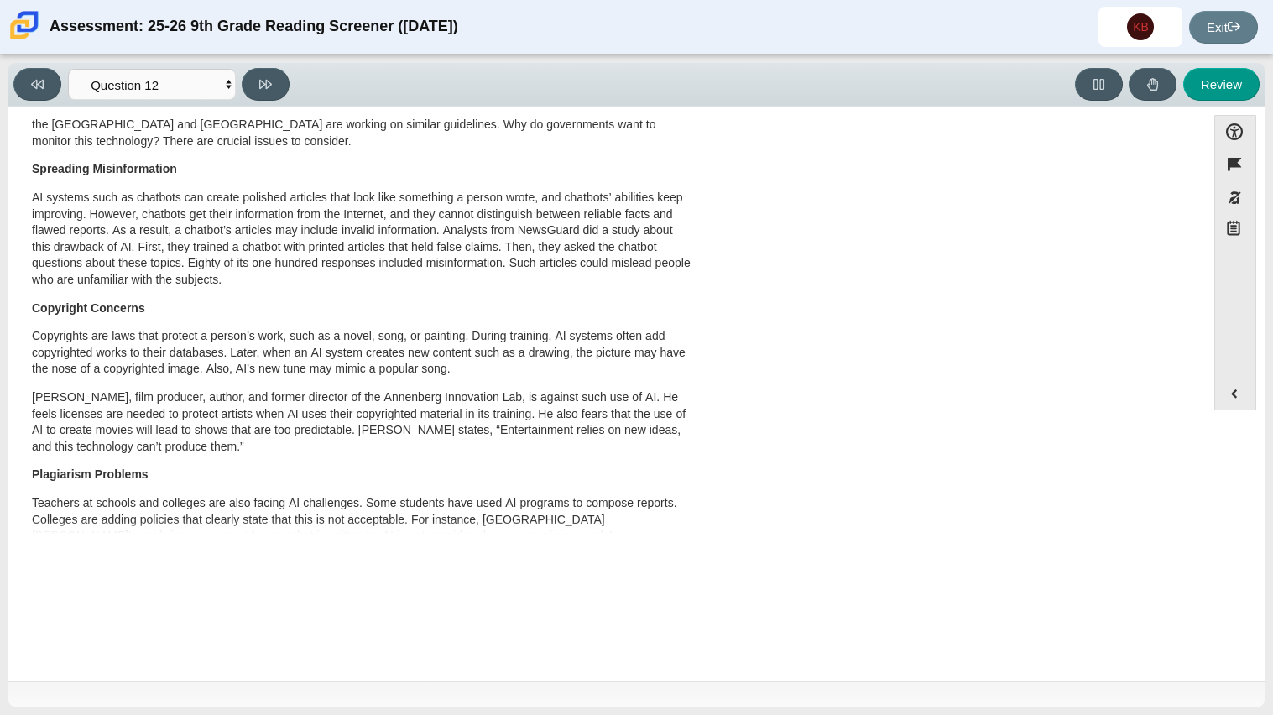
scroll to position [0, 0]
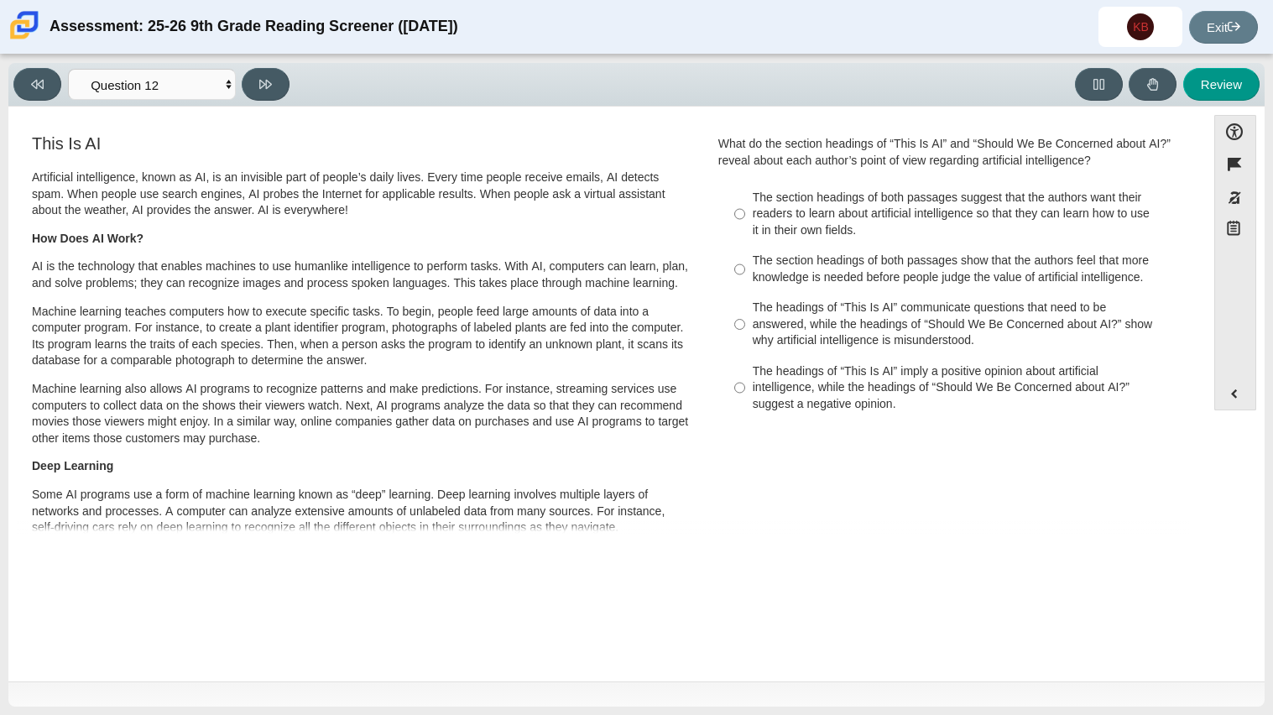
click at [944, 347] on div "The headings of “This Is AI” communicate questions that need to be answered, wh…" at bounding box center [965, 325] width 424 height 50
click at [745, 347] on input "The headings of “This Is AI” communicate questions that need to be answered, wh…" at bounding box center [739, 325] width 11 height 64
radio input "true"
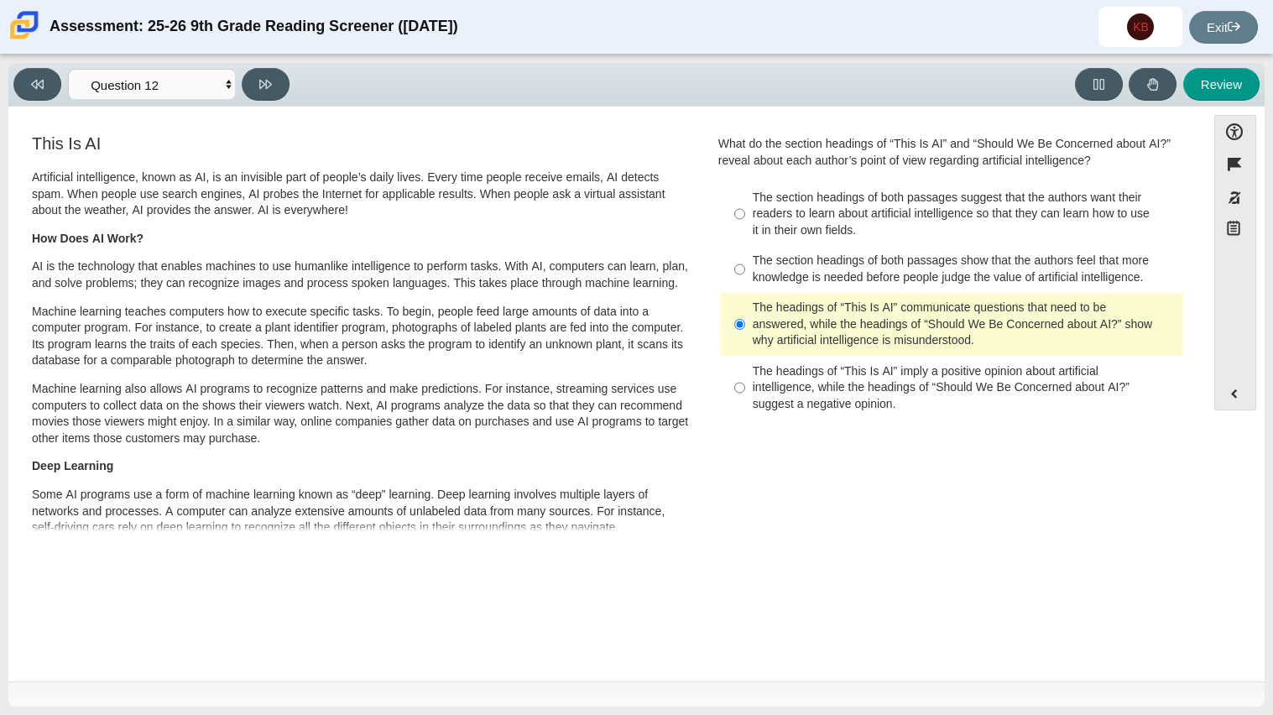
click at [849, 273] on div "The section headings of both passages show that the authors feel that more know…" at bounding box center [965, 269] width 424 height 33
click at [745, 273] on input "The section headings of both passages show that the authors feel that more know…" at bounding box center [739, 269] width 11 height 47
radio input "true"
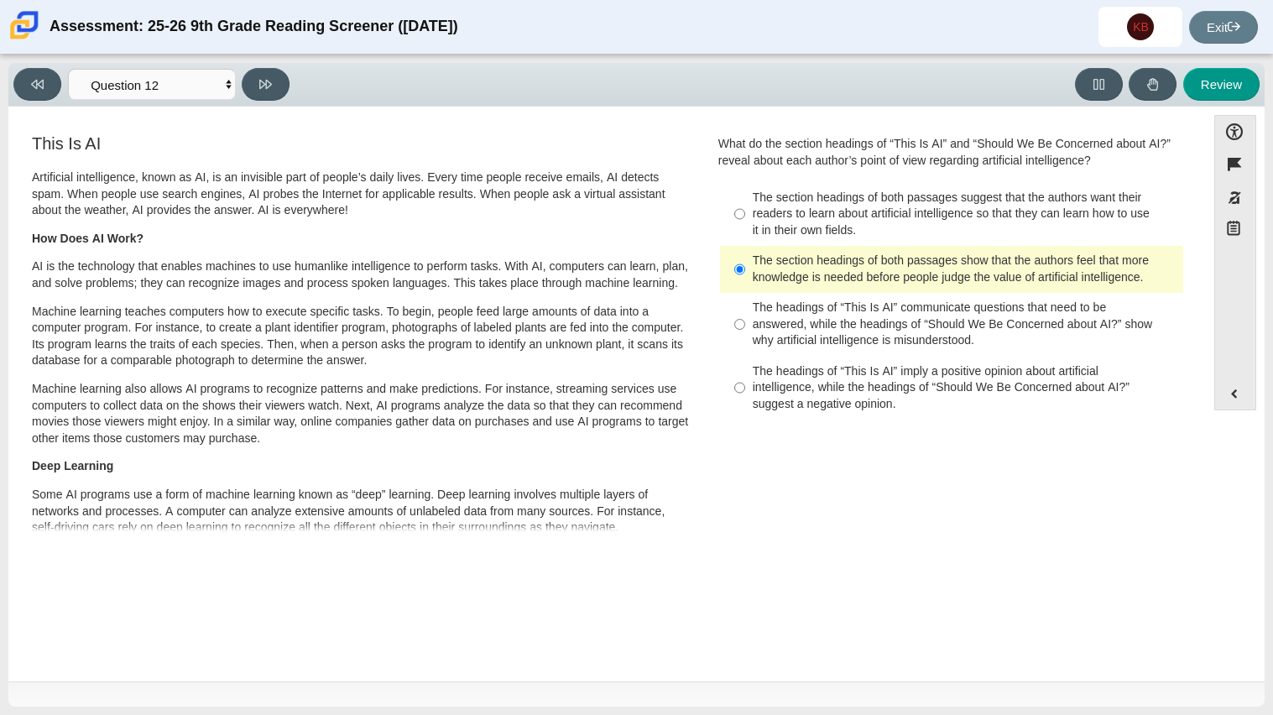
click at [846, 222] on div "The section headings of both passages suggest that the authors want their reade…" at bounding box center [965, 215] width 424 height 50
click at [745, 222] on input "The section headings of both passages suggest that the authors want their reade…" at bounding box center [739, 214] width 11 height 64
radio input "true"
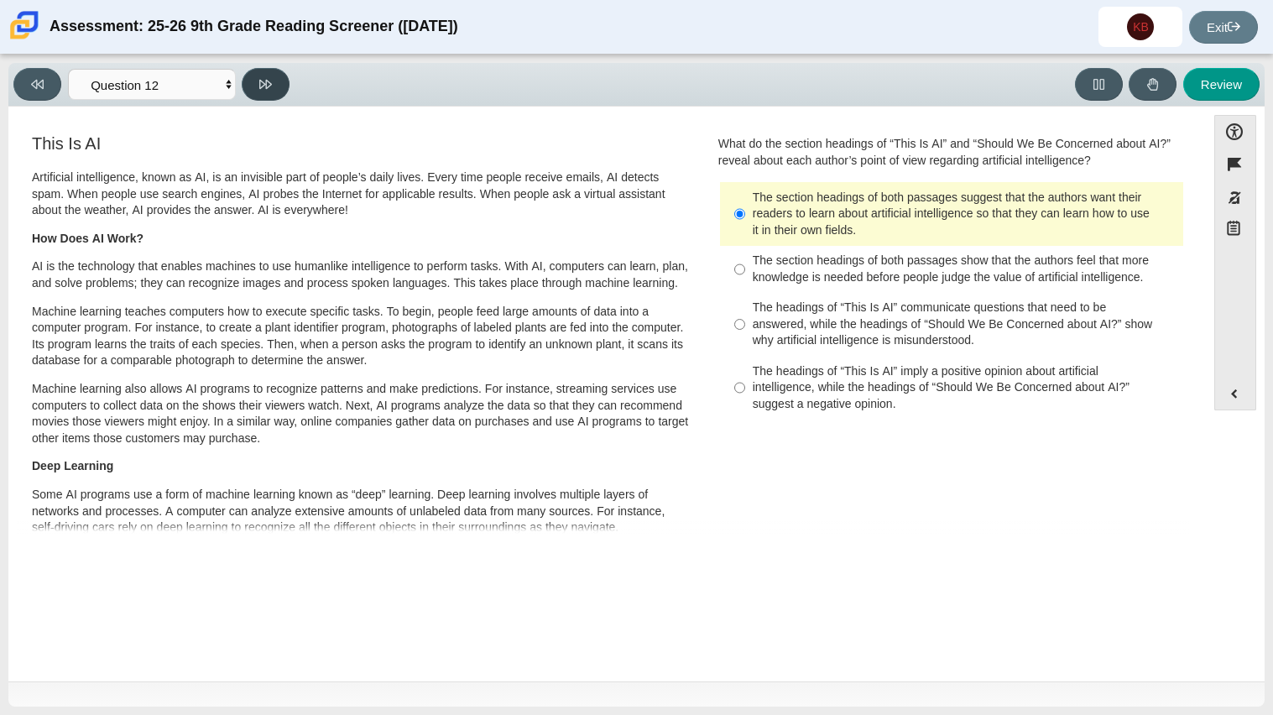
click at [262, 87] on icon at bounding box center [265, 84] width 13 height 13
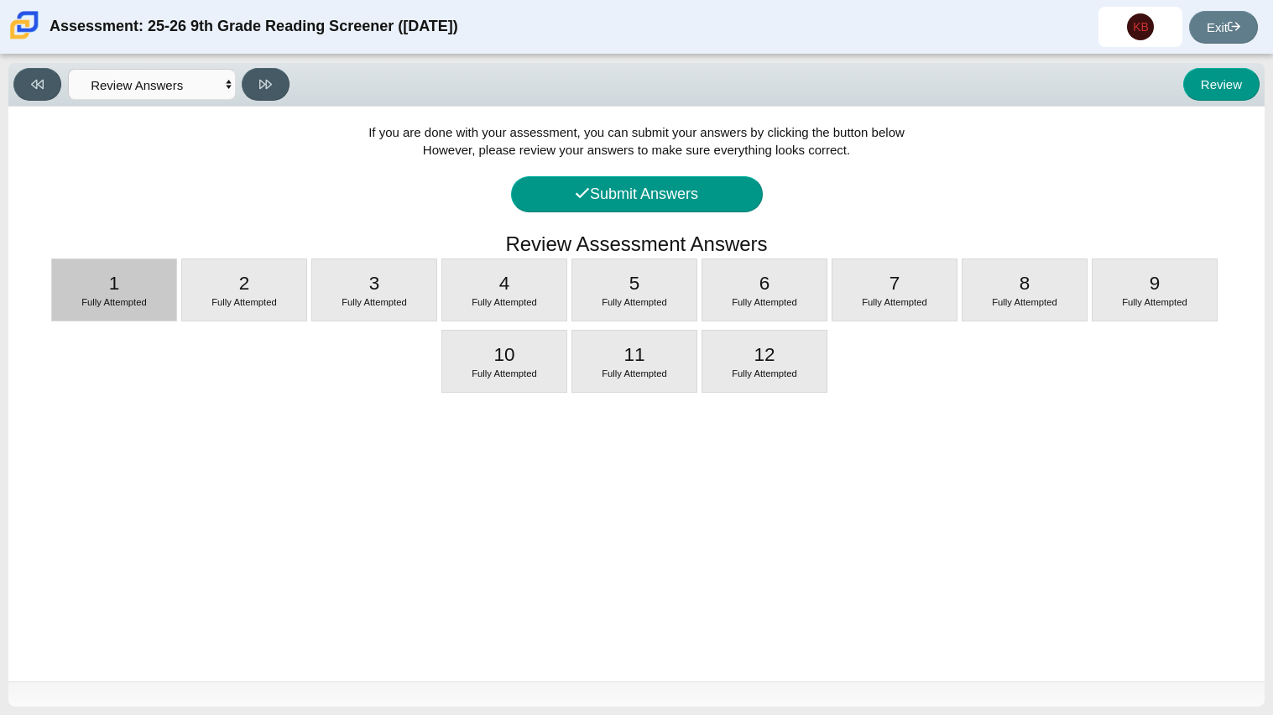
click at [172, 294] on div "1 Fully Attempted" at bounding box center [114, 289] width 124 height 61
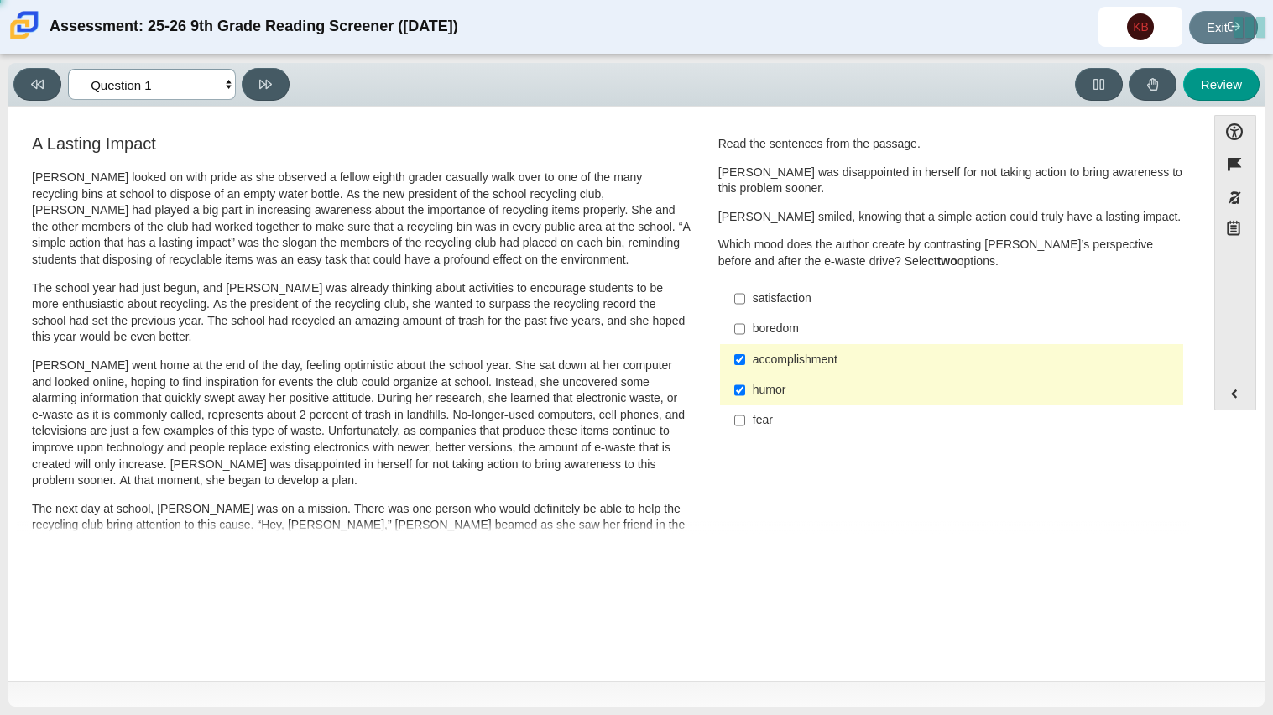
click at [227, 94] on select "Questions Question 1 Question 2 Question 3 Question 4 Question 5 Question 6 Que…" at bounding box center [152, 84] width 168 height 31
click at [68, 69] on select "Questions Question 1 Question 2 Question 3 Question 4 Question 5 Question 6 Que…" at bounding box center [152, 84] width 168 height 31
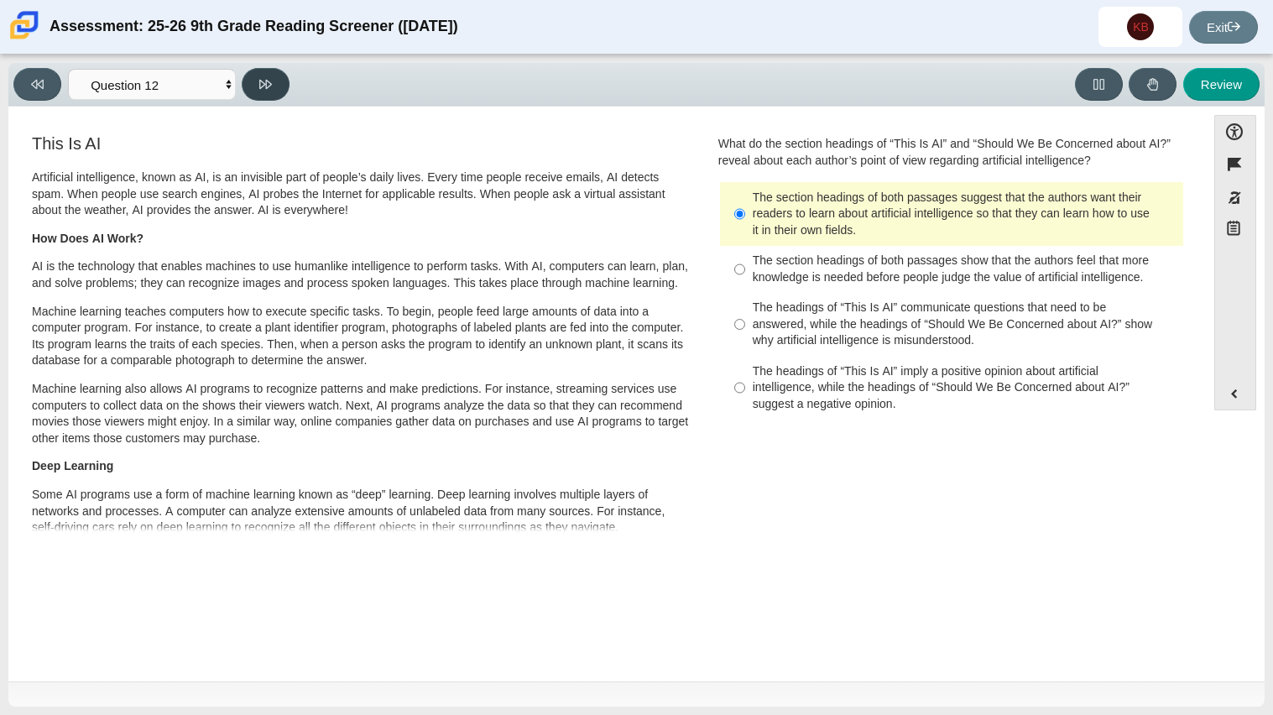
click at [271, 82] on icon at bounding box center [265, 84] width 13 height 9
select select "review"
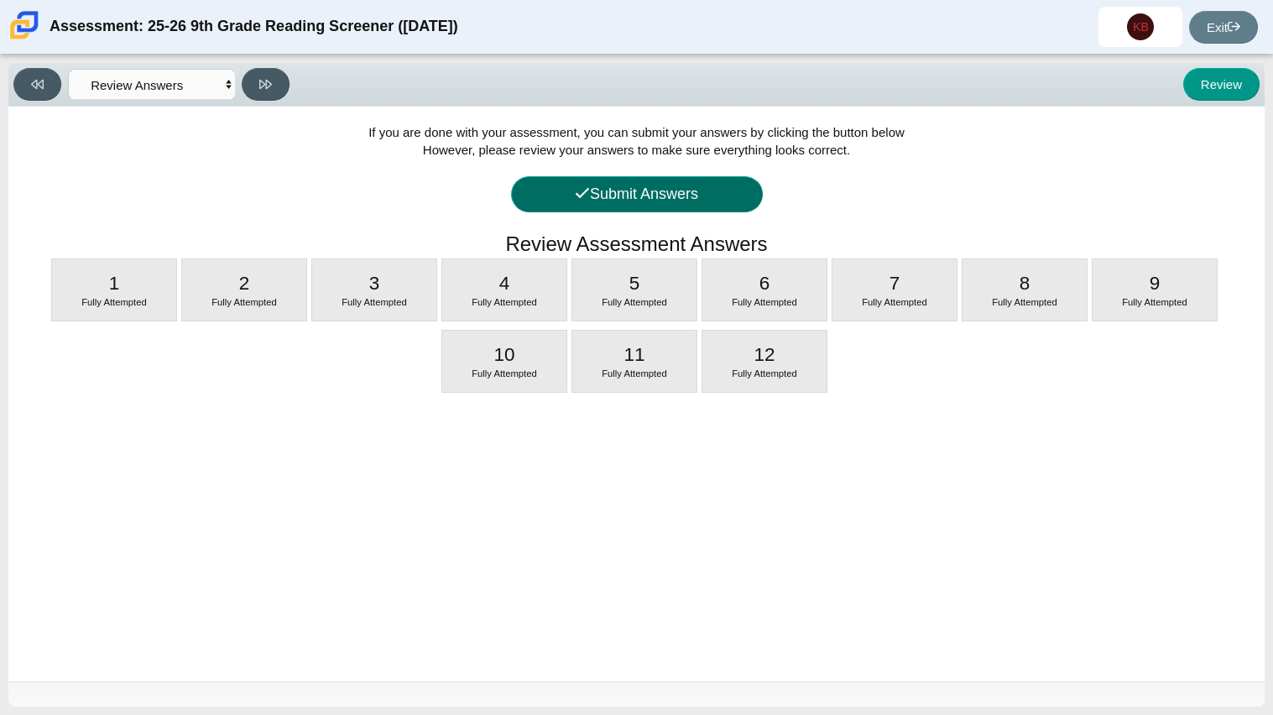
click at [638, 186] on button "Submit Answers" at bounding box center [637, 194] width 252 height 36
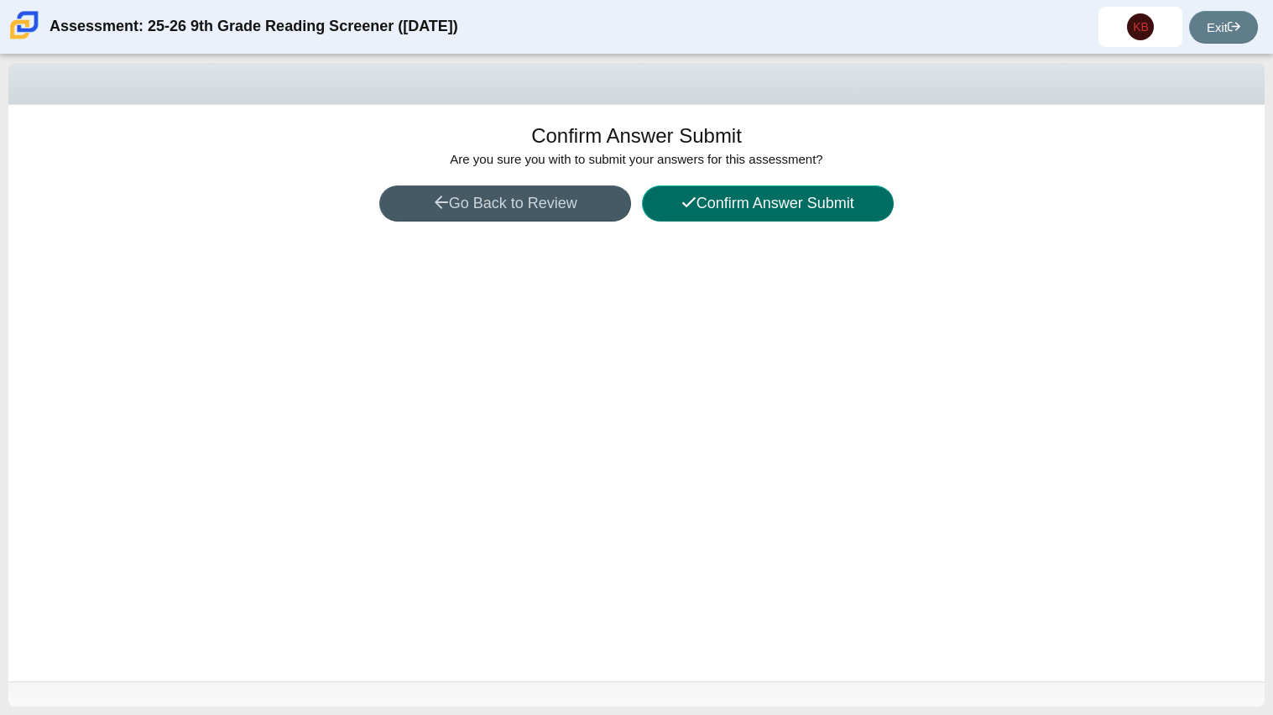
click at [784, 211] on button "Confirm Answer Submit" at bounding box center [768, 203] width 252 height 36
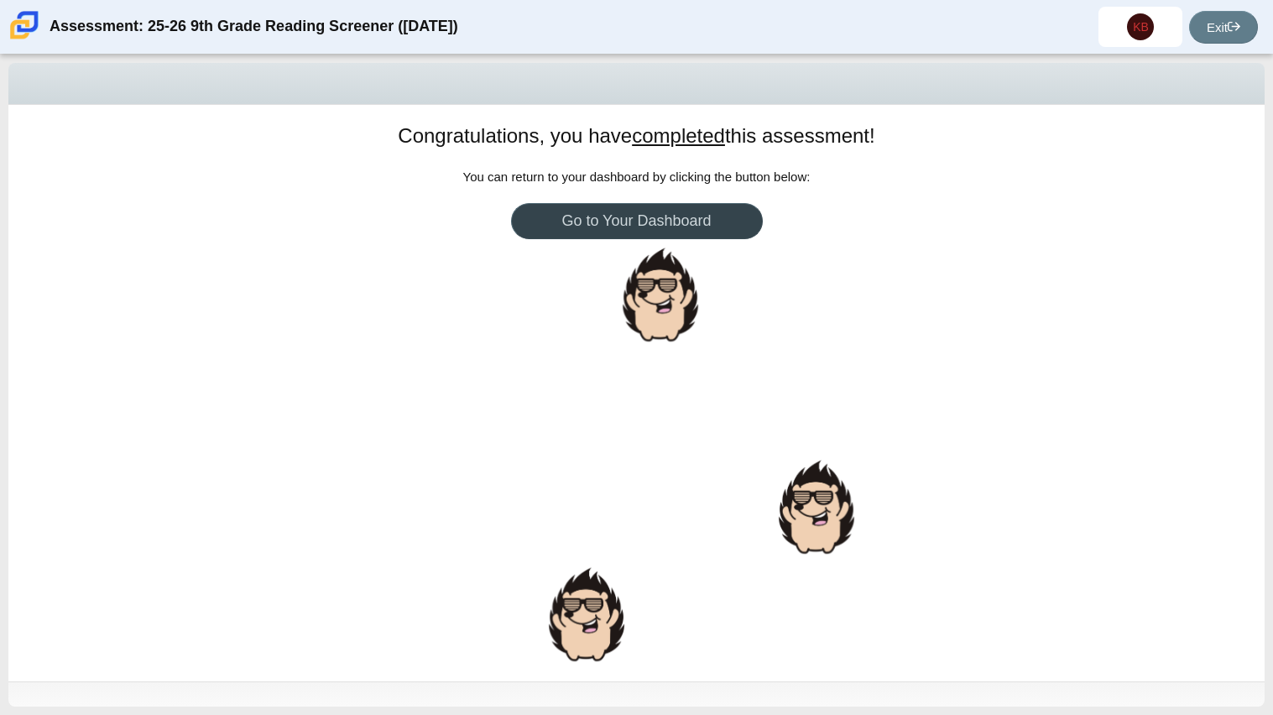
click at [701, 221] on link "Go to Your Dashboard" at bounding box center [637, 221] width 252 height 36
